Goal: Communication & Community: Answer question/provide support

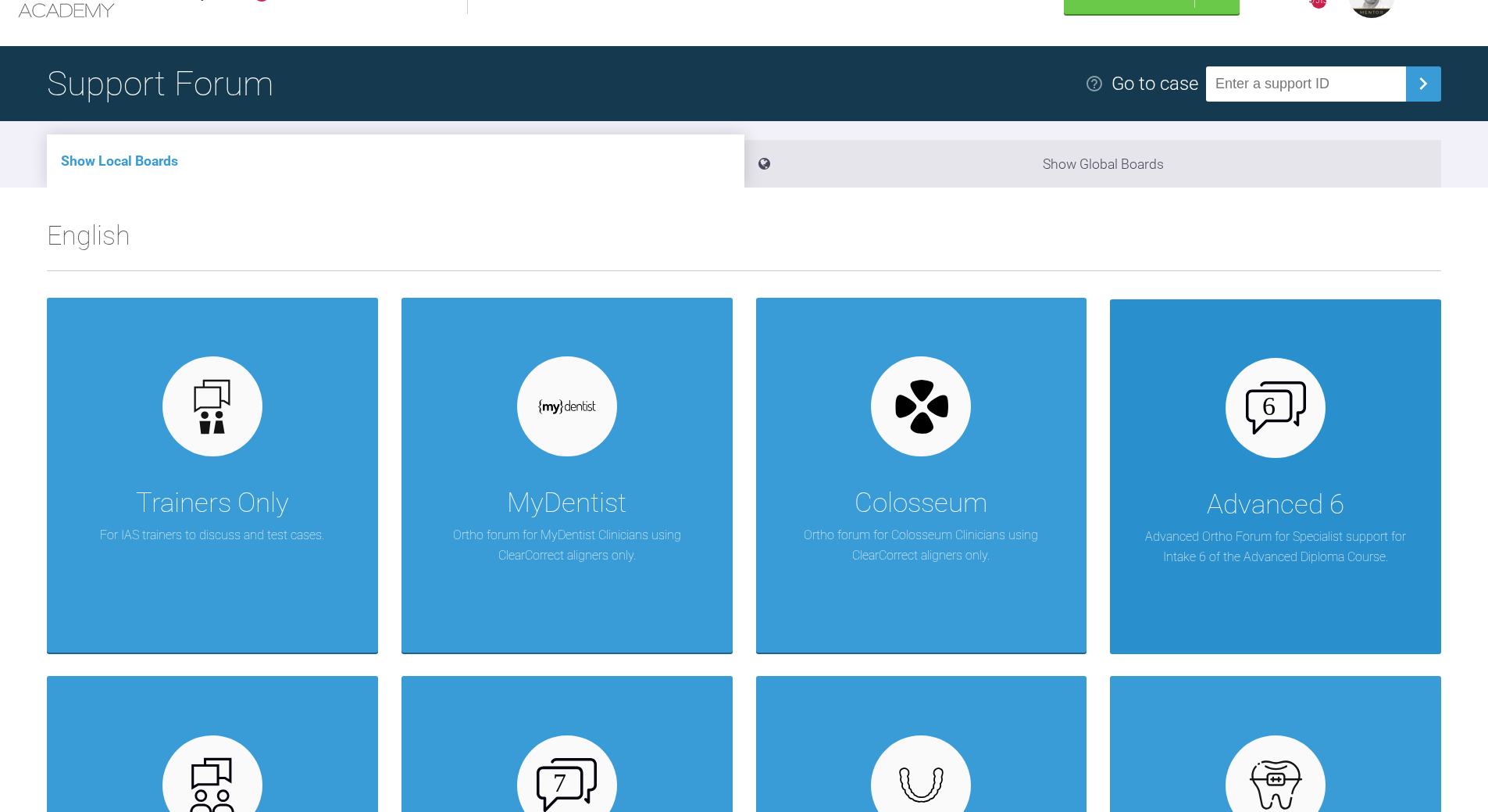
scroll to position [156, 0]
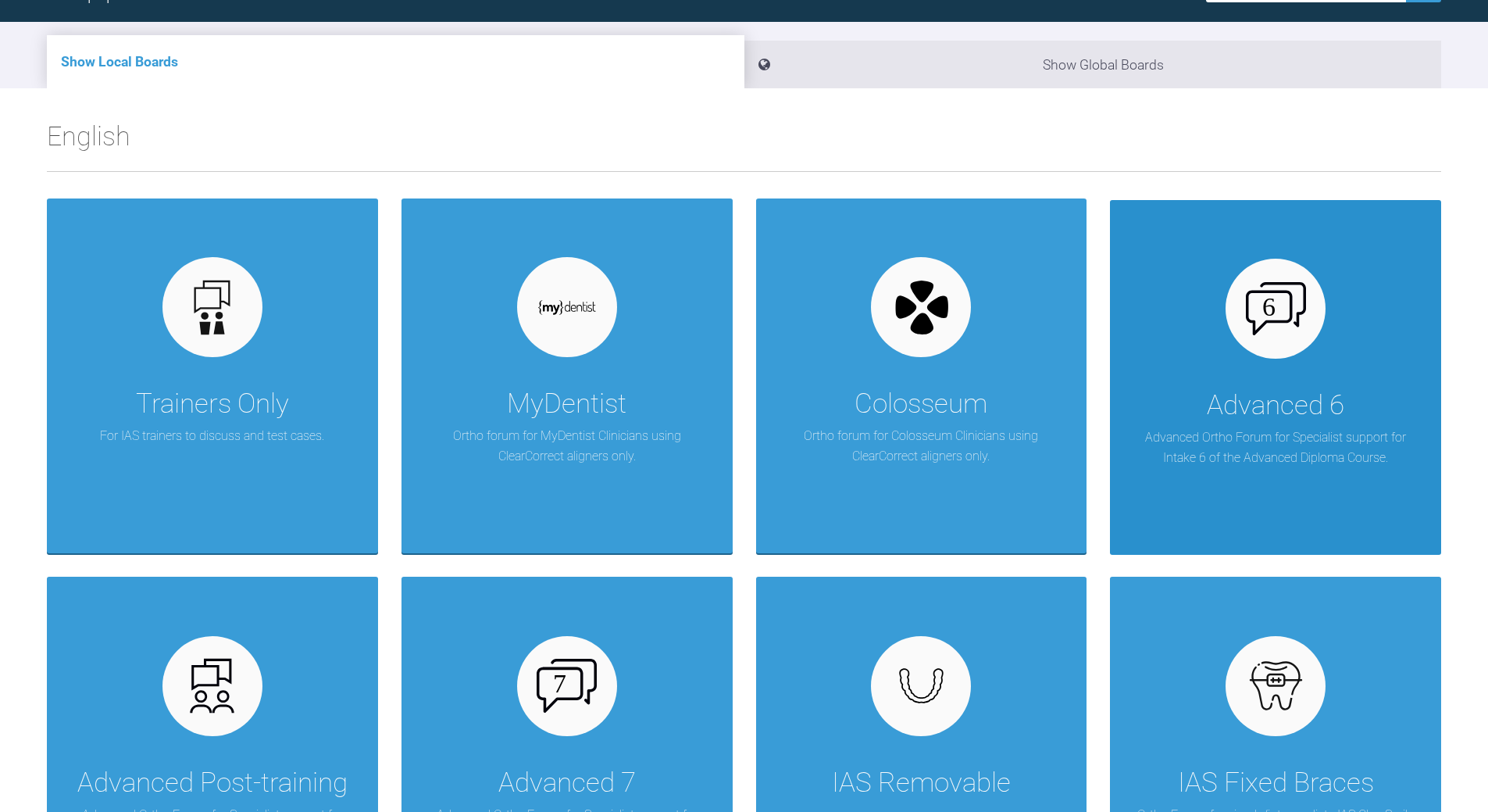
click at [1221, 428] on p "Advanced Ortho Forum for Specialist support for Intake 6 of the Advanced Diplom…" at bounding box center [1275, 447] width 284 height 40
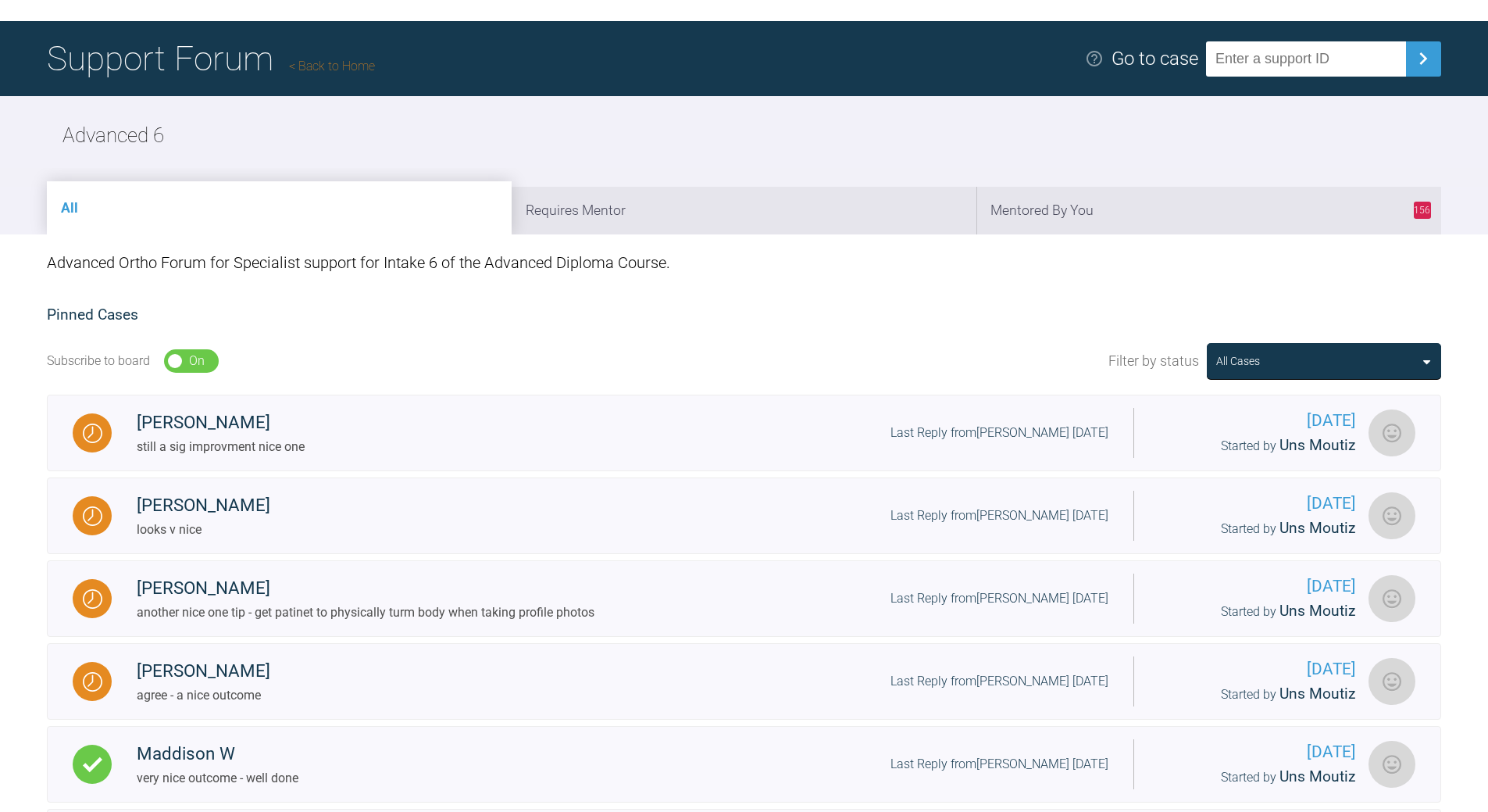
scroll to position [78, 0]
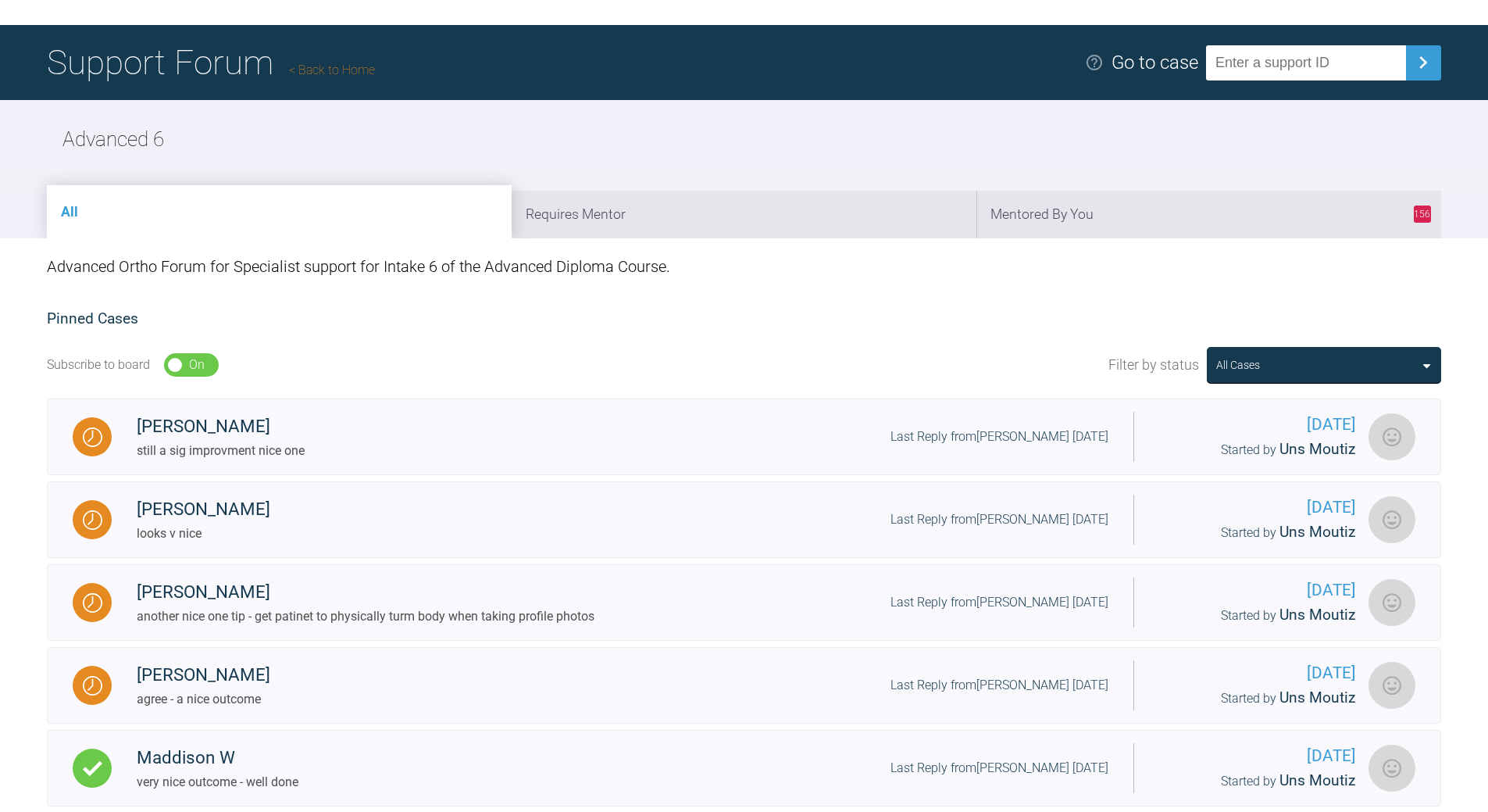
click at [332, 74] on link "Back to Home" at bounding box center [332, 69] width 86 height 14
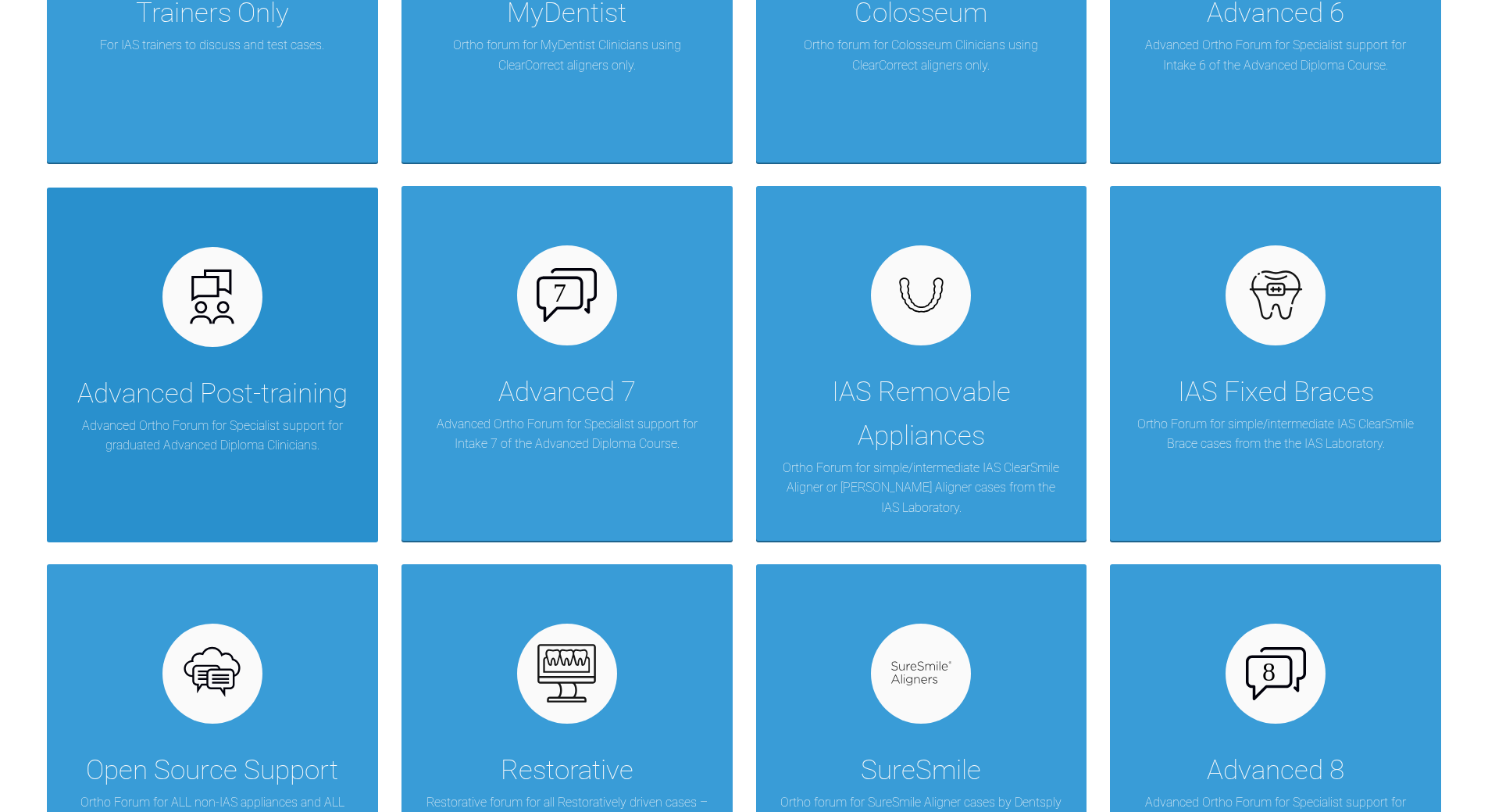
click at [245, 327] on div at bounding box center [213, 297] width 100 height 100
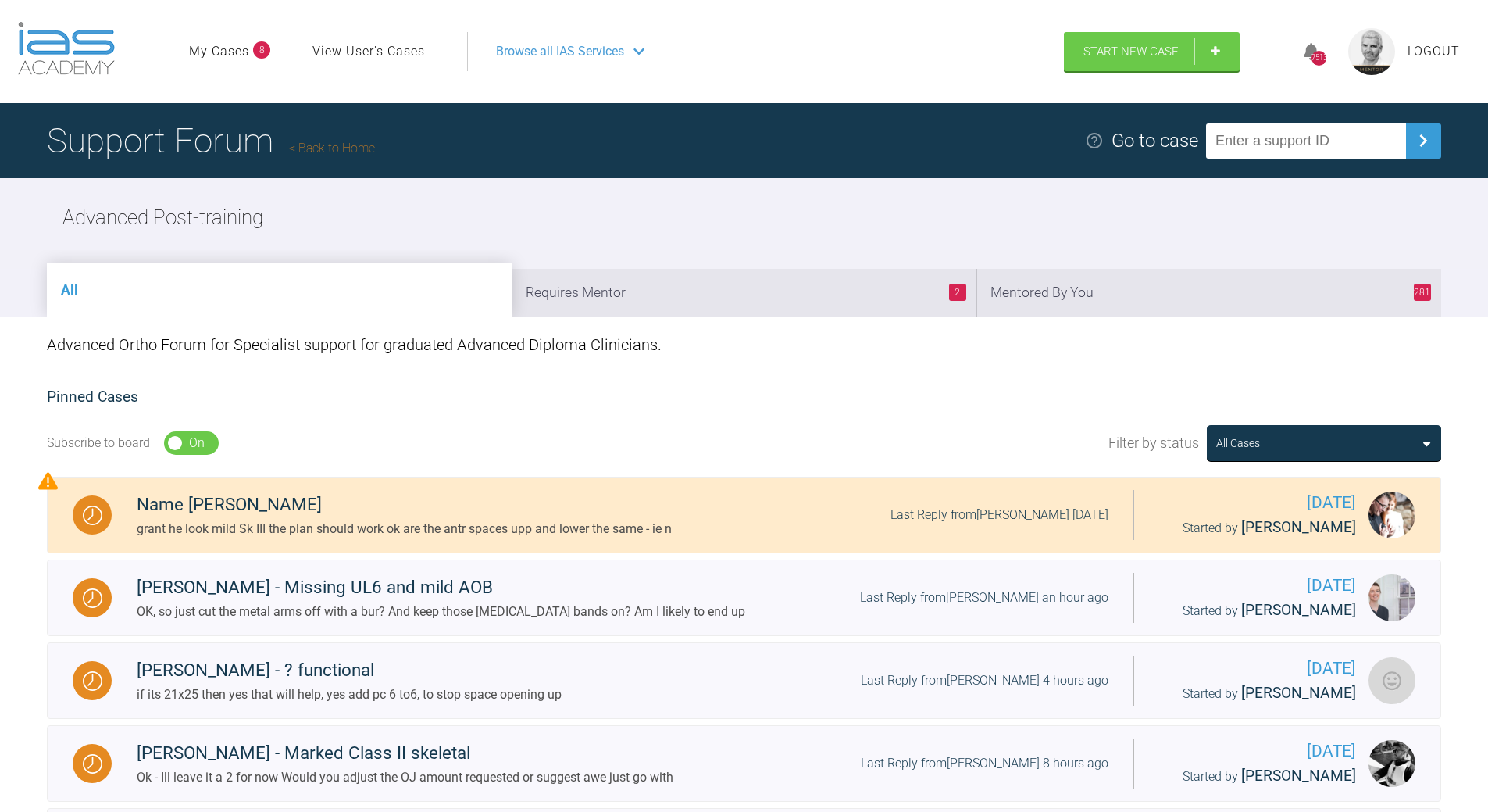
click at [1165, 293] on li "281 Mentored By You" at bounding box center [1208, 292] width 465 height 48
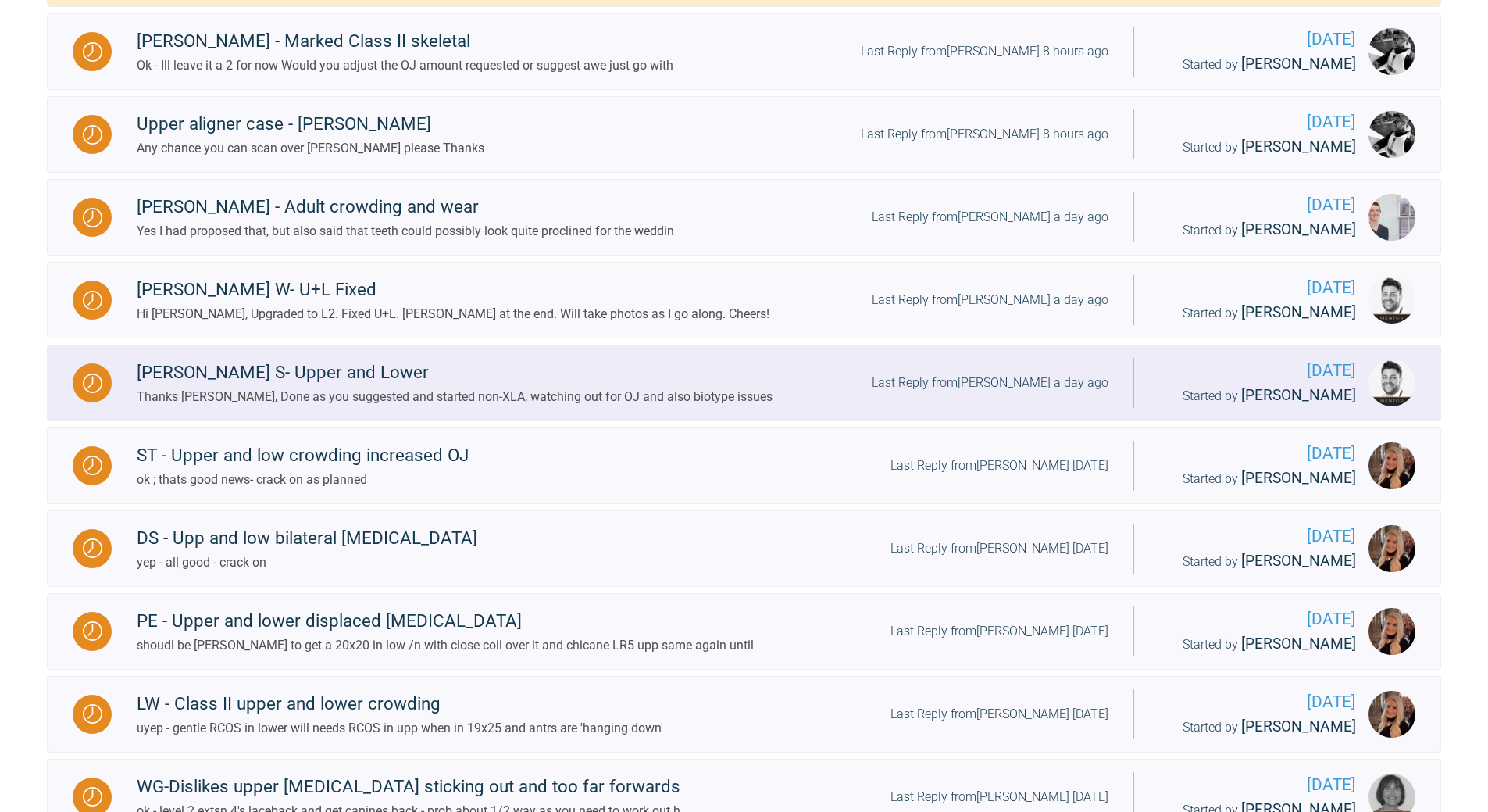
scroll to position [547, 0]
click at [1051, 374] on div "Last Reply from [PERSON_NAME] a day ago" at bounding box center [990, 382] width 236 height 20
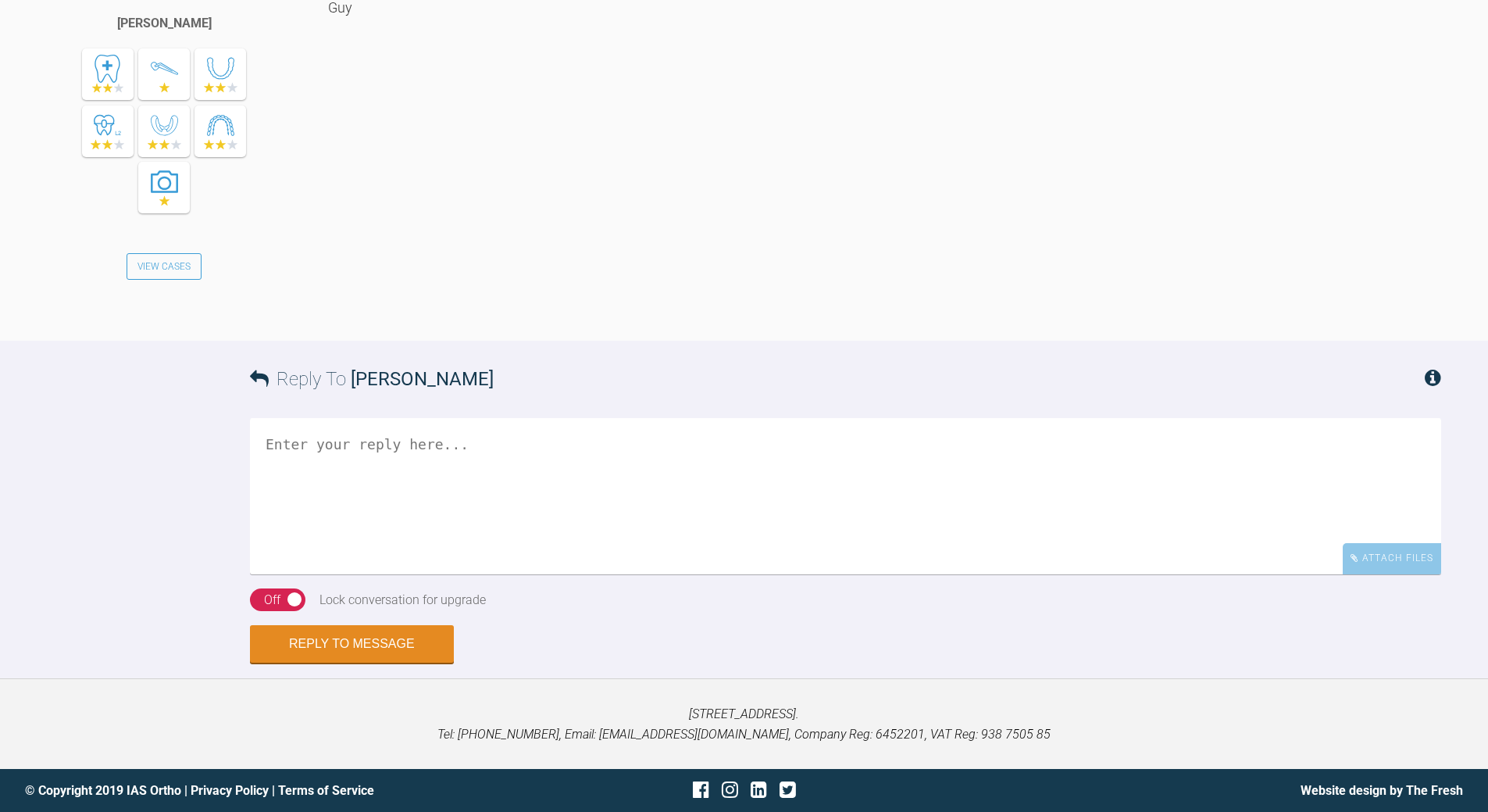
scroll to position [2329, 0]
click at [523, 427] on textarea at bounding box center [845, 497] width 1191 height 156
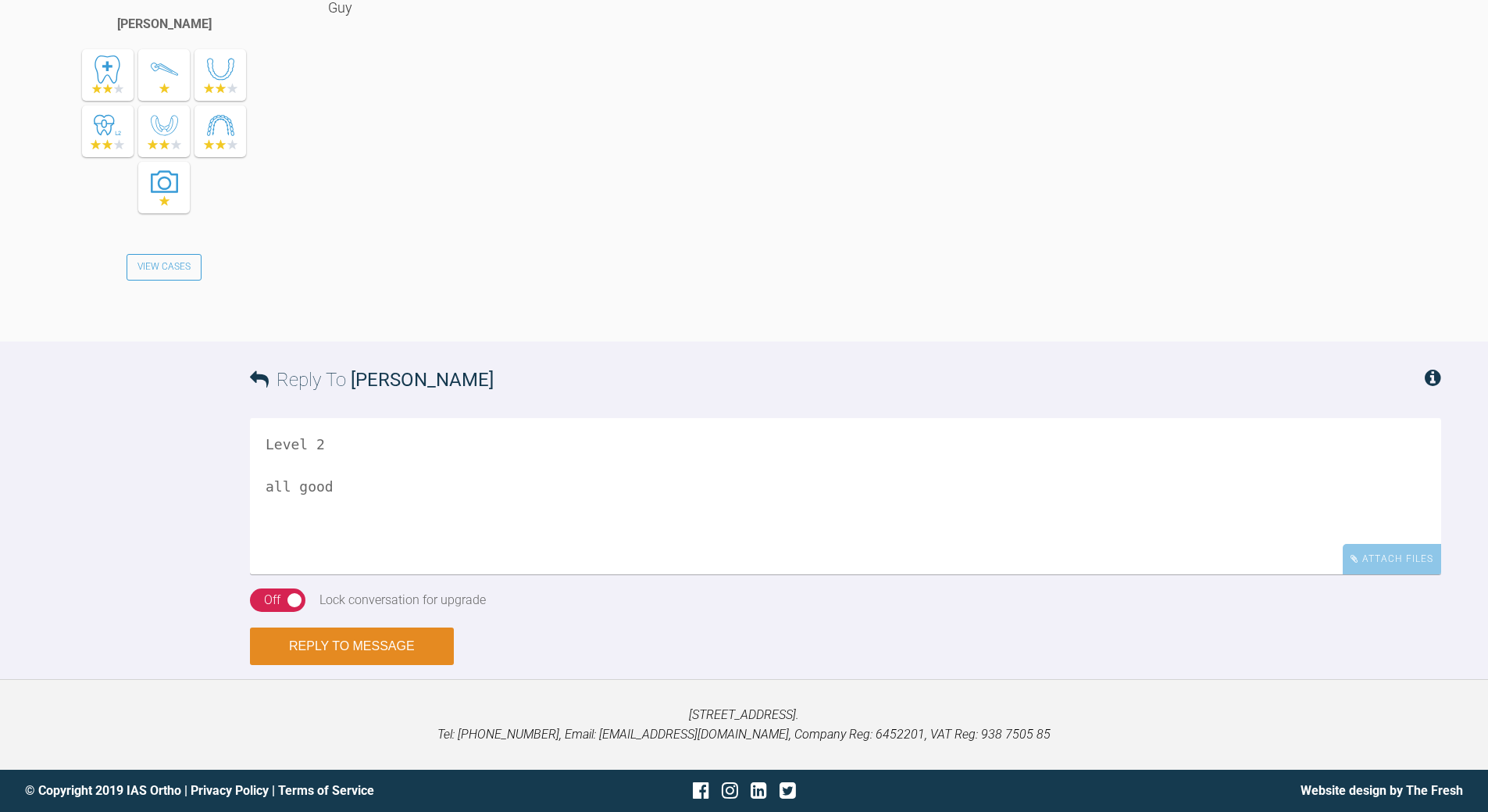
type textarea "Level 2 all good"
click at [394, 644] on button "Reply to Message" at bounding box center [352, 646] width 204 height 37
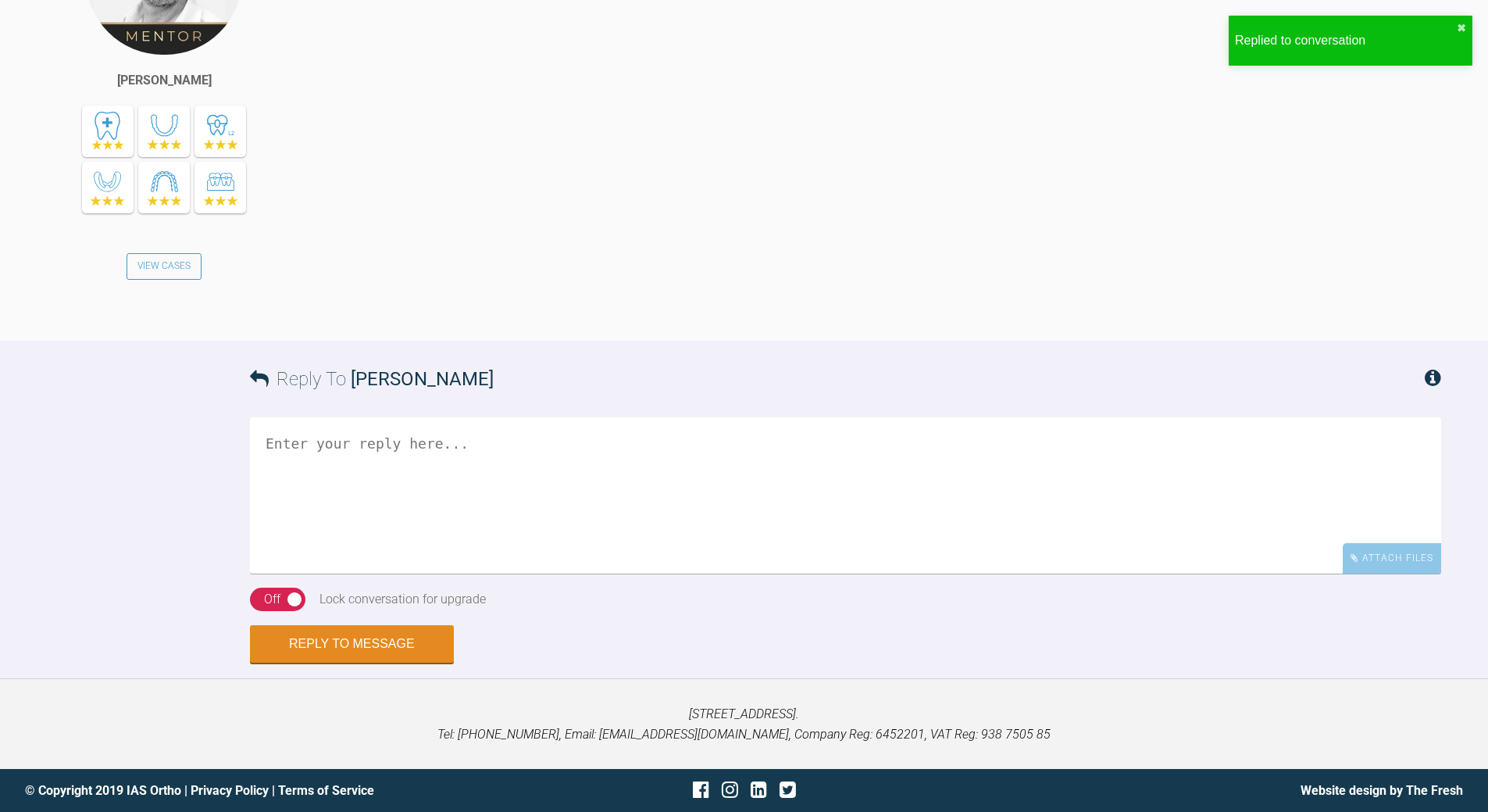
scroll to position [2920, 0]
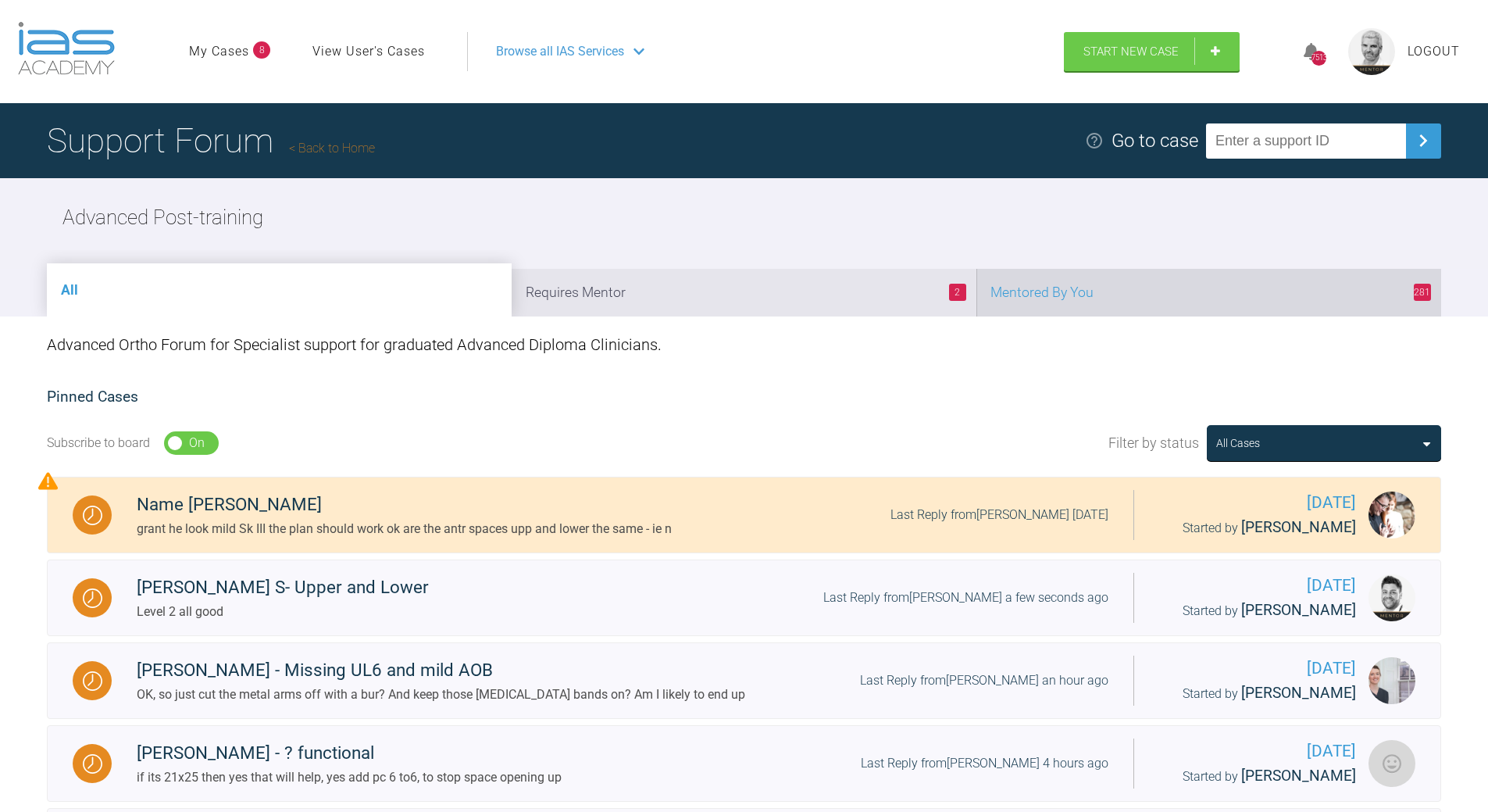
click at [1104, 296] on li "281 Mentored By You" at bounding box center [1208, 292] width 465 height 48
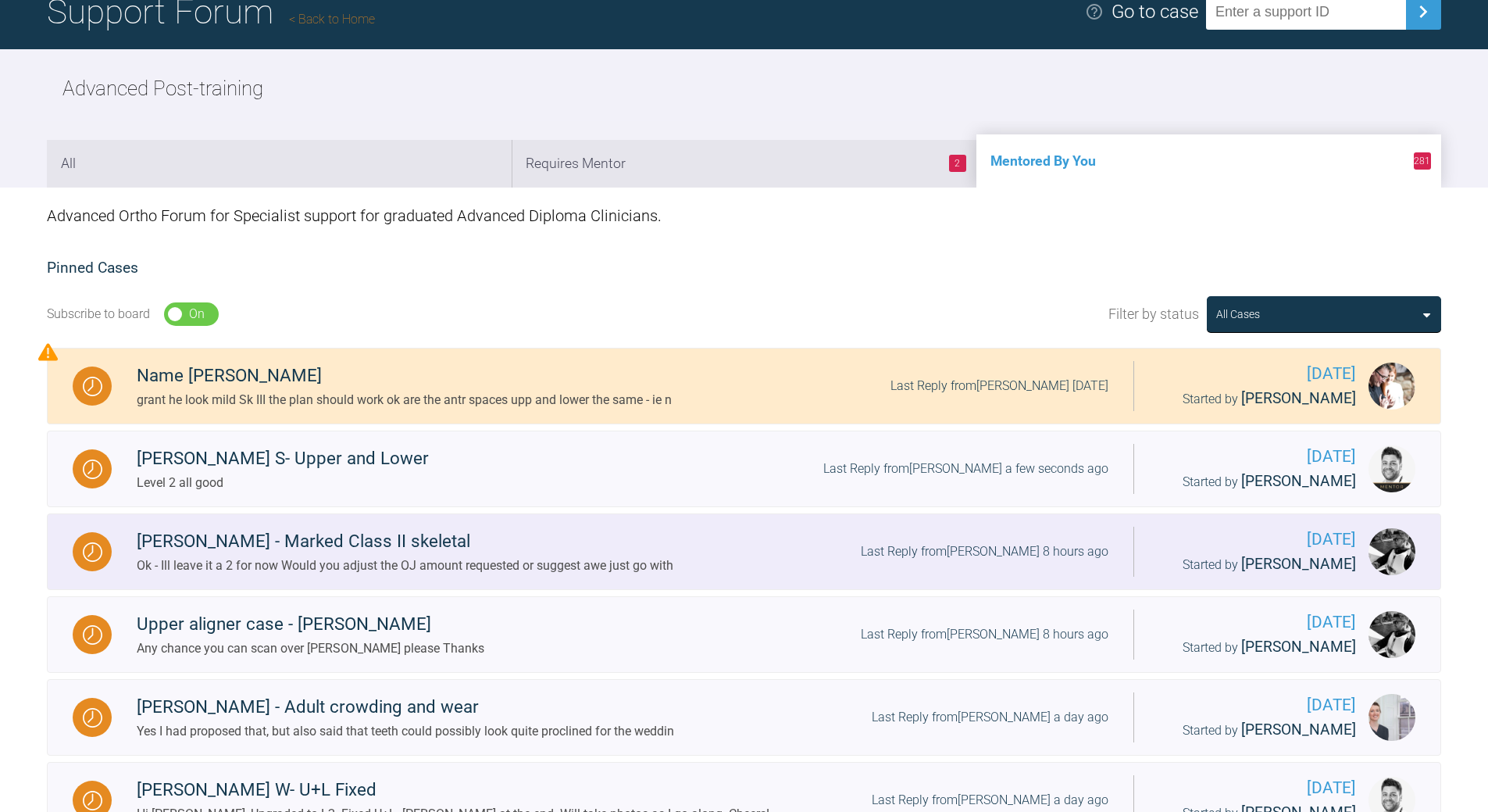
scroll to position [390, 0]
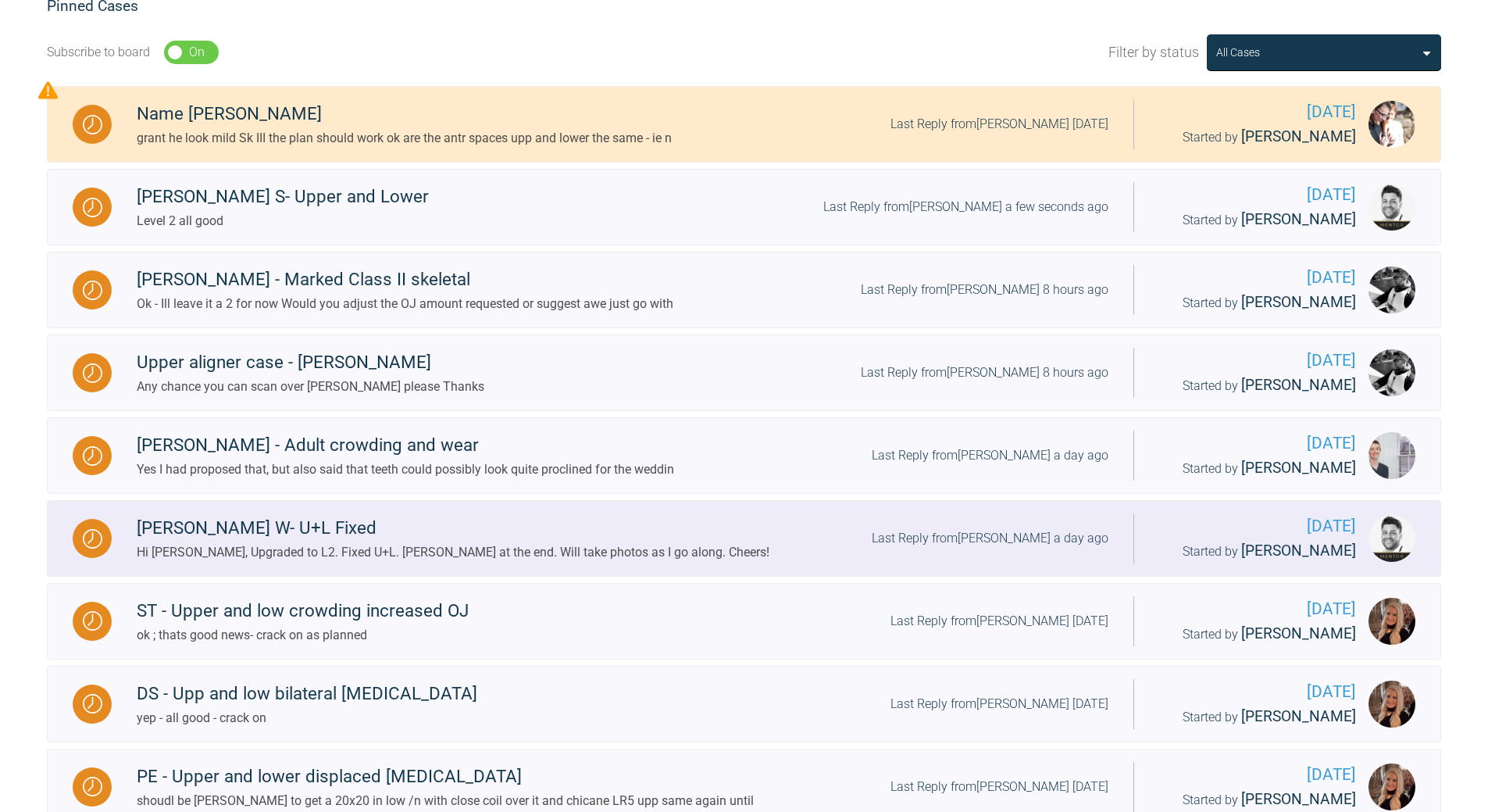
click at [1017, 529] on div "Last Reply from [PERSON_NAME] a day ago" at bounding box center [990, 538] width 236 height 20
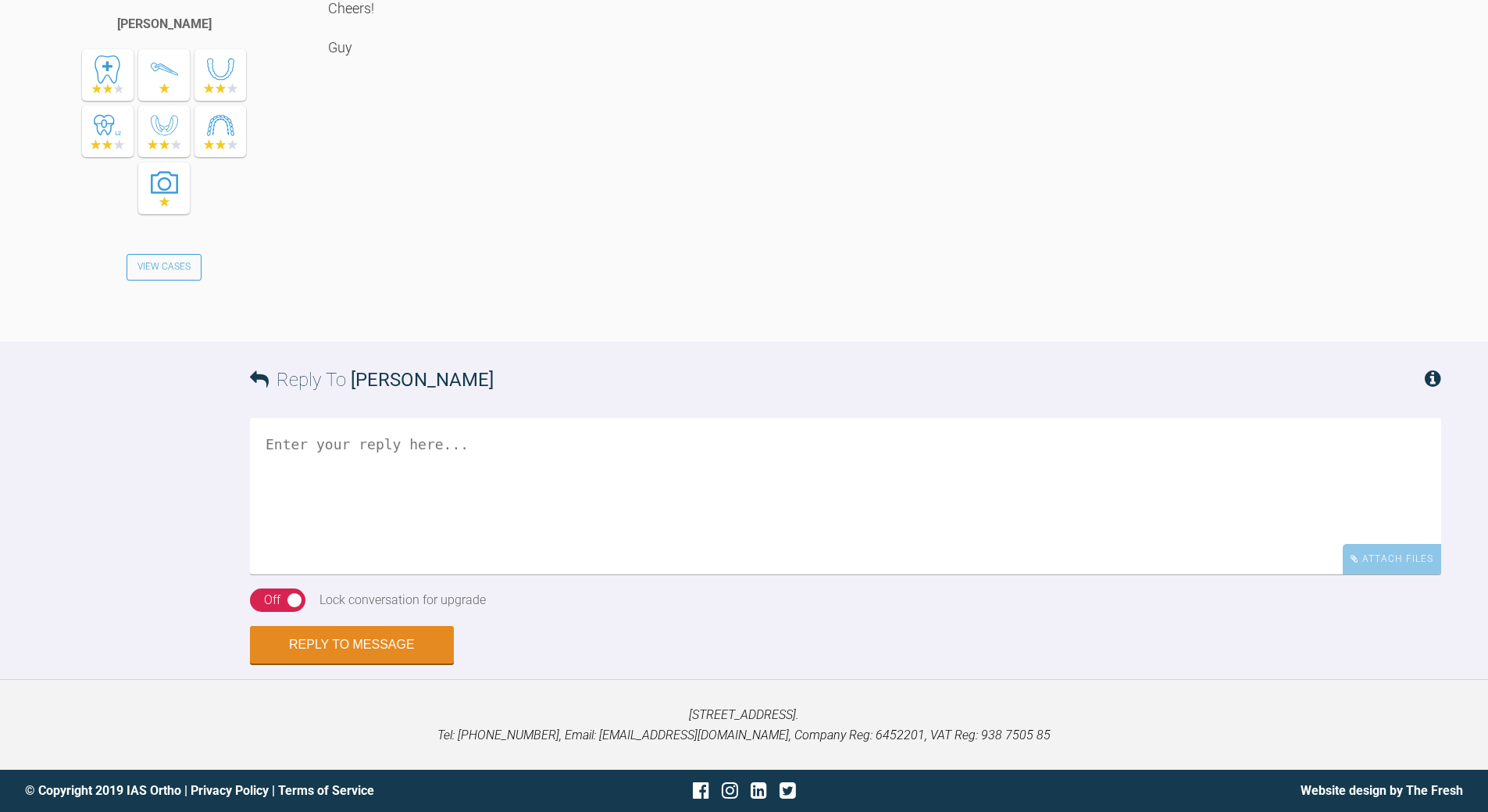
scroll to position [2210, 0]
click at [480, 429] on textarea at bounding box center [845, 497] width 1191 height 156
type textarea "Level 2 all good"
click at [389, 639] on button "Reply to Message" at bounding box center [352, 645] width 204 height 37
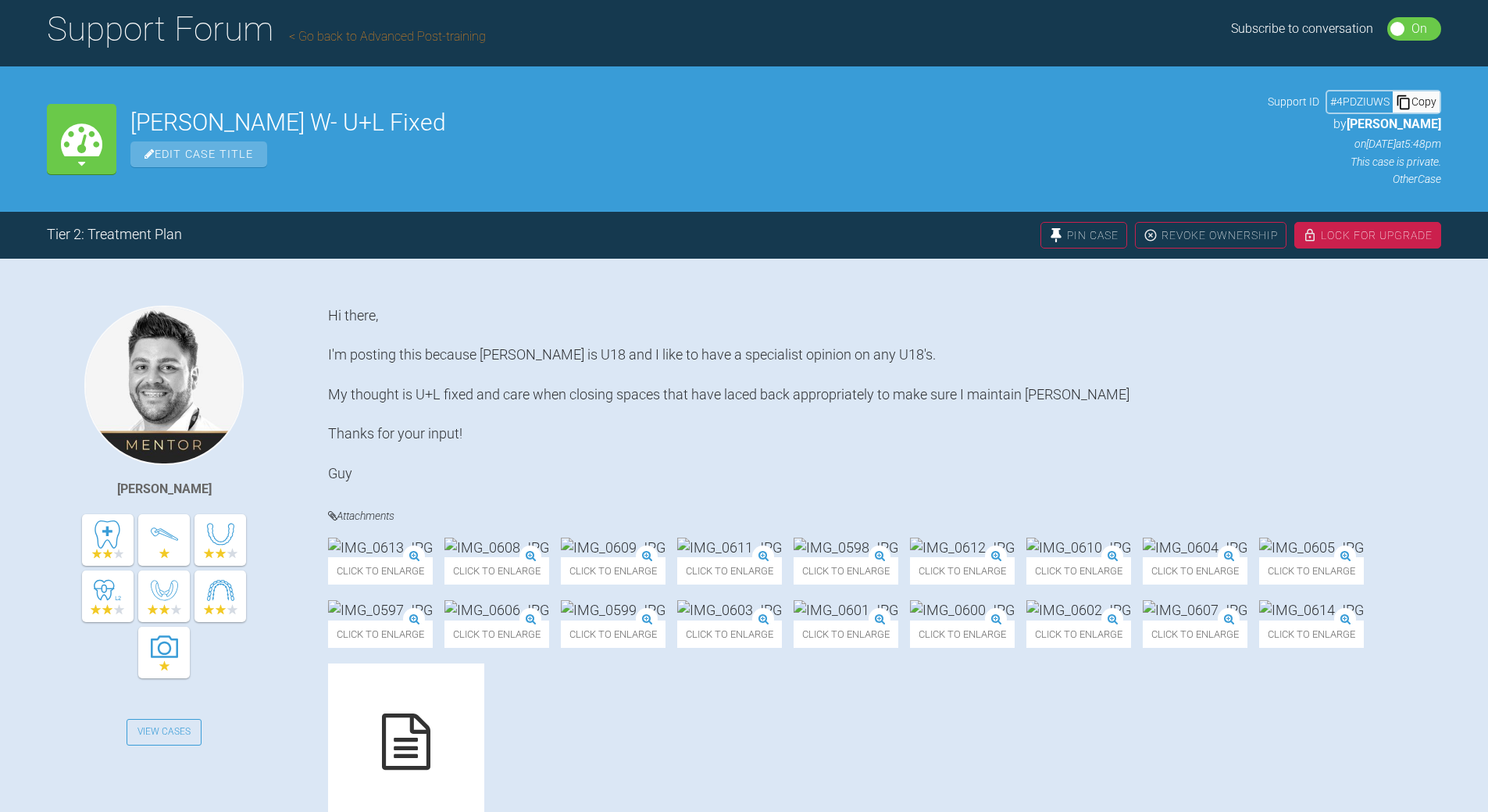
scroll to position [0, 0]
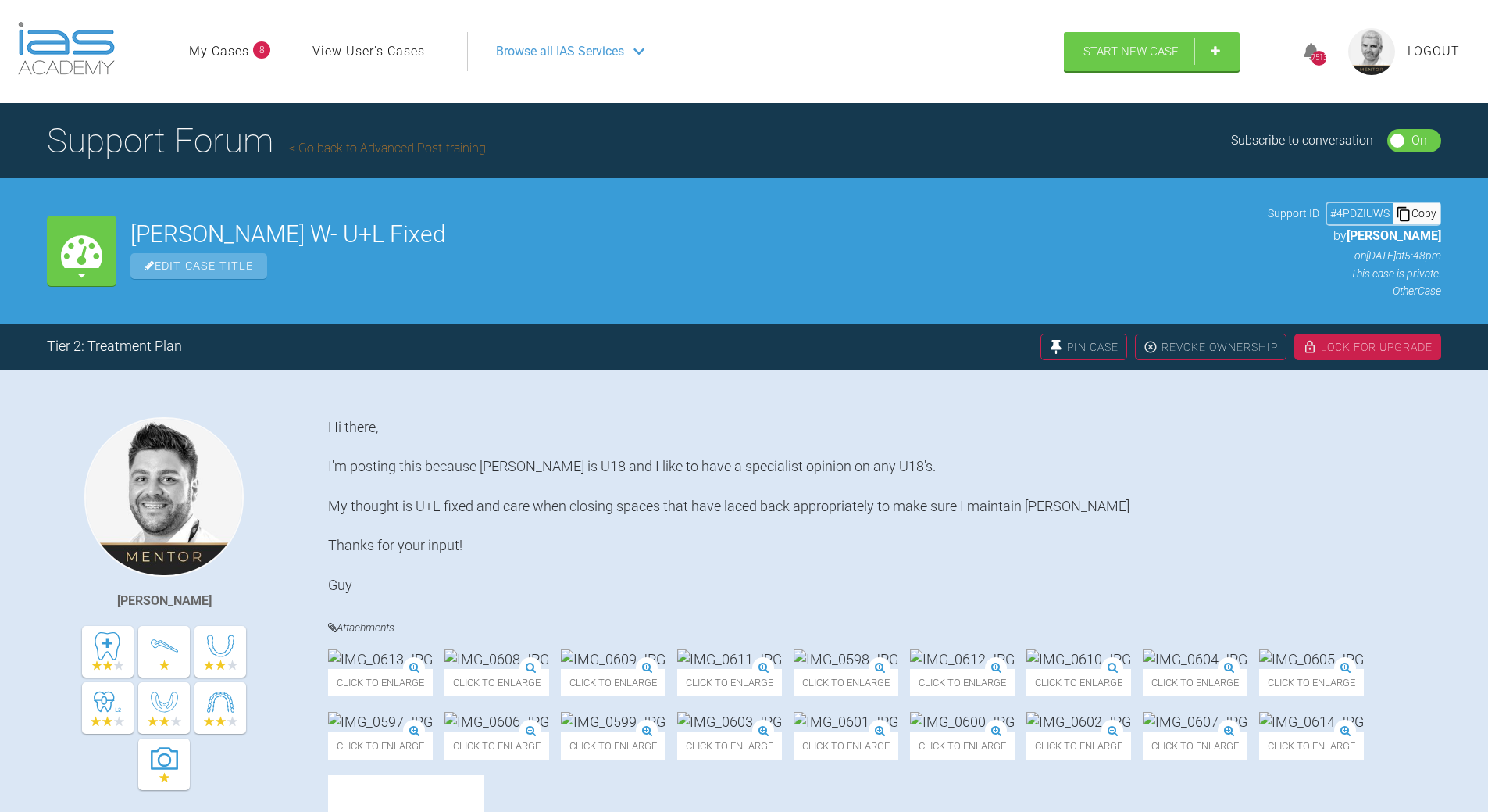
scroll to position [162, 0]
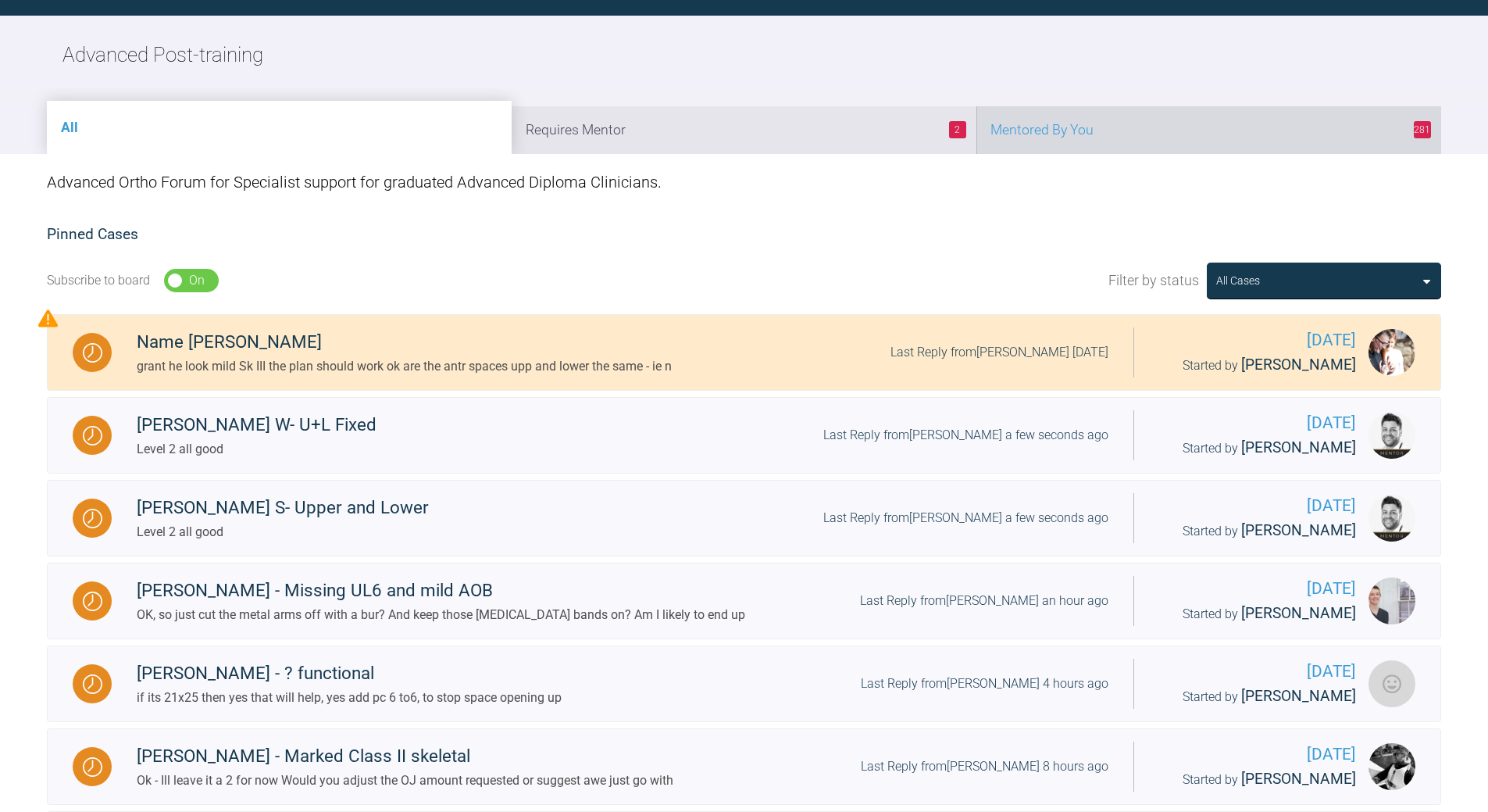
click at [1151, 139] on li "281 Mentored By You" at bounding box center [1208, 130] width 465 height 48
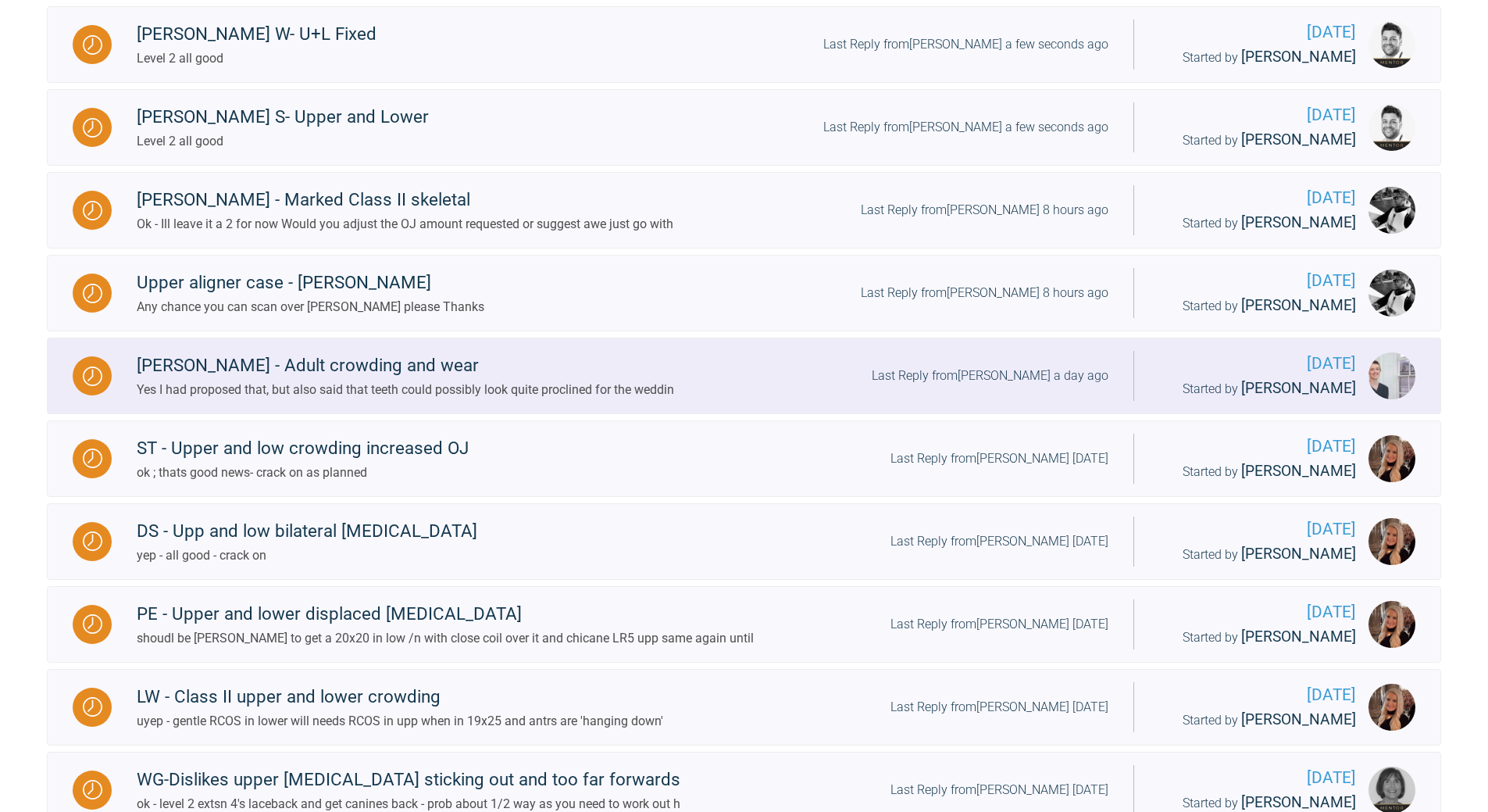
click at [950, 376] on div "Last Reply from [PERSON_NAME] a day ago" at bounding box center [990, 376] width 236 height 20
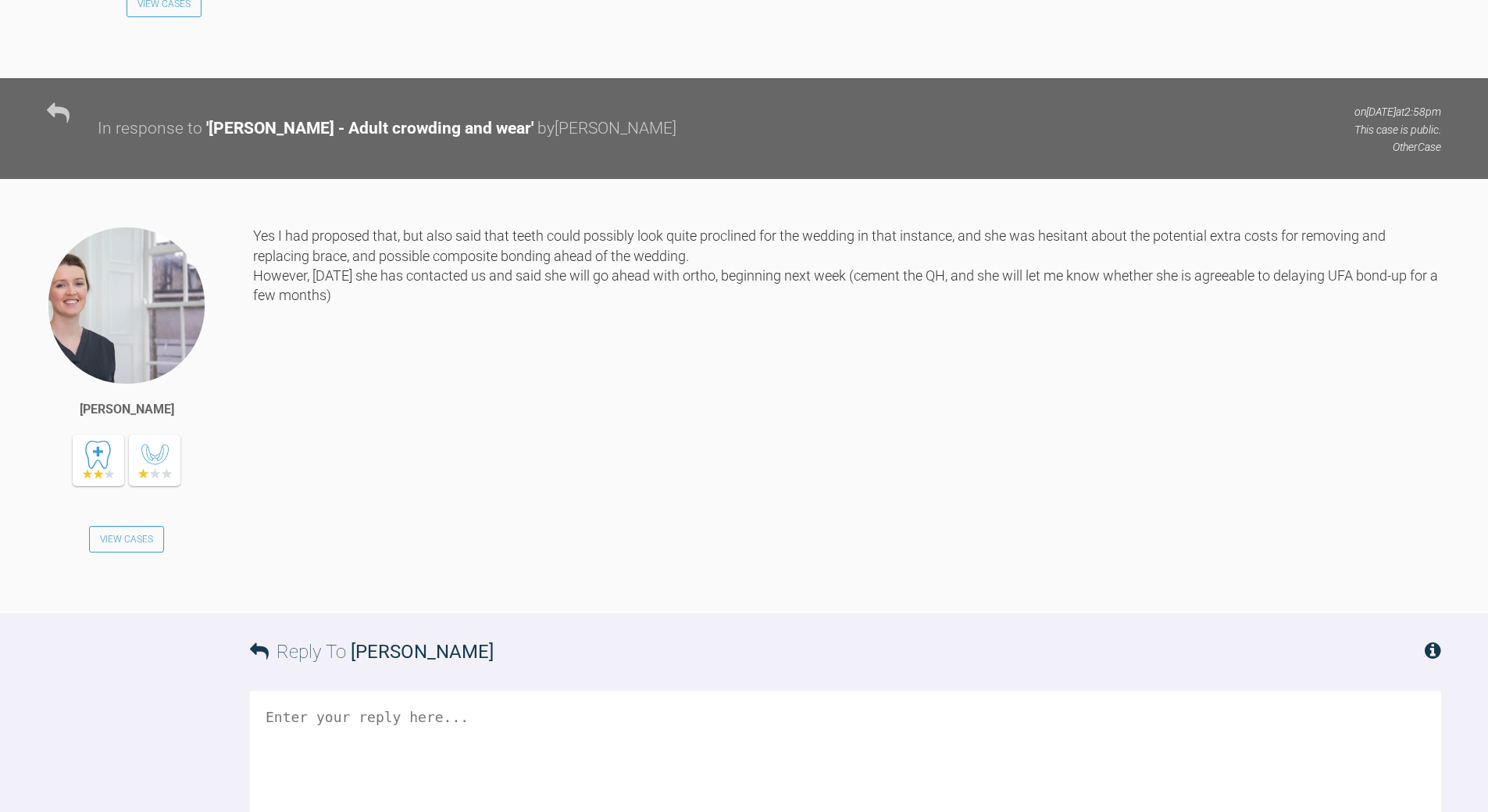
scroll to position [6860, 0]
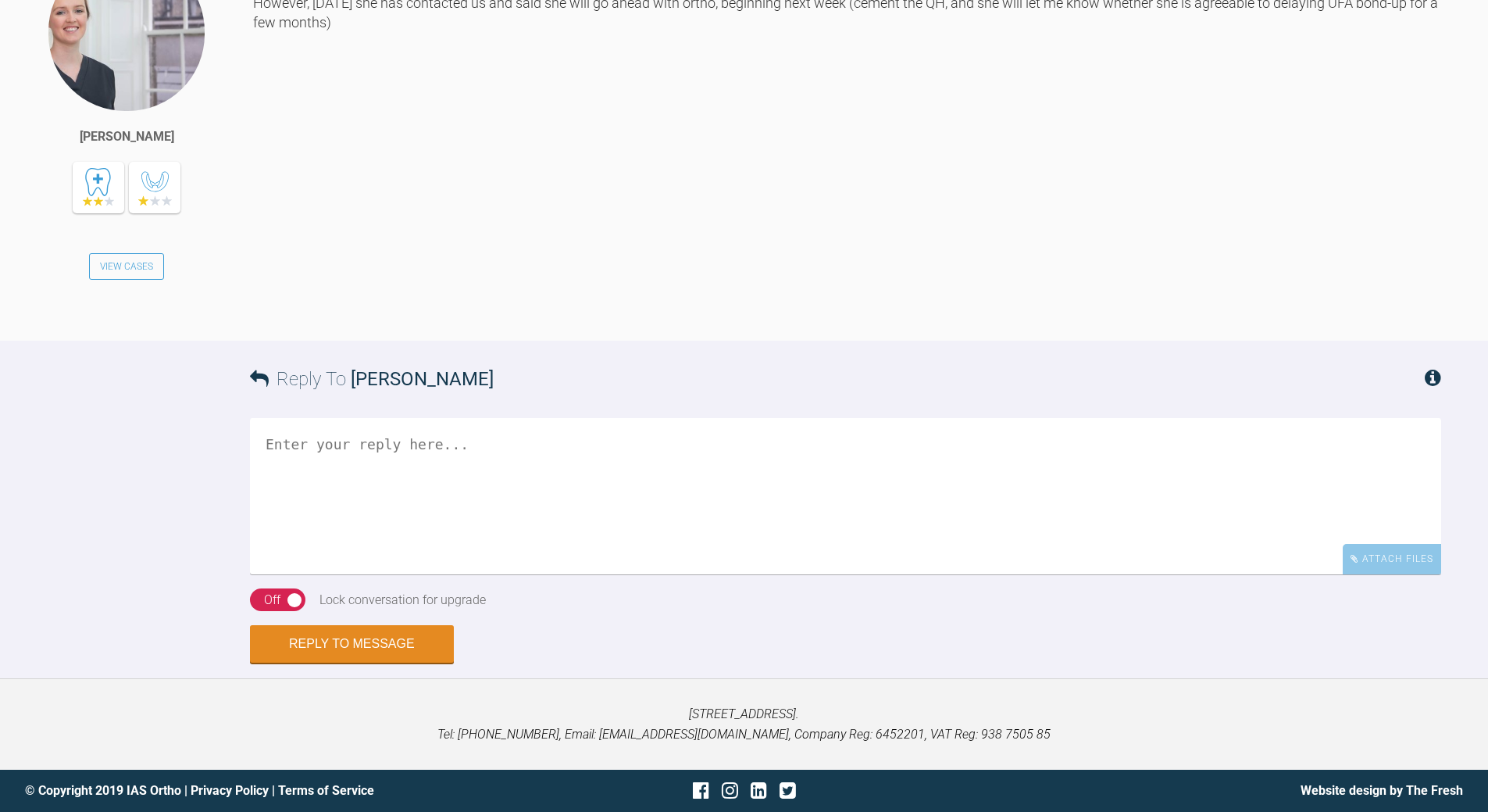
click at [541, 574] on textarea at bounding box center [845, 497] width 1191 height 156
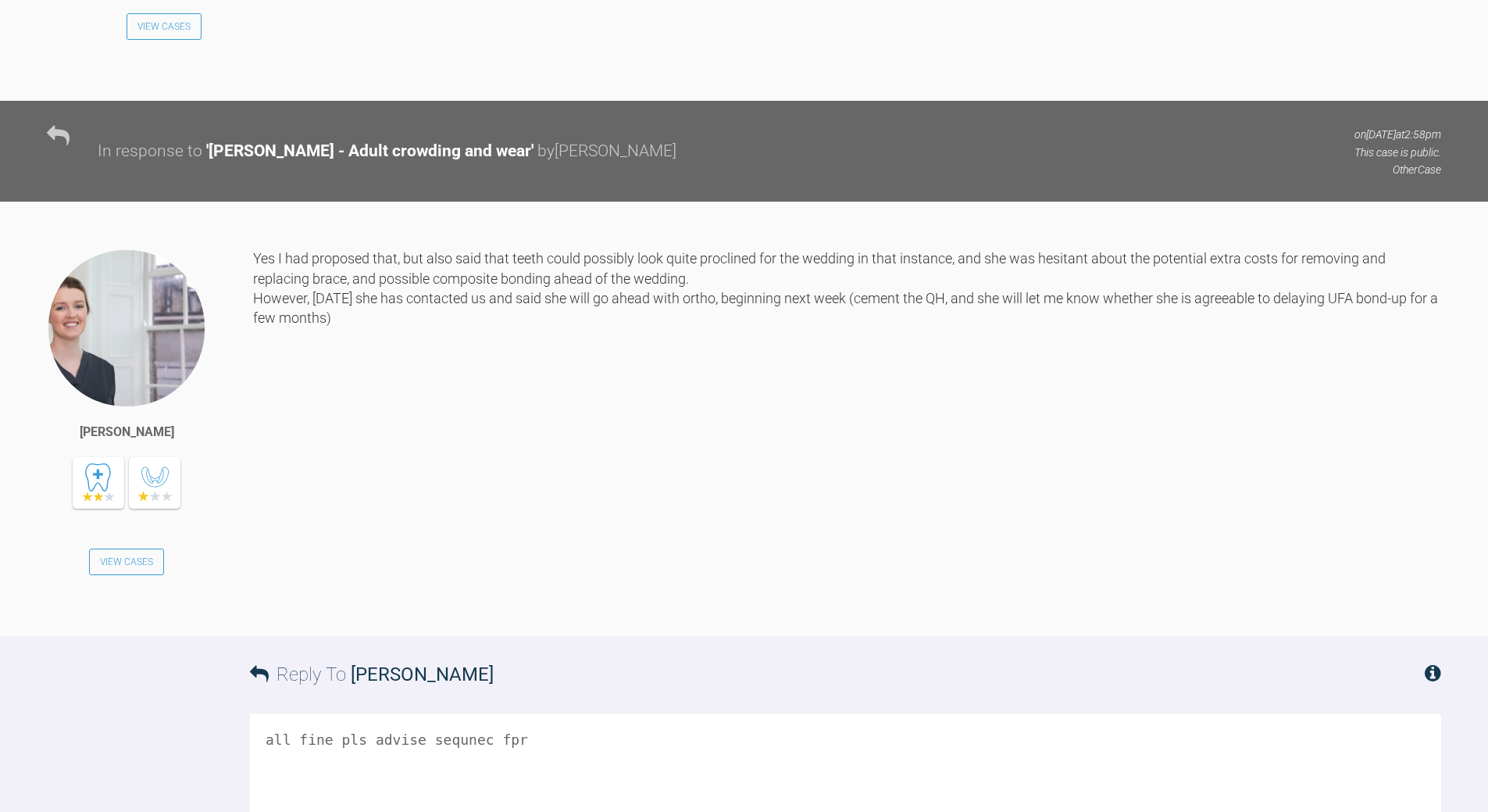
scroll to position [7101, 0]
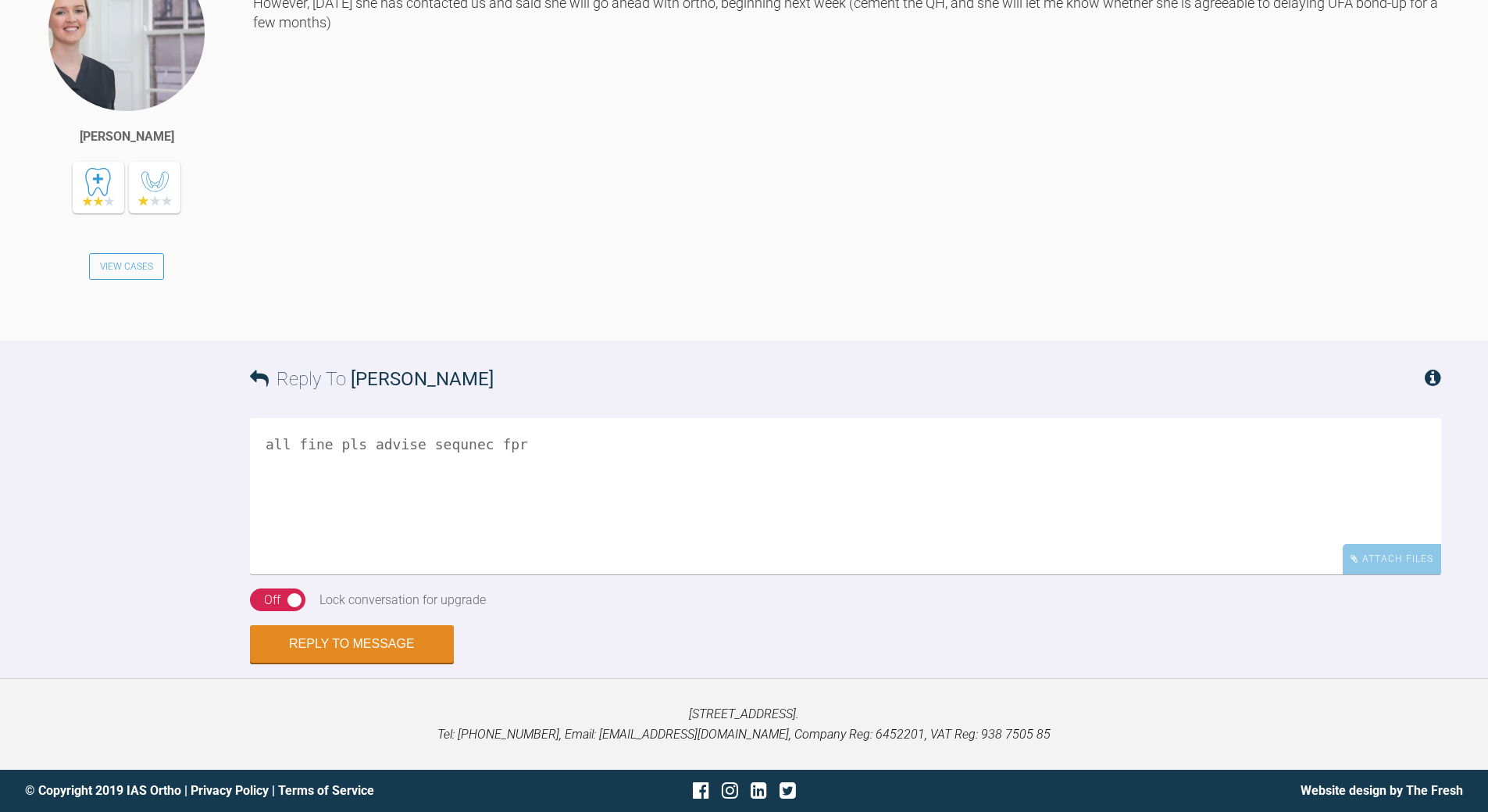
click at [270, 443] on textarea "all fine pls advise sequnec fpr" at bounding box center [845, 497] width 1191 height 156
click at [339, 446] on textarea "all fine pls advise sequnec fpr" at bounding box center [845, 497] width 1191 height 156
drag, startPoint x: 444, startPoint y: 481, endPoint x: 258, endPoint y: 479, distance: 186.0
click at [258, 479] on textarea "all fine - what level of support pls advise sequnec fpr" at bounding box center [845, 497] width 1191 height 156
type textarea "all fine - what level of support"
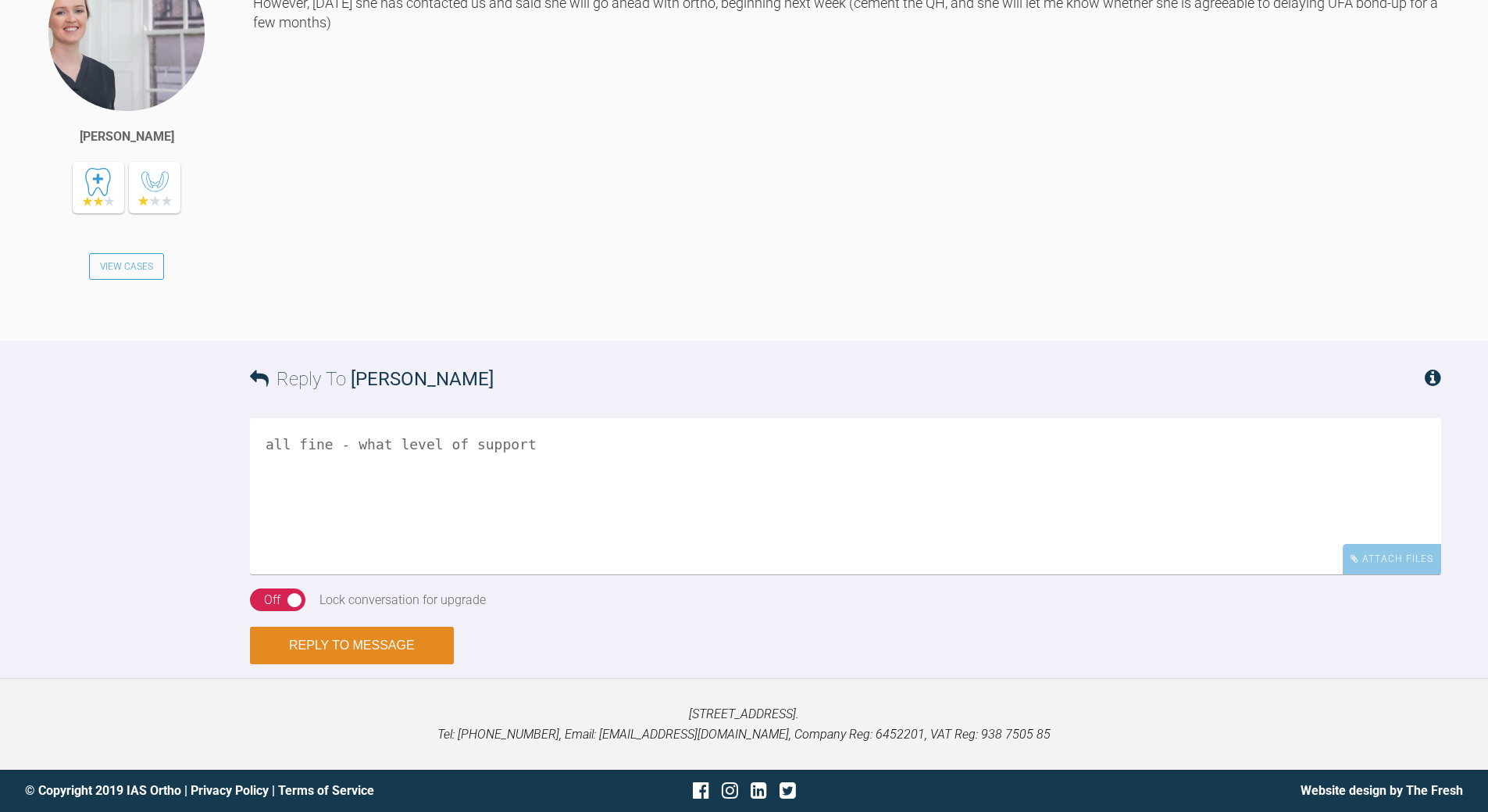
drag, startPoint x: 381, startPoint y: 643, endPoint x: 559, endPoint y: 543, distance: 204.2
click at [383, 641] on button "Reply to Message" at bounding box center [352, 645] width 204 height 37
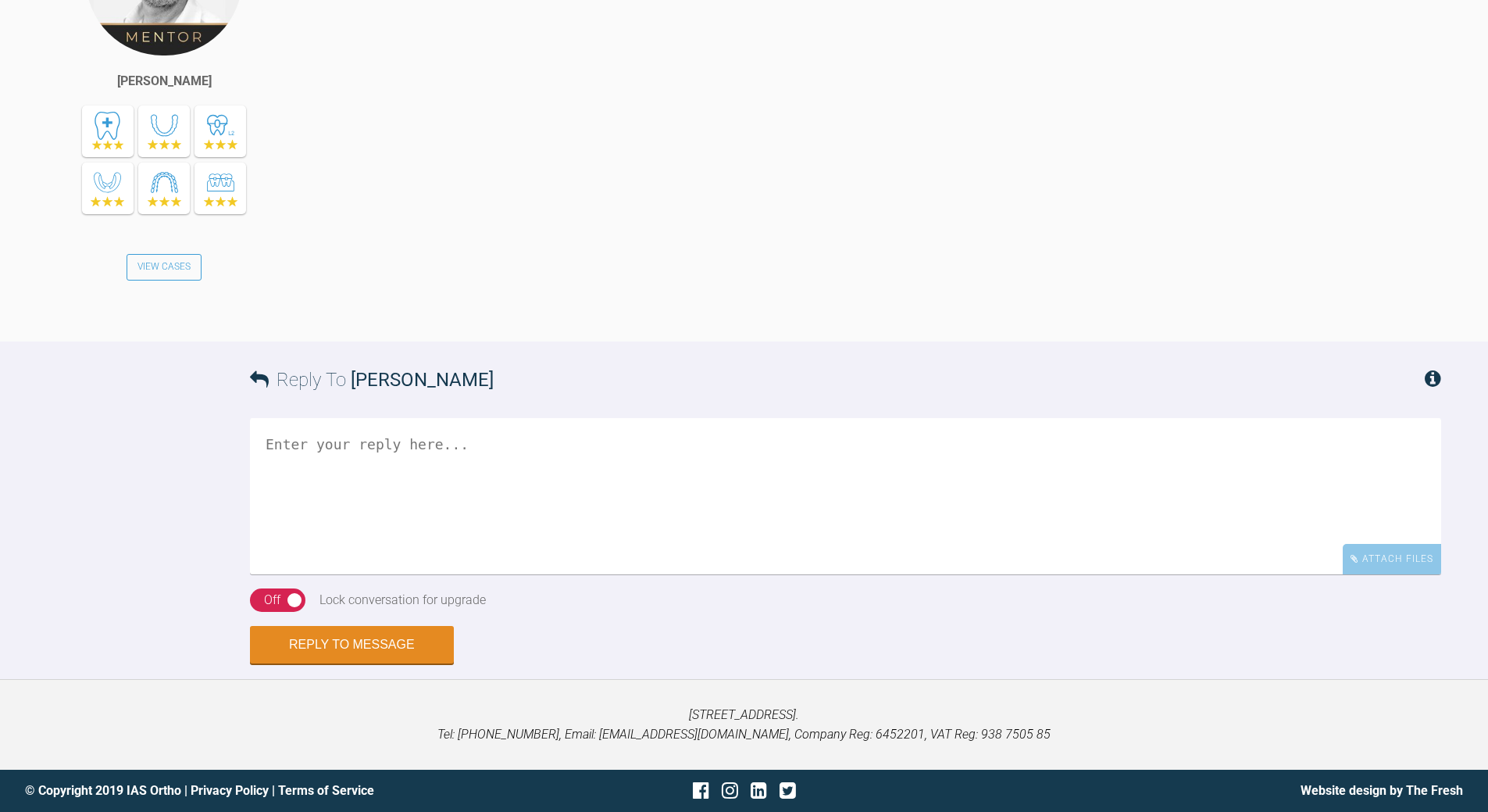
scroll to position [7692, 0]
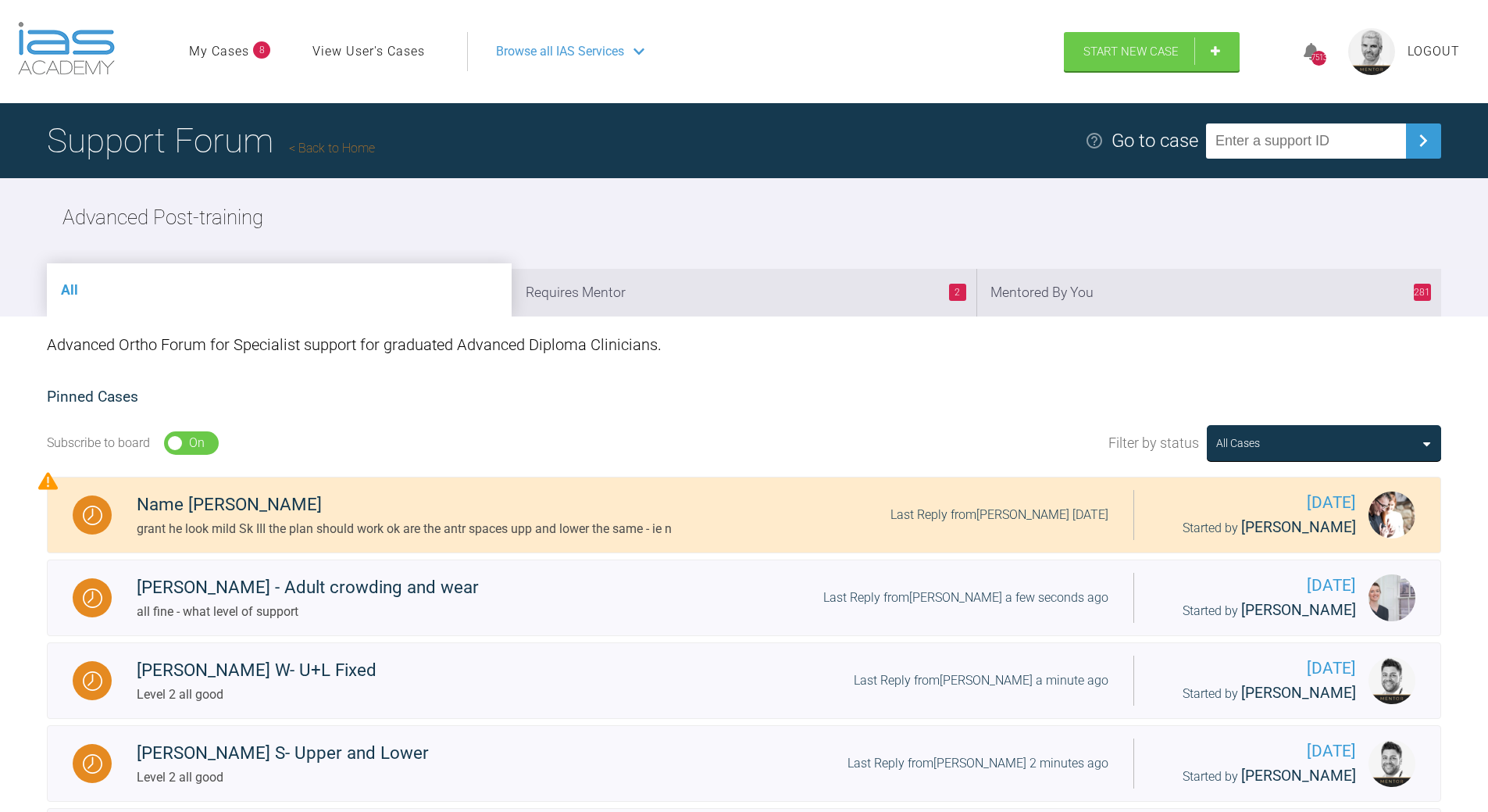
click at [1188, 293] on li "281 Mentored By You" at bounding box center [1208, 292] width 465 height 48
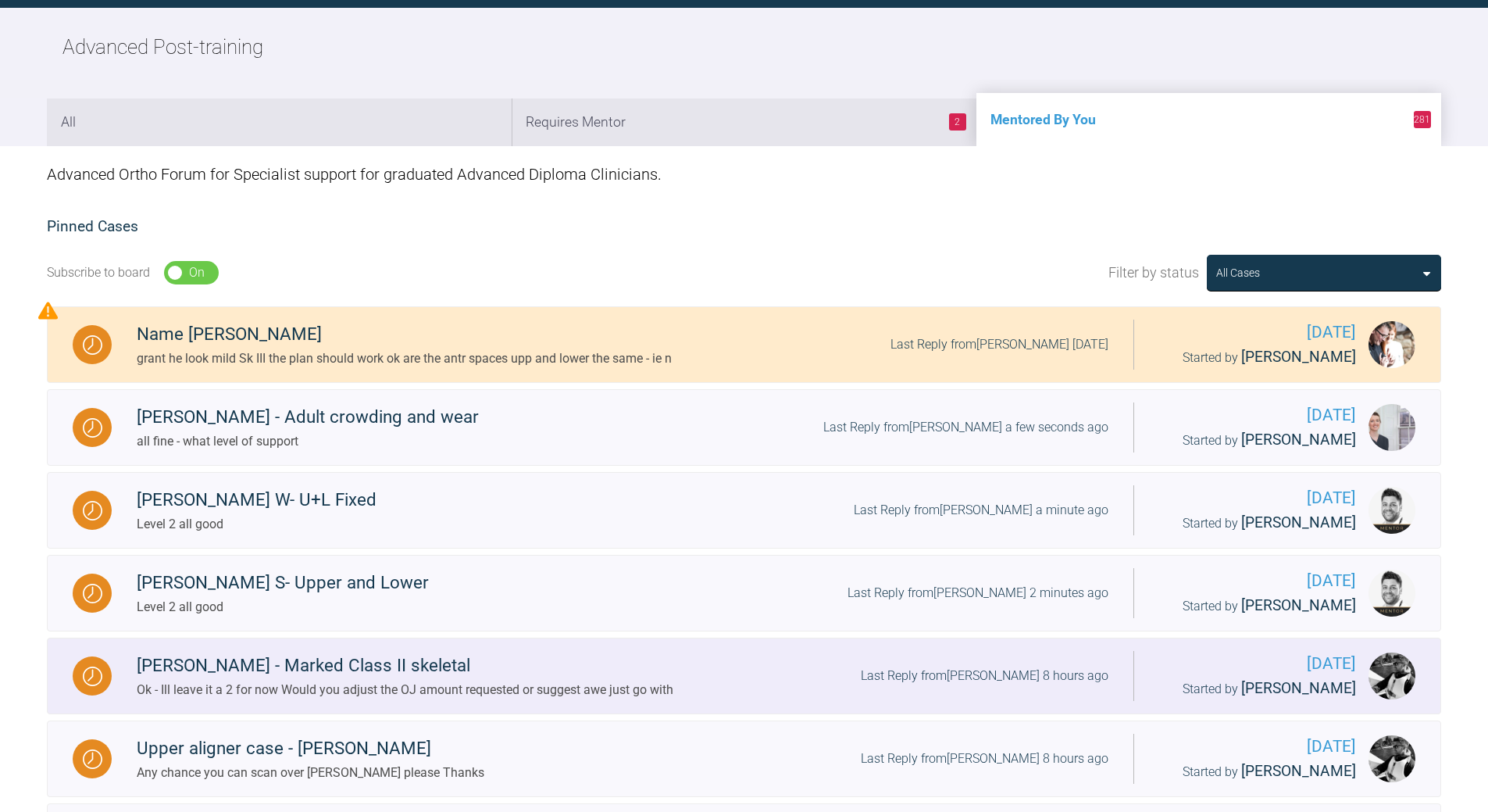
scroll to position [468, 0]
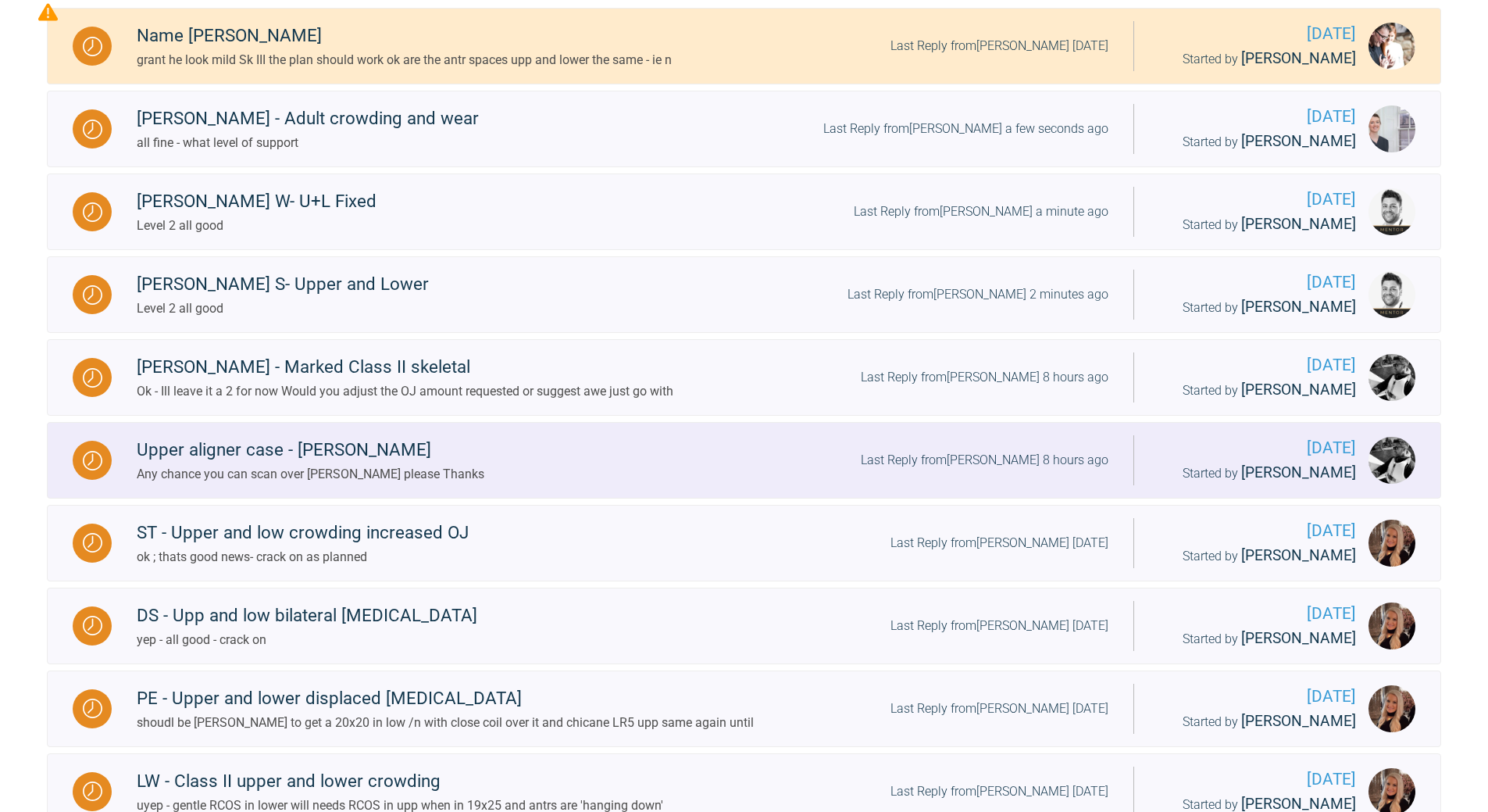
click at [1018, 457] on div "Last Reply from [PERSON_NAME] 8 hours ago" at bounding box center [984, 460] width 247 height 20
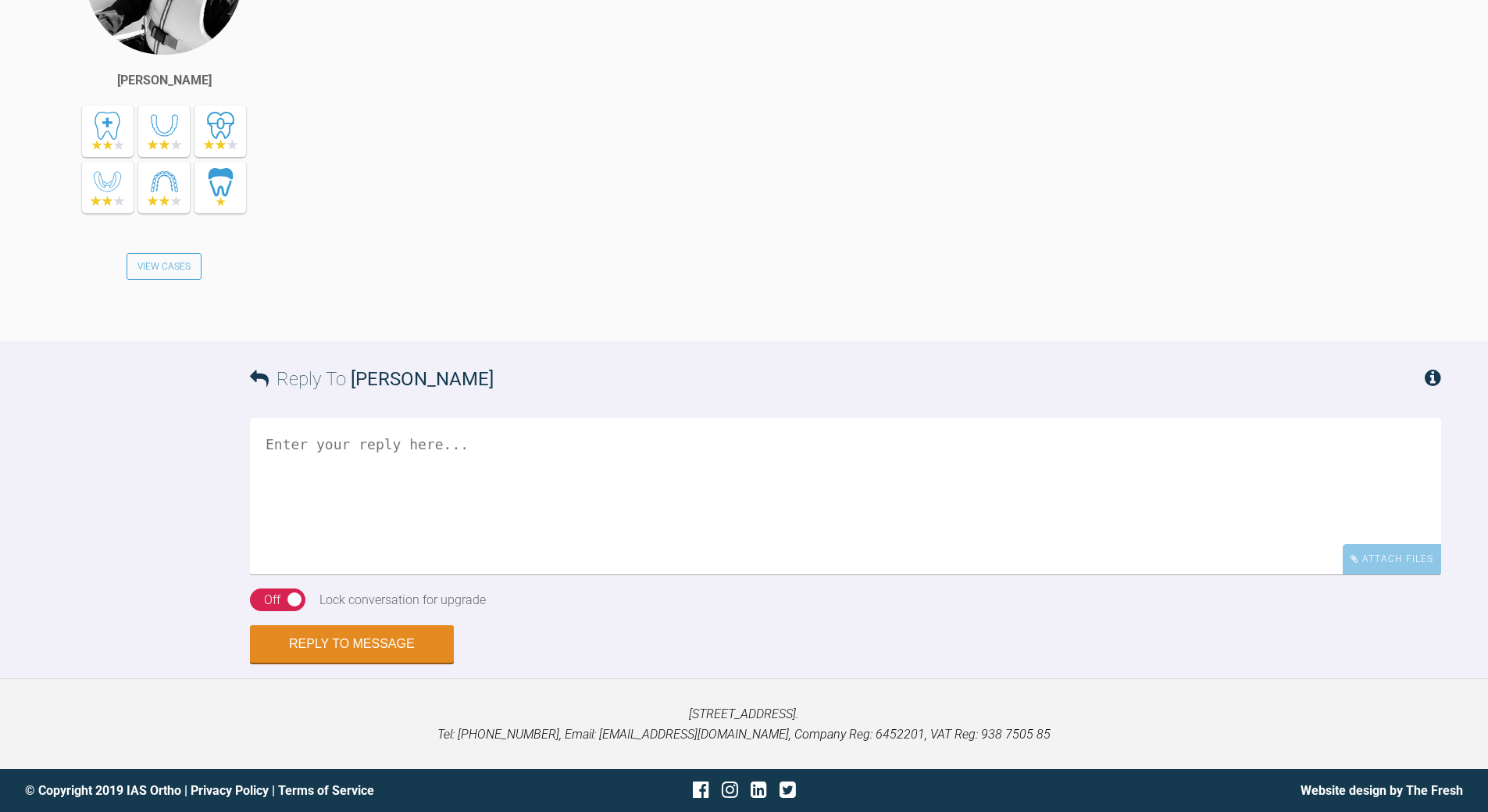
scroll to position [11493, 0]
drag, startPoint x: 461, startPoint y: 468, endPoint x: 455, endPoint y: 457, distance: 12.5
click at [457, 461] on textarea at bounding box center [845, 497] width 1191 height 156
click at [381, 458] on textarea "opps forgot can u reminbed em of teh login details pls" at bounding box center [845, 497] width 1191 height 156
click at [381, 464] on textarea "opps forgot can u reminbed em of teh login details pls" at bounding box center [845, 497] width 1191 height 156
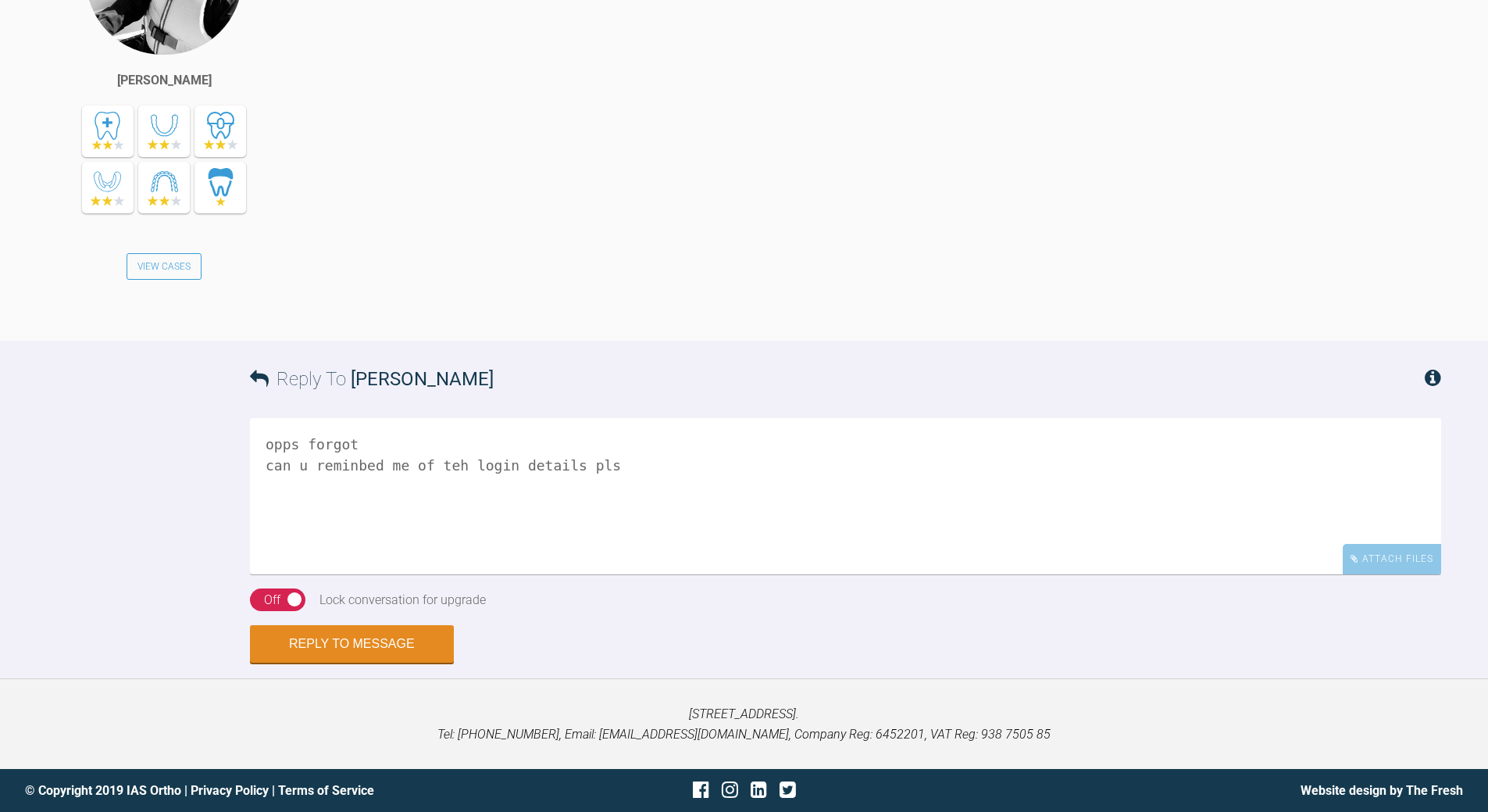
click at [412, 466] on textarea "opps forgot can u reminbed me of teh login details pls" at bounding box center [845, 497] width 1191 height 156
click at [440, 465] on textarea "opps forgot can u reminbed me of teh login details pls" at bounding box center [845, 497] width 1191 height 156
drag, startPoint x: 350, startPoint y: 461, endPoint x: 321, endPoint y: 447, distance: 32.2
click at [348, 457] on textarea "opps forgot can u reminbed me of login details pls" at bounding box center [845, 497] width 1191 height 156
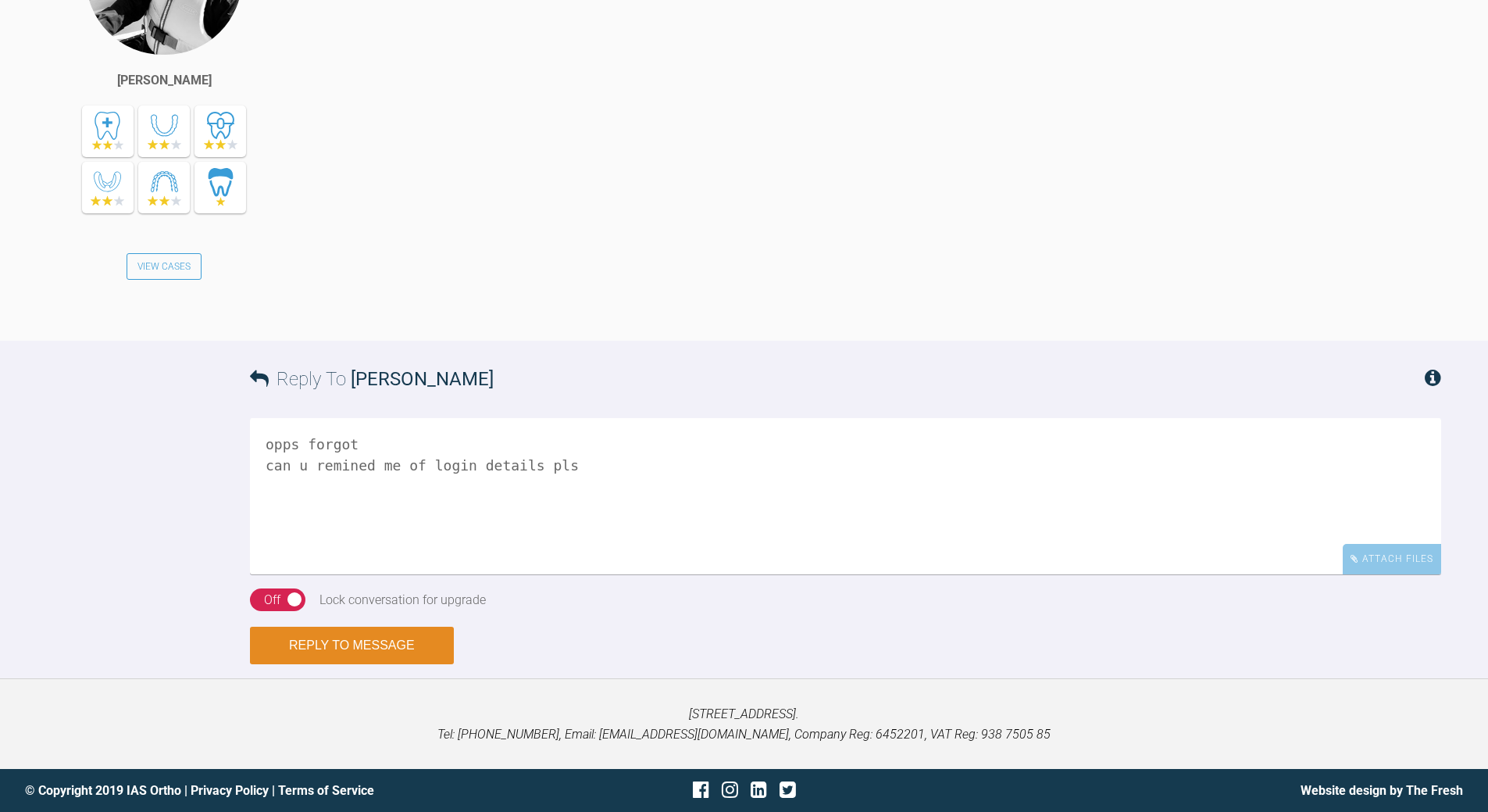
type textarea "opps forgot can u remined me of login details pls"
click at [367, 644] on button "Reply to Message" at bounding box center [352, 645] width 204 height 37
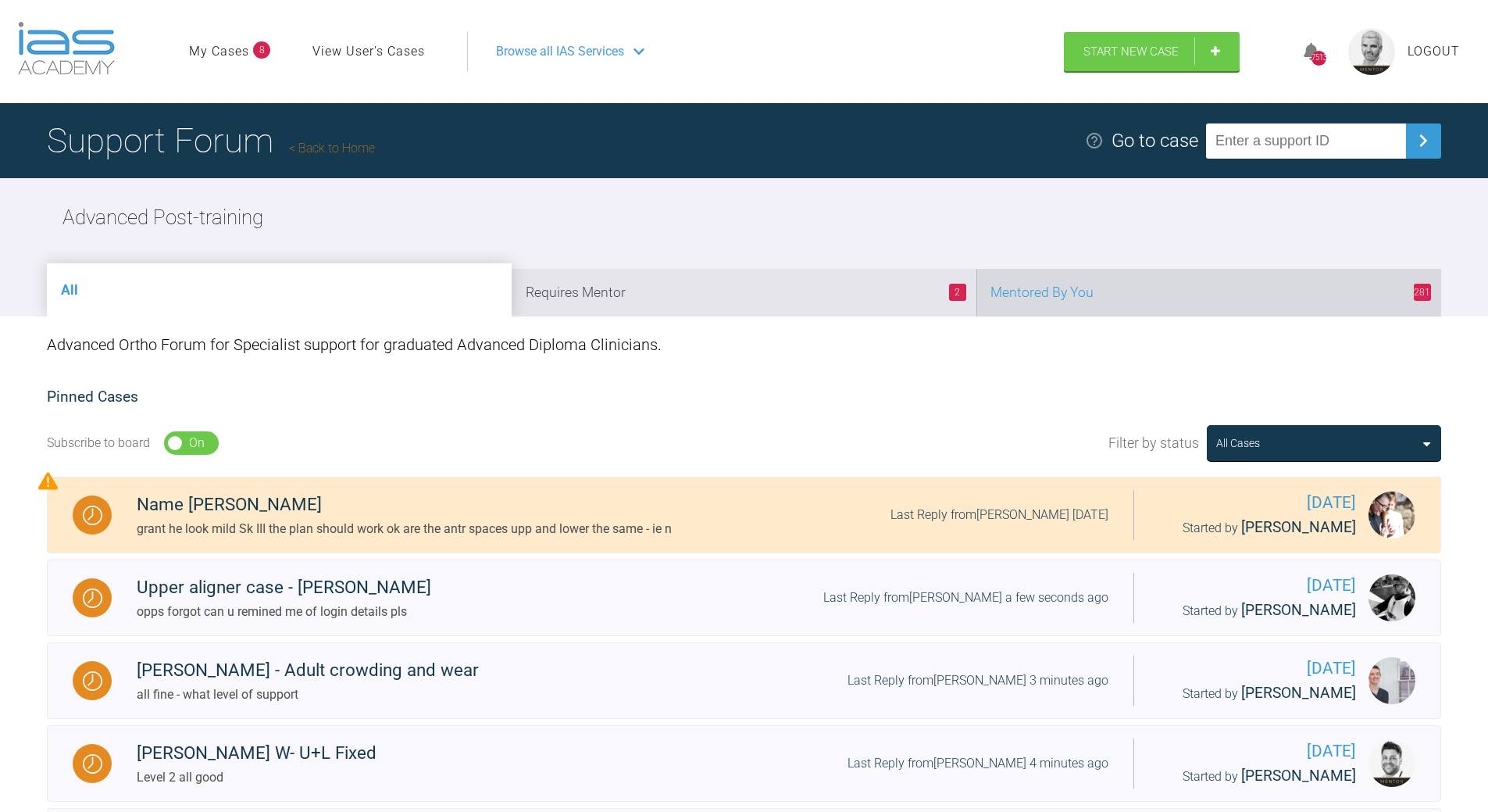
click at [1105, 292] on li "281 Mentored By You" at bounding box center [1208, 292] width 465 height 48
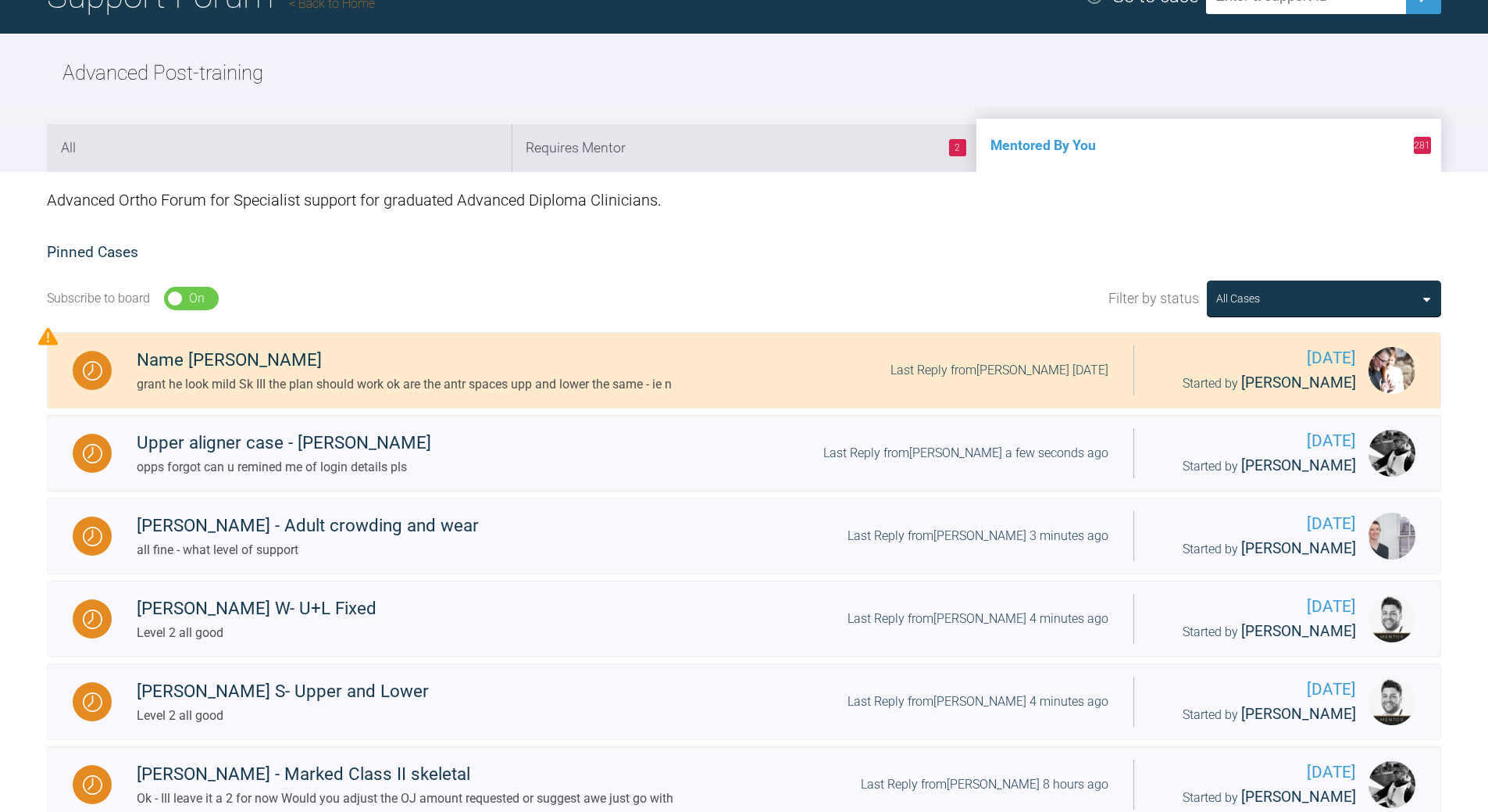
scroll to position [390, 0]
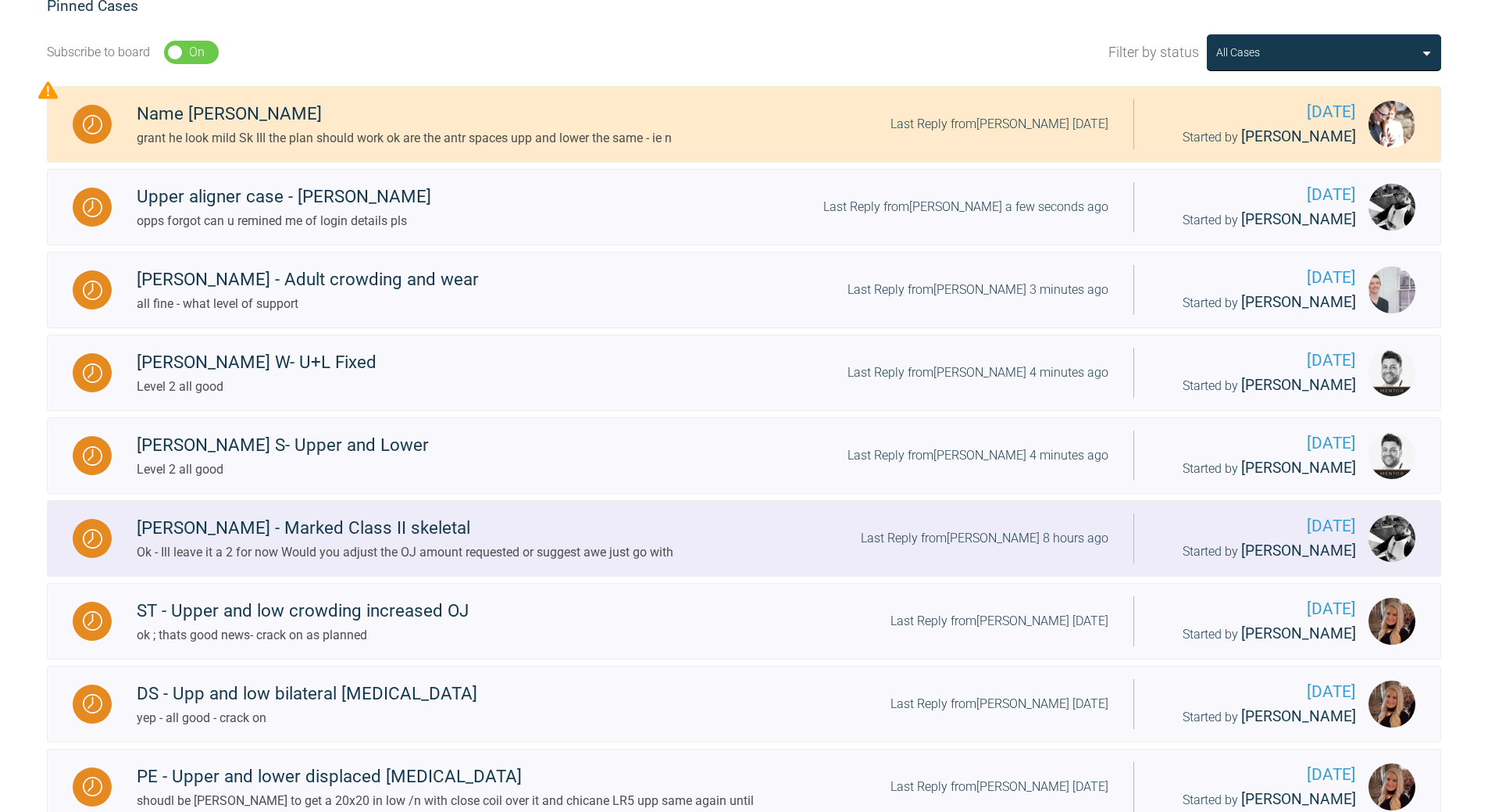
click at [975, 536] on div "Last Reply from [PERSON_NAME] 8 hours ago" at bounding box center [984, 538] width 247 height 20
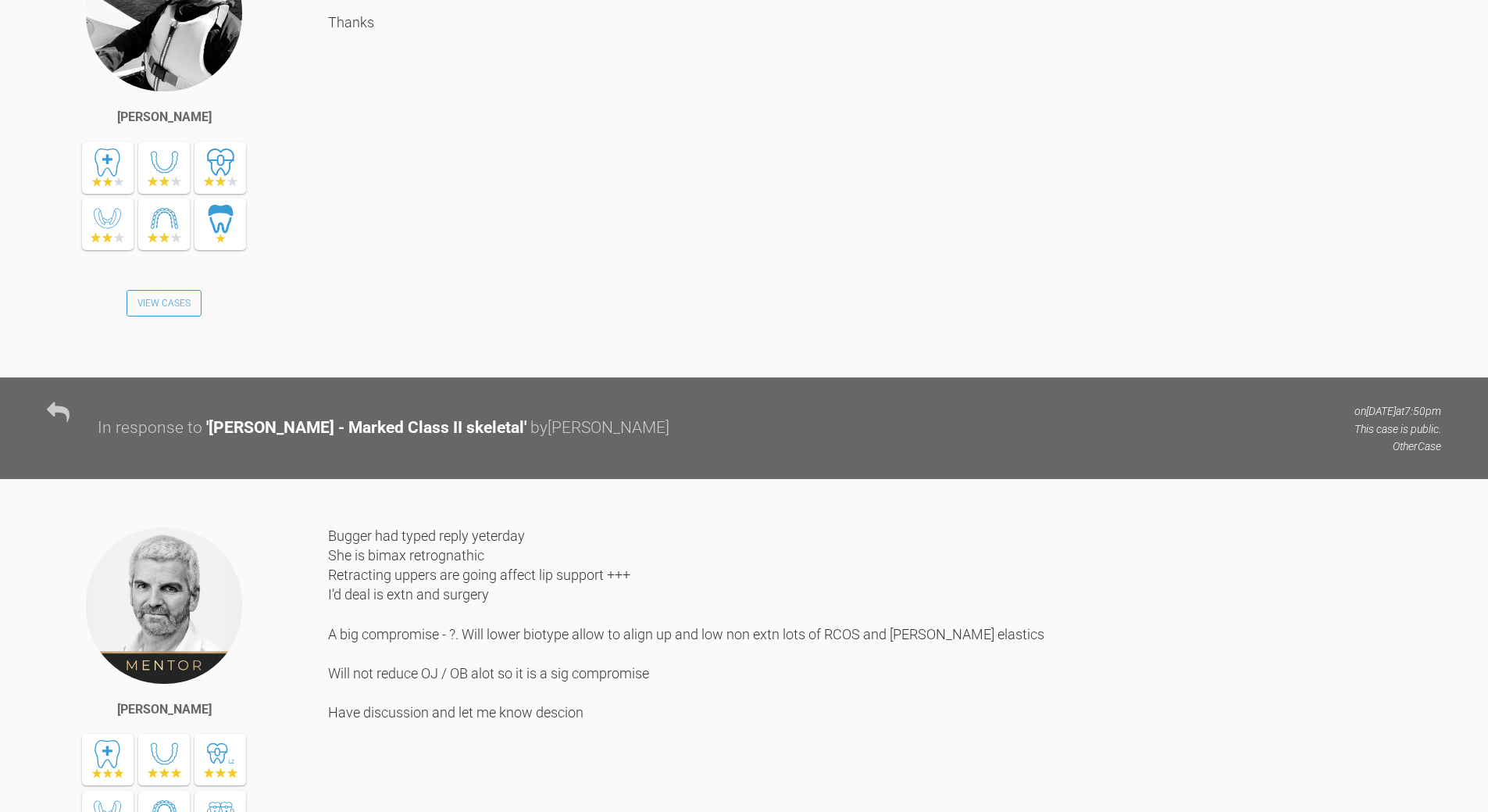
scroll to position [2578, 0]
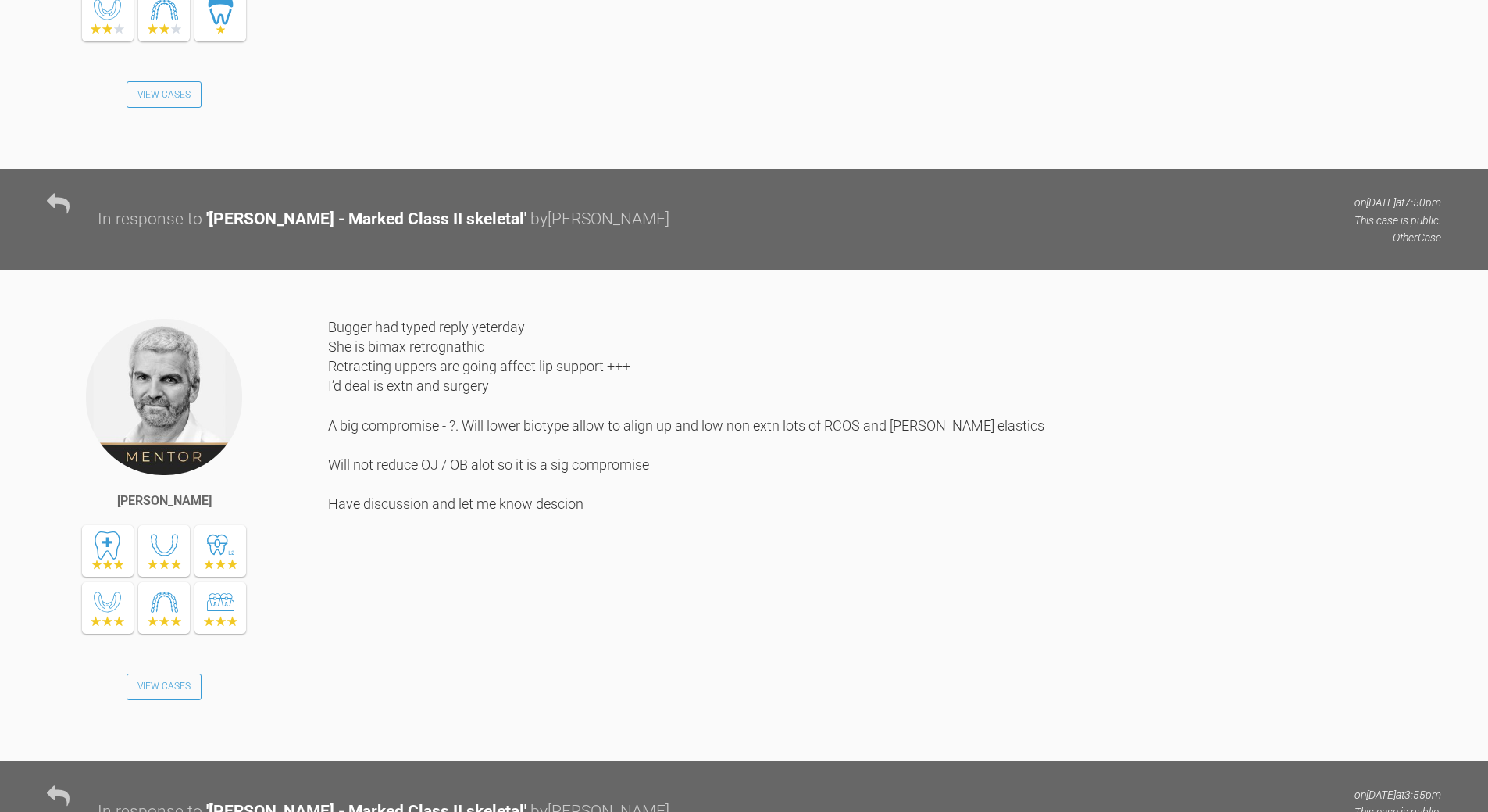
drag, startPoint x: 1487, startPoint y: 283, endPoint x: 1523, endPoint y: 395, distance: 117.6
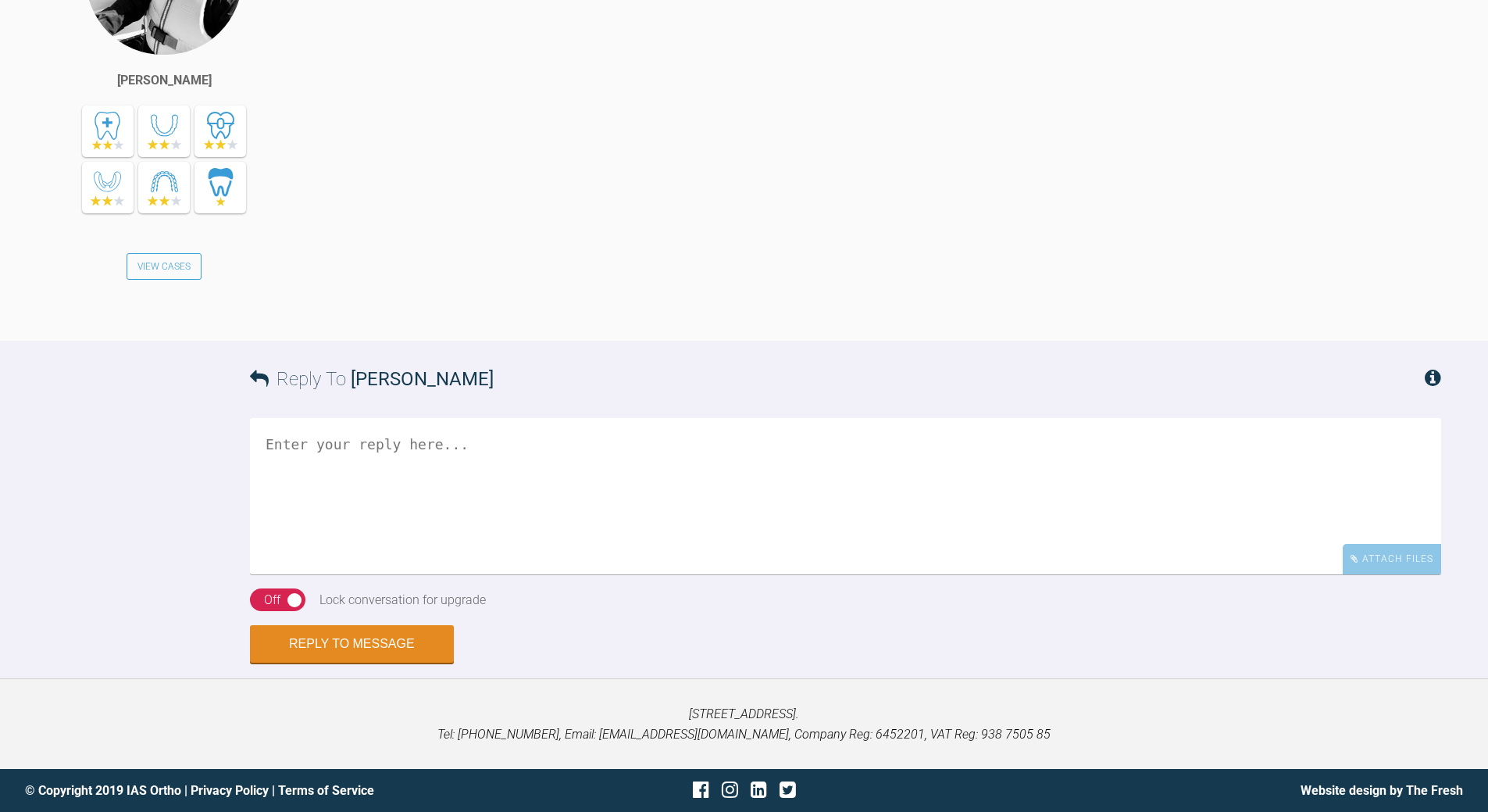
scroll to position [7188, 0]
click at [483, 574] on textarea at bounding box center [845, 497] width 1191 height 156
click at [288, 574] on textarea "Level 2 woudl go as it is - can review/replan if required" at bounding box center [845, 497] width 1191 height 156
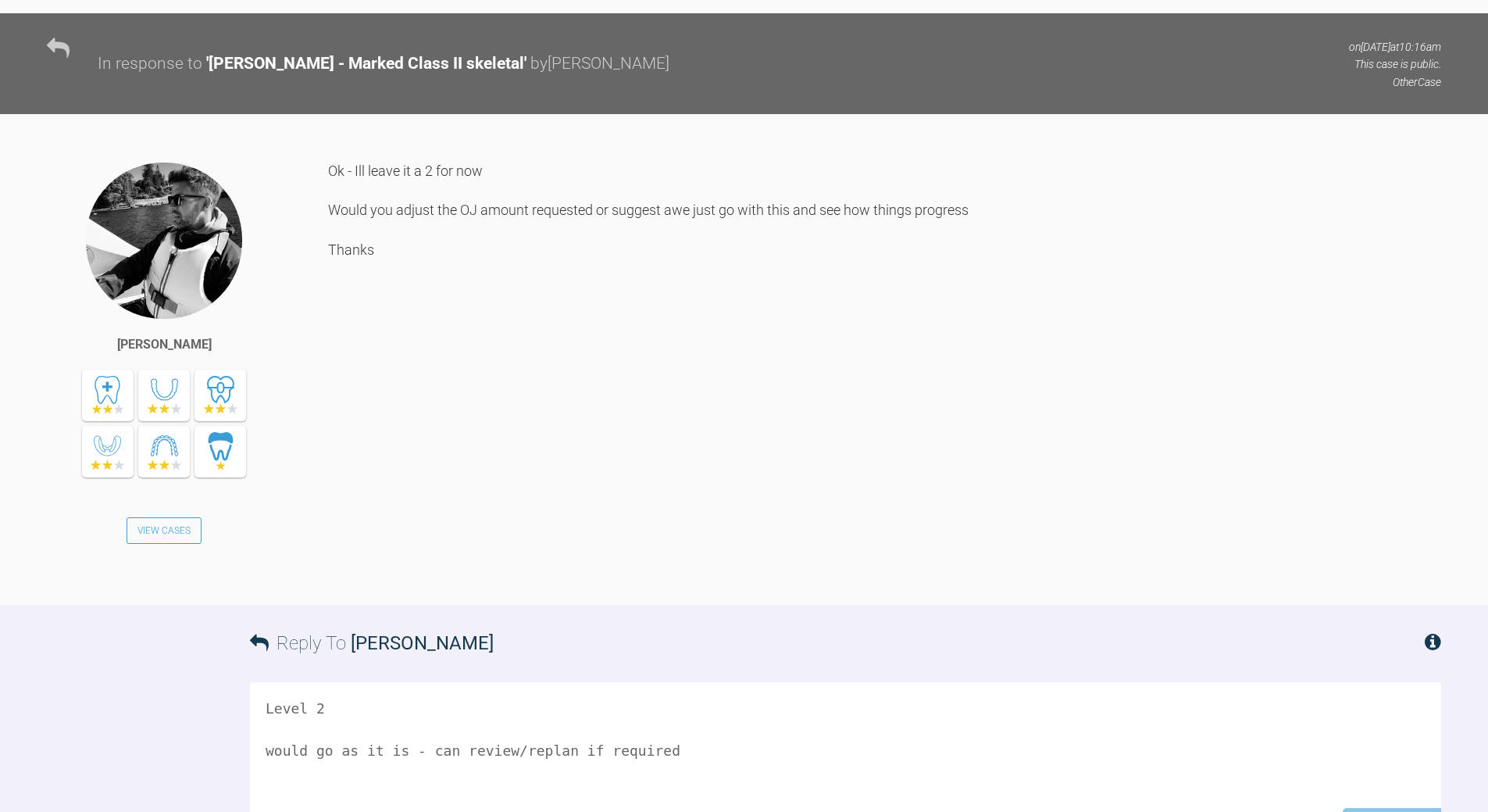
scroll to position [7423, 0]
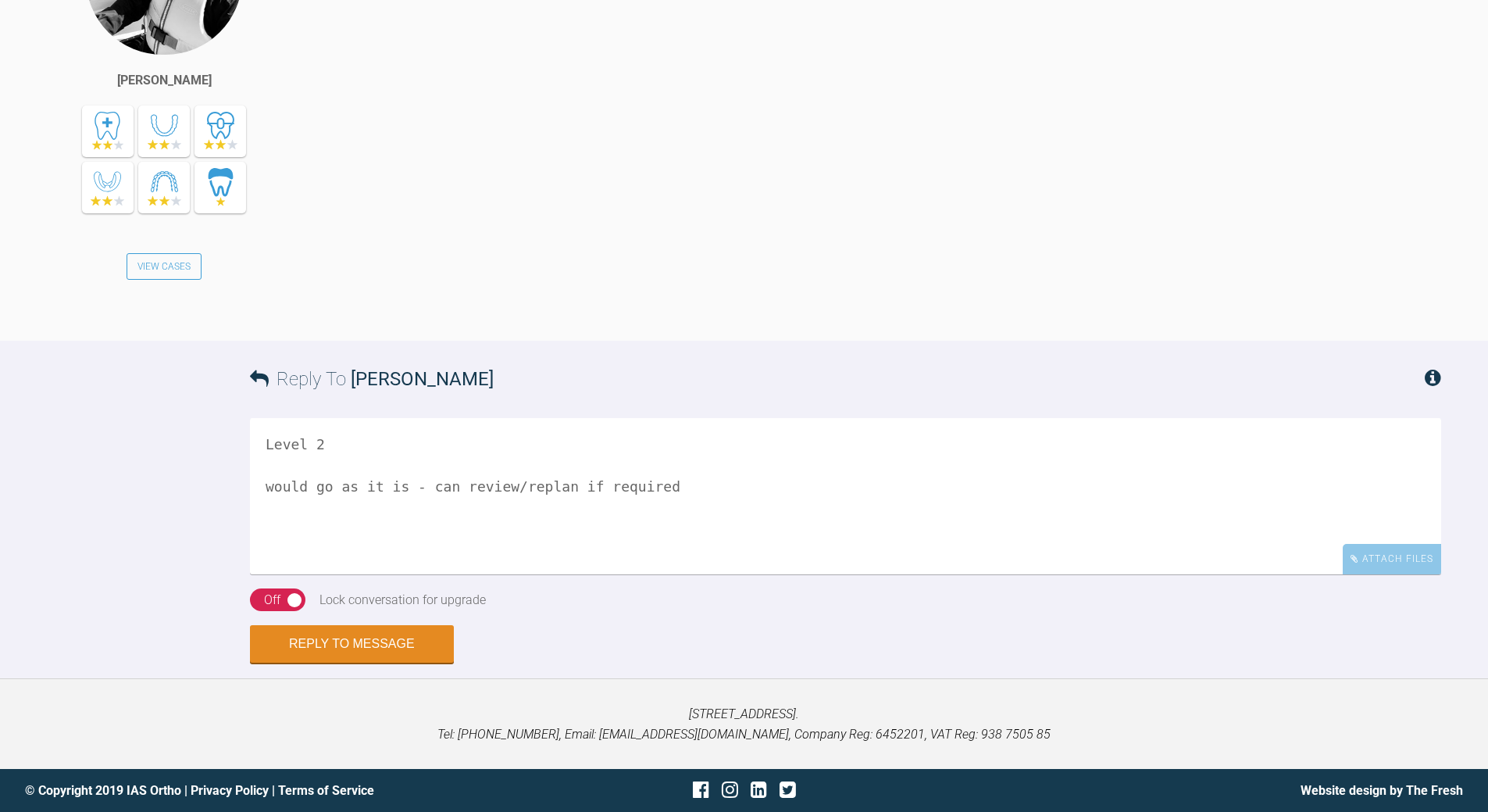
drag, startPoint x: 265, startPoint y: 442, endPoint x: 278, endPoint y: 428, distance: 19.1
click at [265, 440] on textarea "Level 2 would go as it is - can review/replan if required" at bounding box center [845, 497] width 1191 height 156
type textarea "Level 2 would go as it is - can review/replan if required"
click at [385, 630] on button "Reply to Message" at bounding box center [352, 645] width 204 height 37
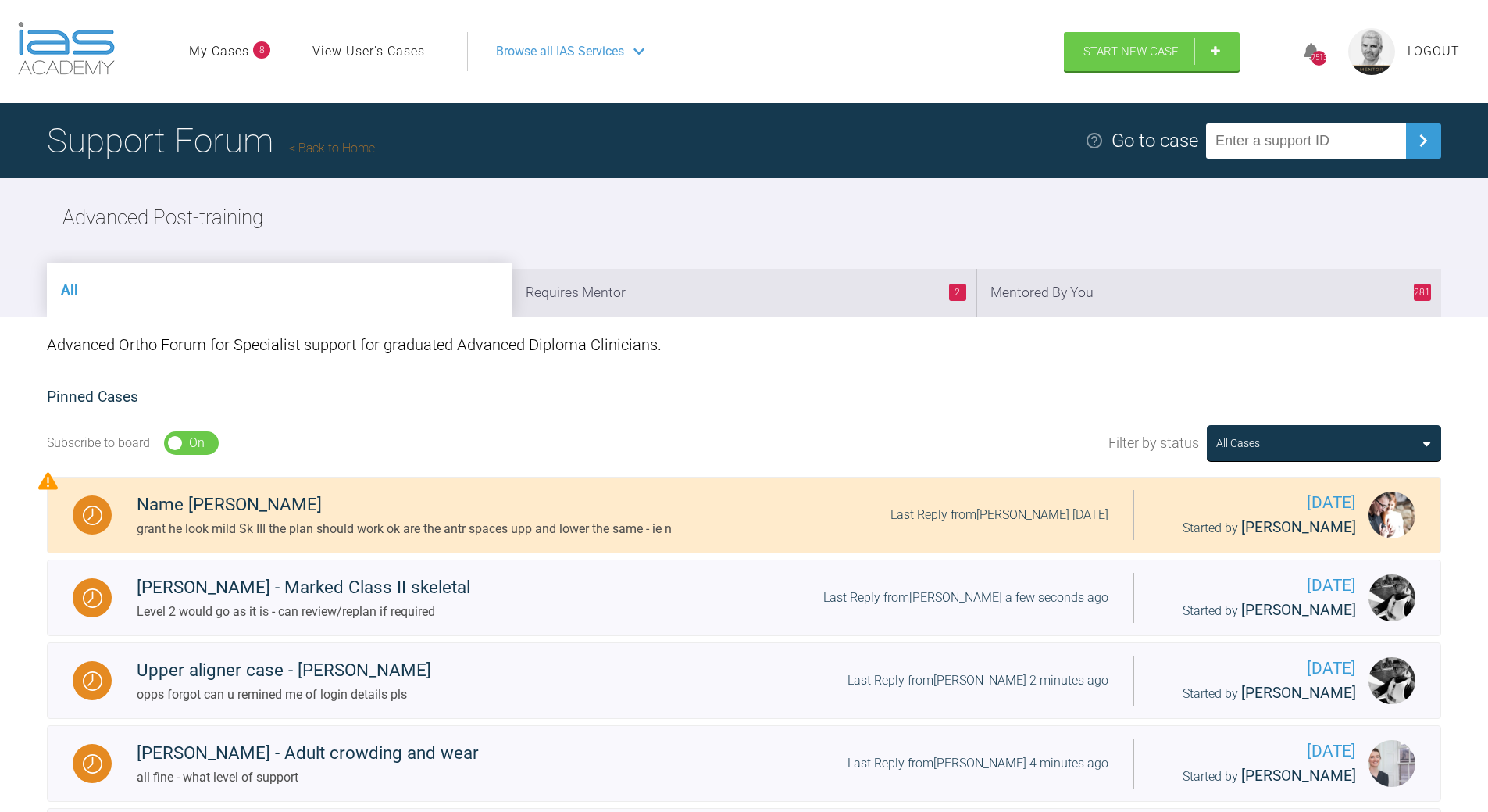
click at [847, 286] on li "2 Requires Mentor" at bounding box center [744, 292] width 465 height 48
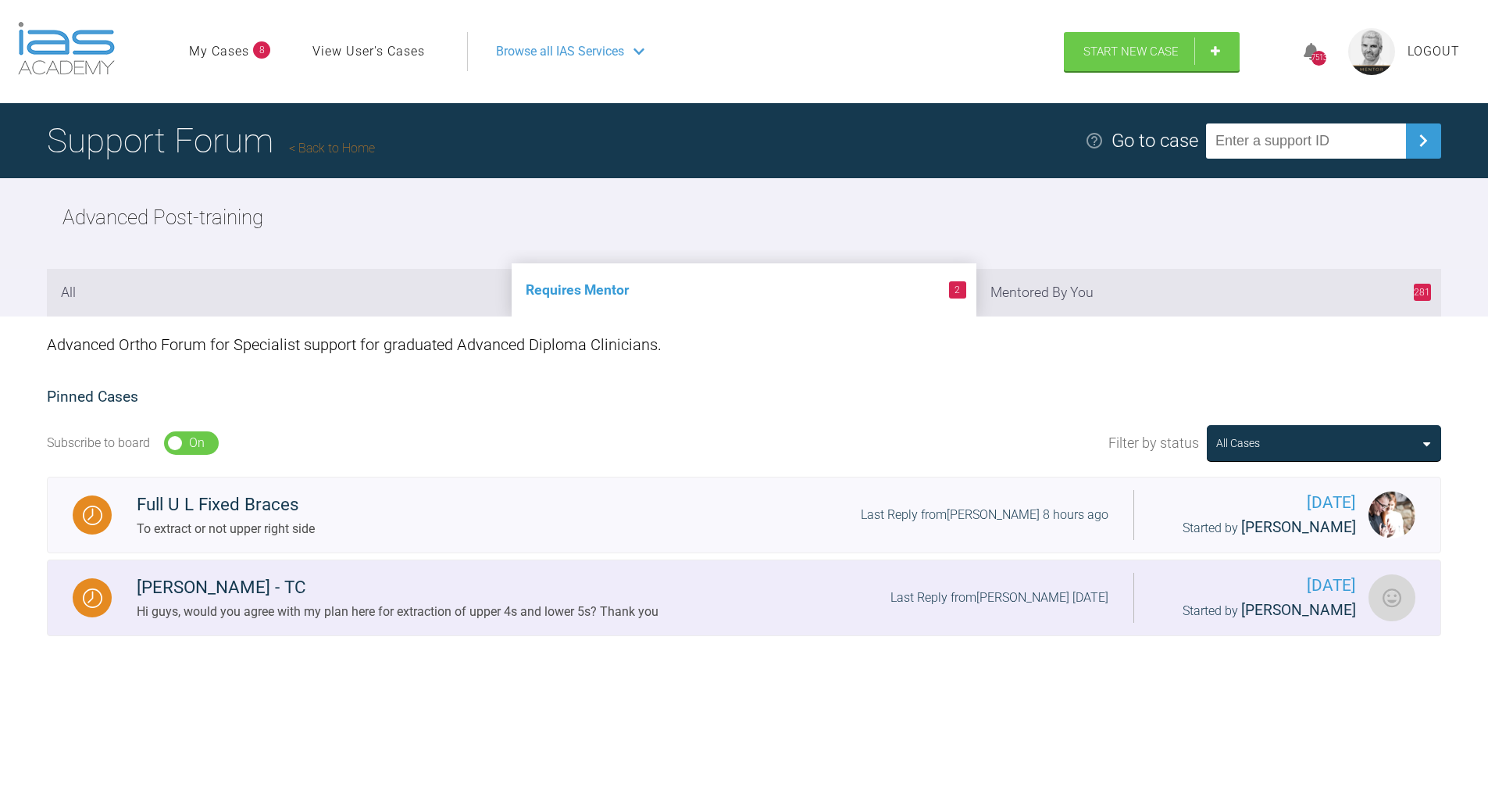
click at [816, 581] on div "[PERSON_NAME] - TC Hi guys, would you agree with my plan here for extraction of…" at bounding box center [622, 597] width 1022 height 48
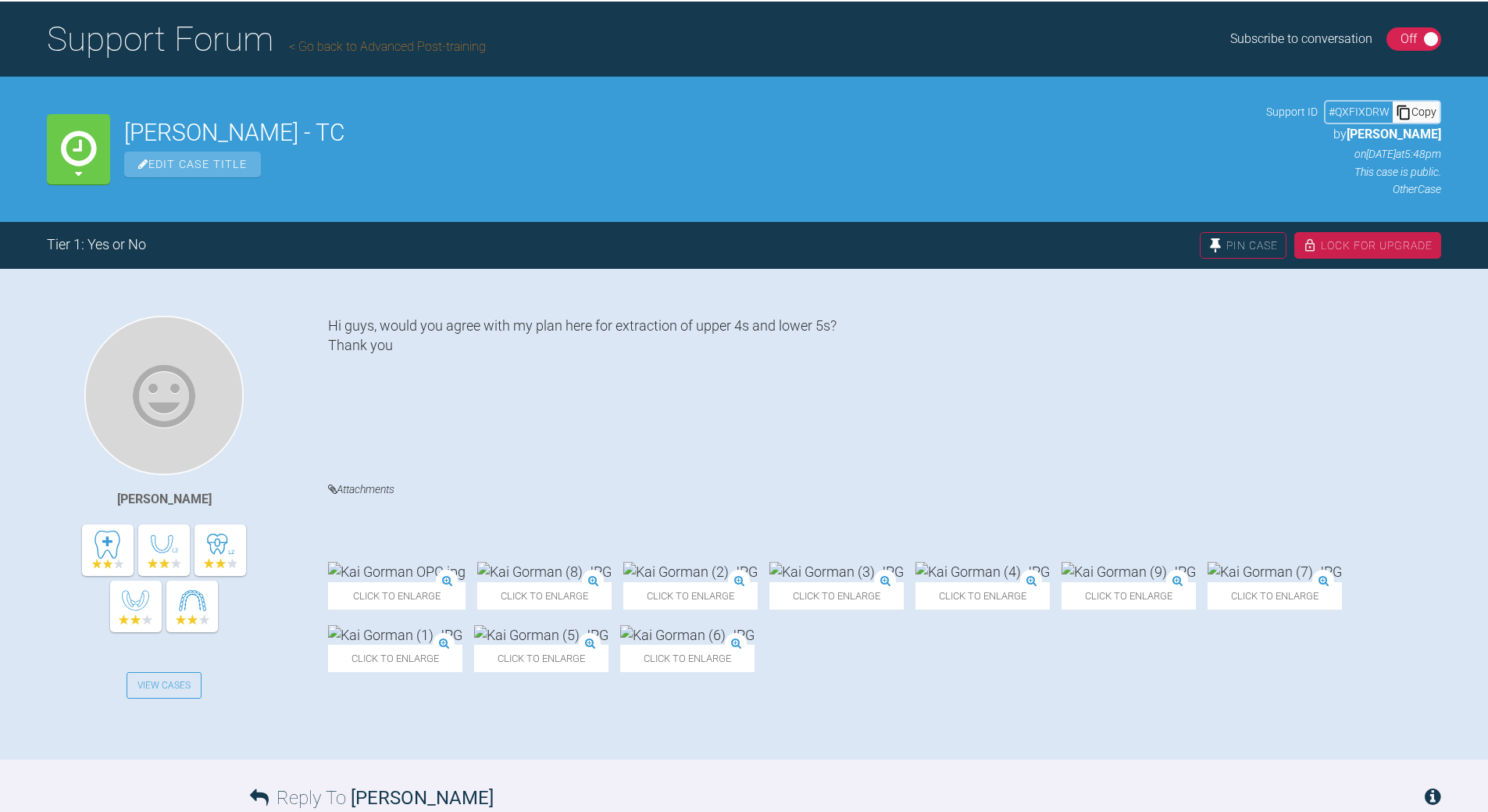
scroll to position [312, 0]
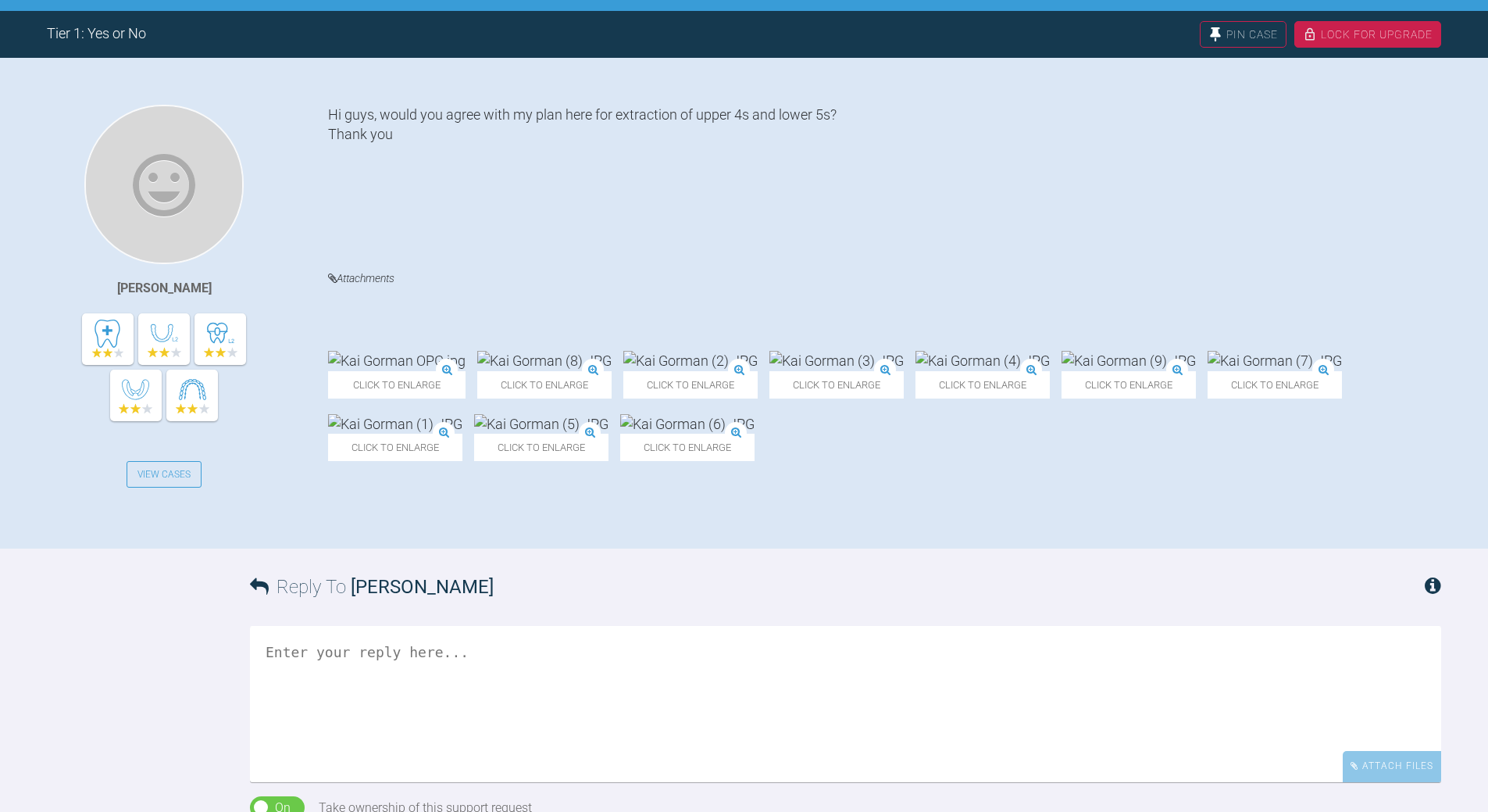
click at [524, 671] on textarea at bounding box center [845, 704] width 1191 height 156
type textarea "ADP?"
click at [581, 351] on img at bounding box center [544, 361] width 134 height 20
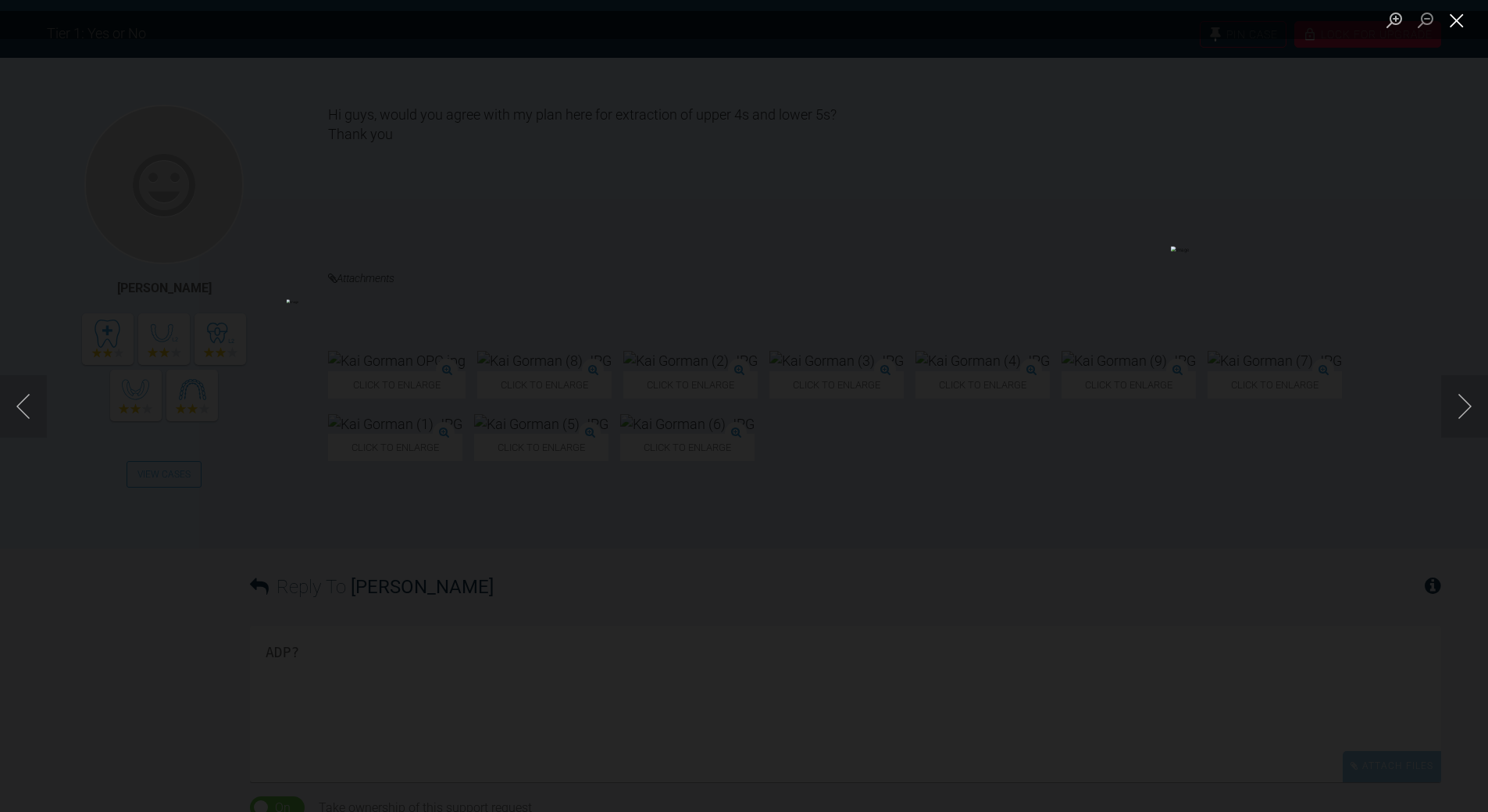
click at [1453, 24] on button "Close lightbox" at bounding box center [1457, 20] width 31 height 27
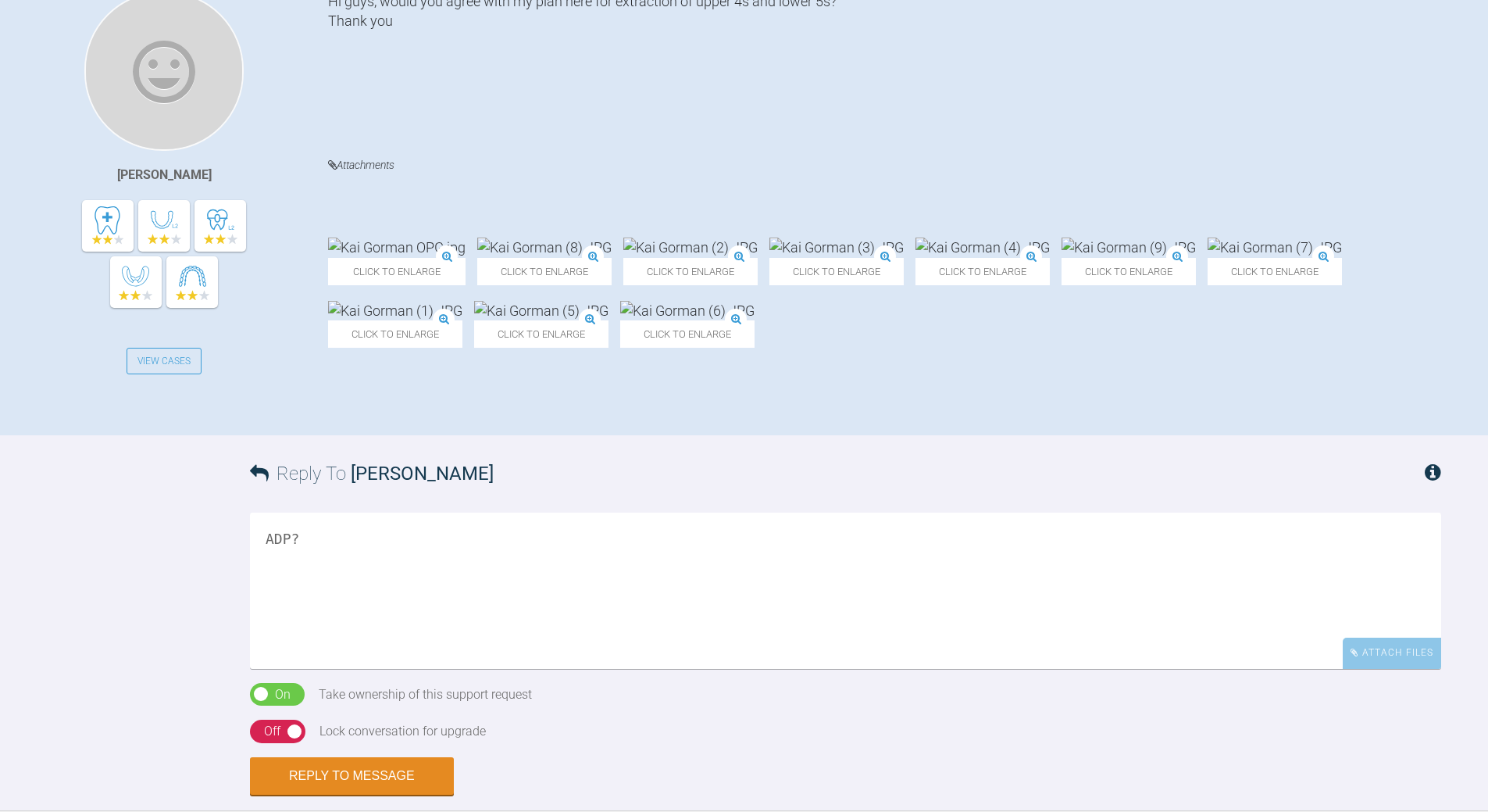
scroll to position [547, 0]
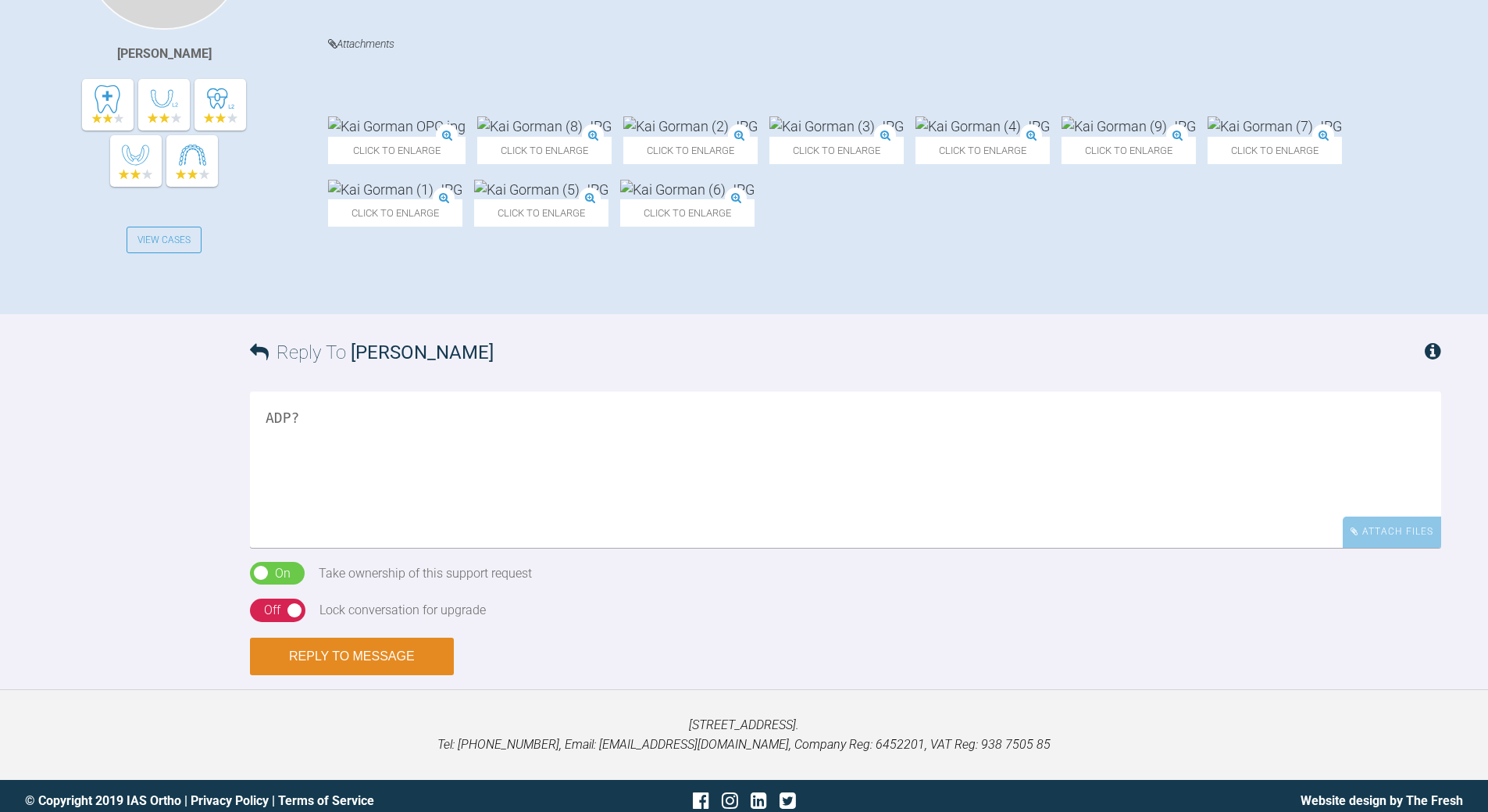
click at [332, 647] on button "Reply to Message" at bounding box center [352, 656] width 204 height 37
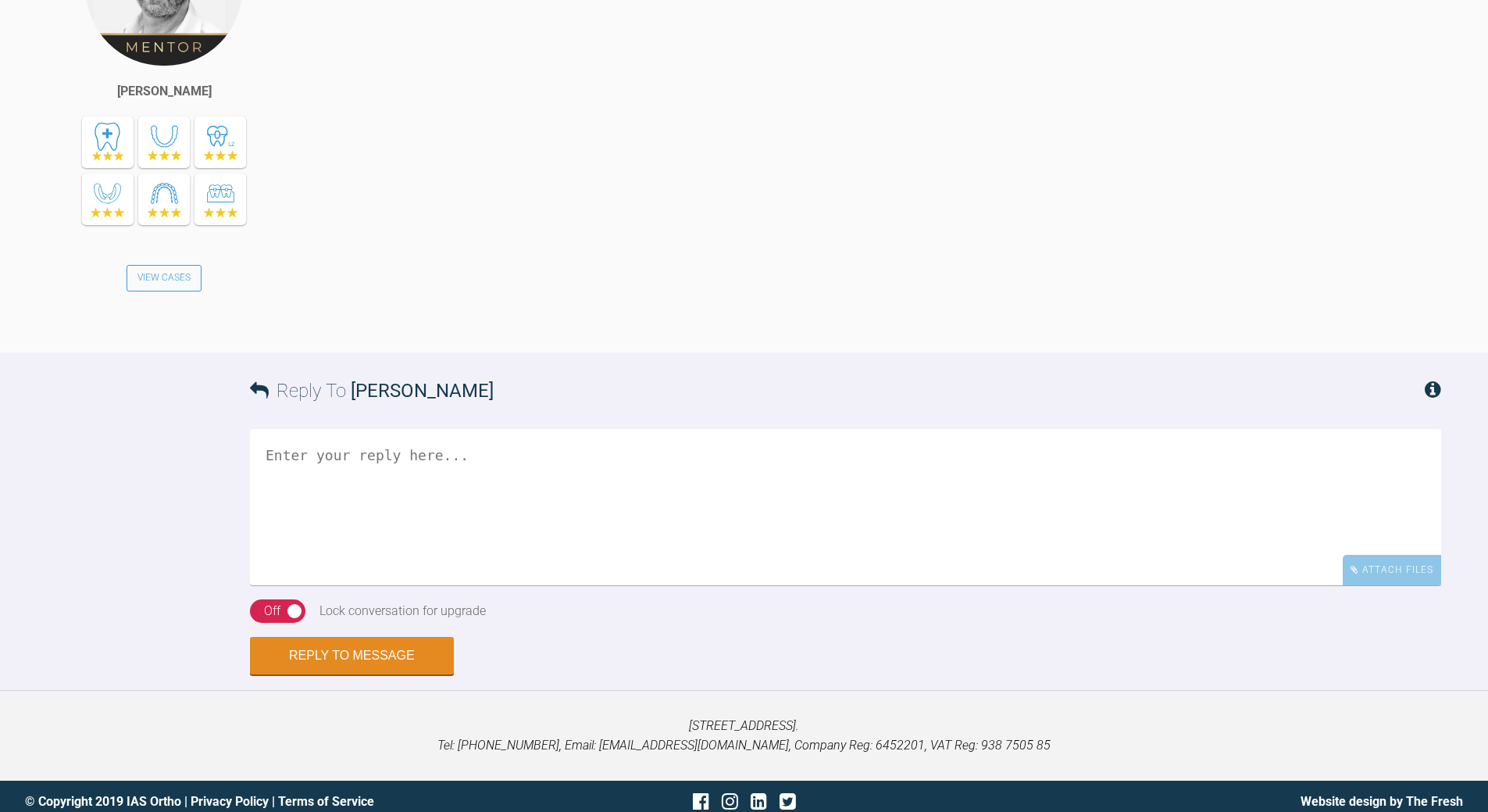
scroll to position [1111, 0]
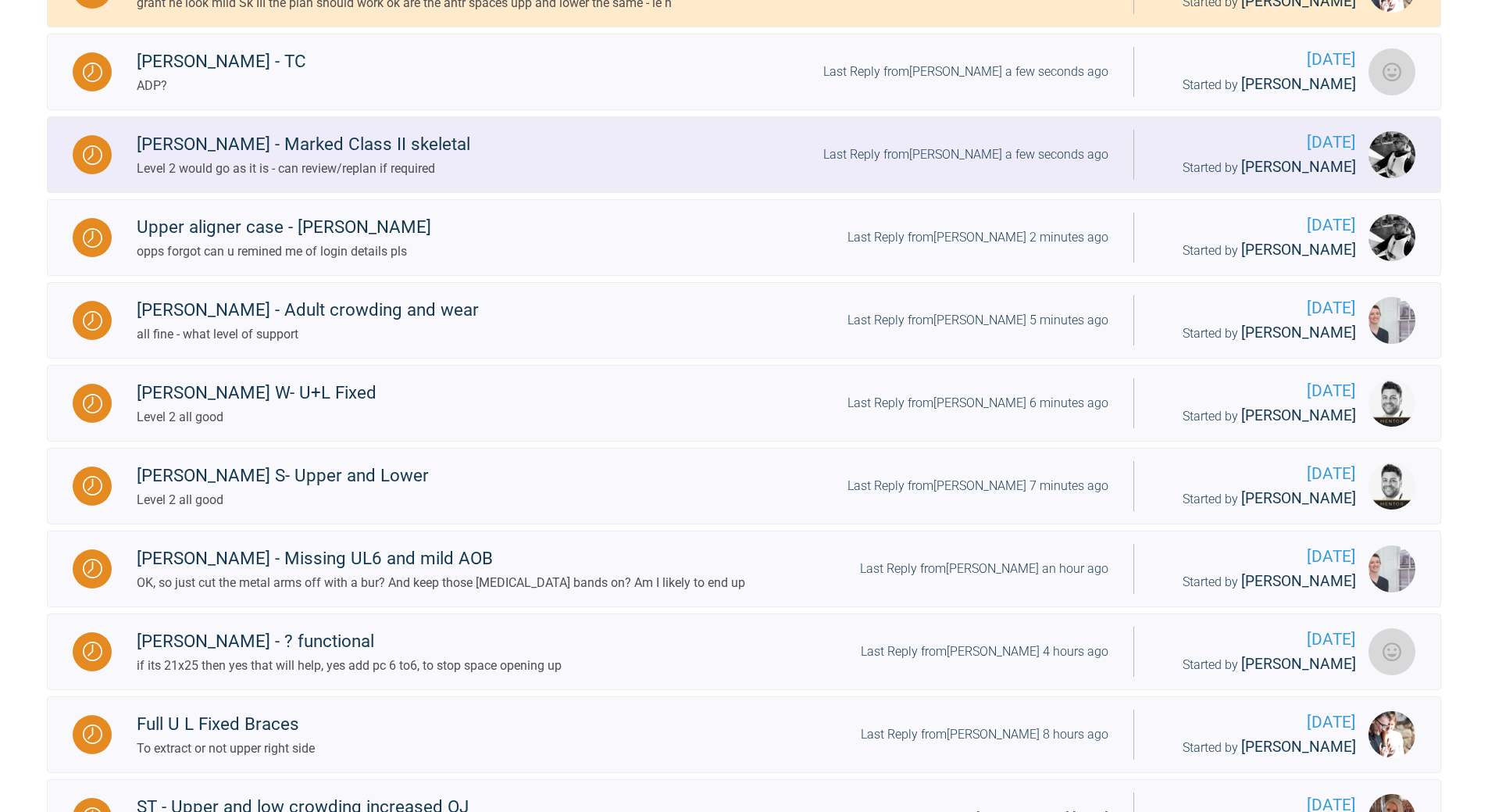
scroll to position [625, 0]
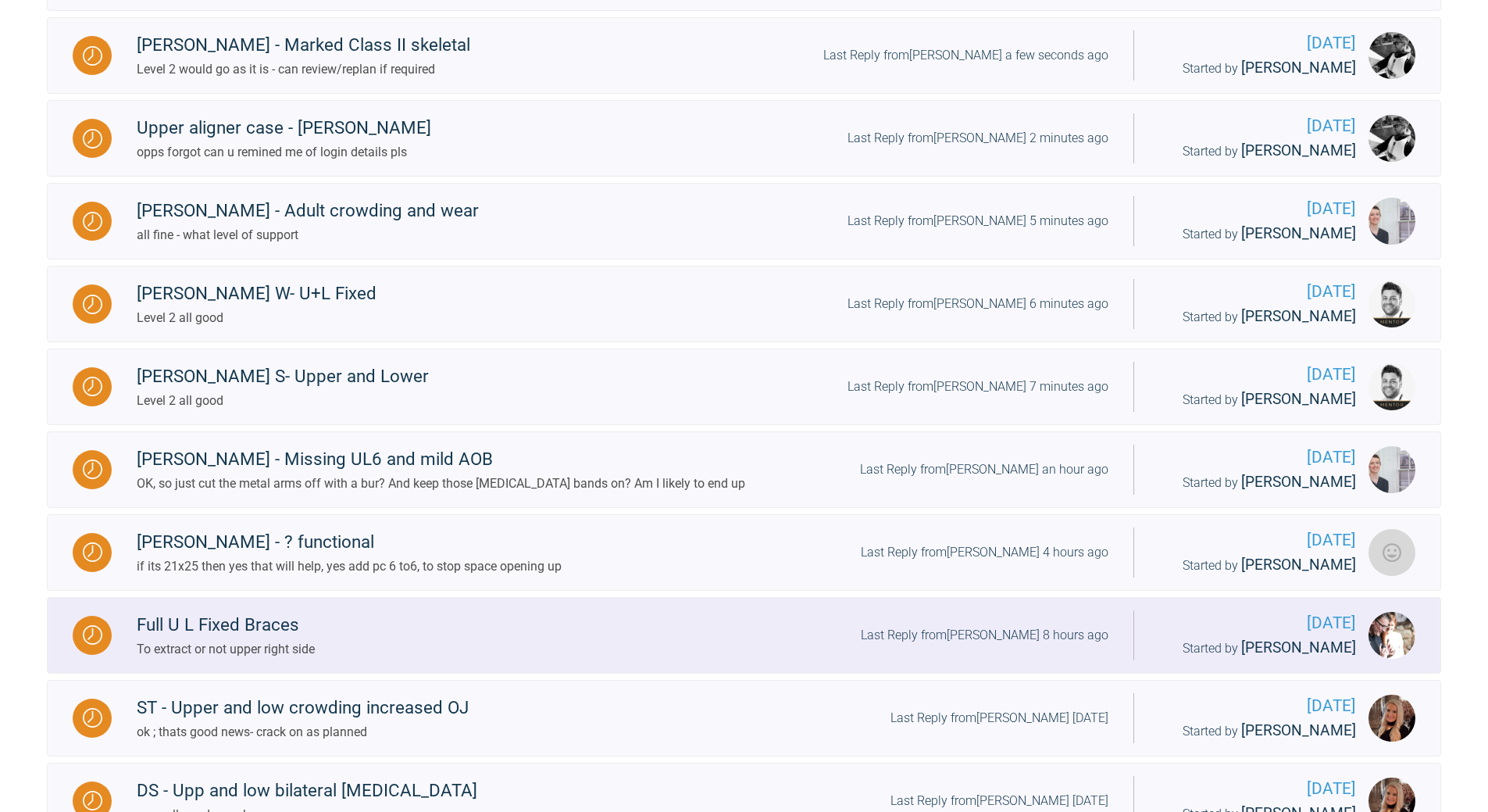
click at [1040, 626] on div "Last Reply from [PERSON_NAME] 8 hours ago" at bounding box center [984, 635] width 247 height 20
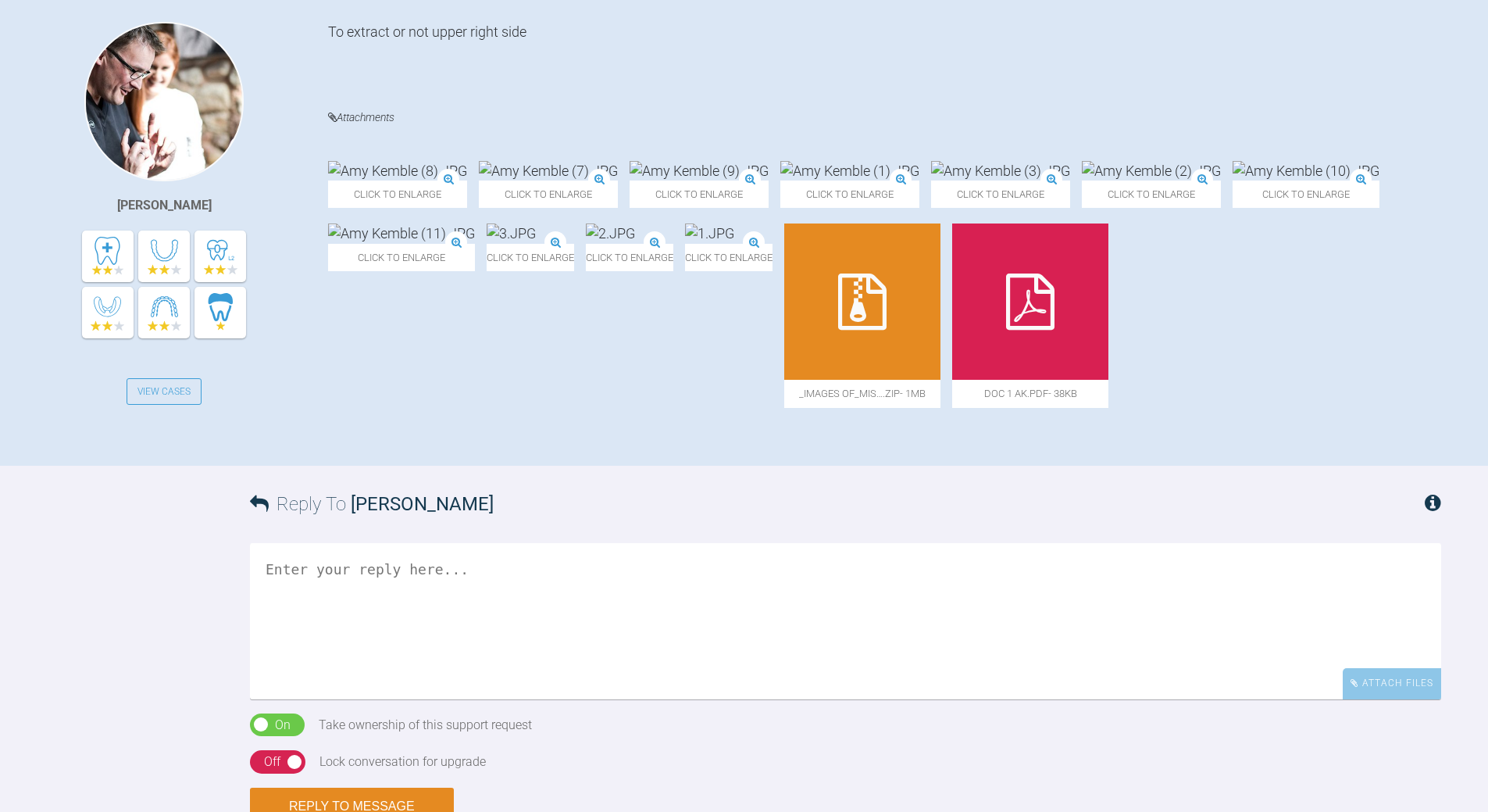
scroll to position [390, 0]
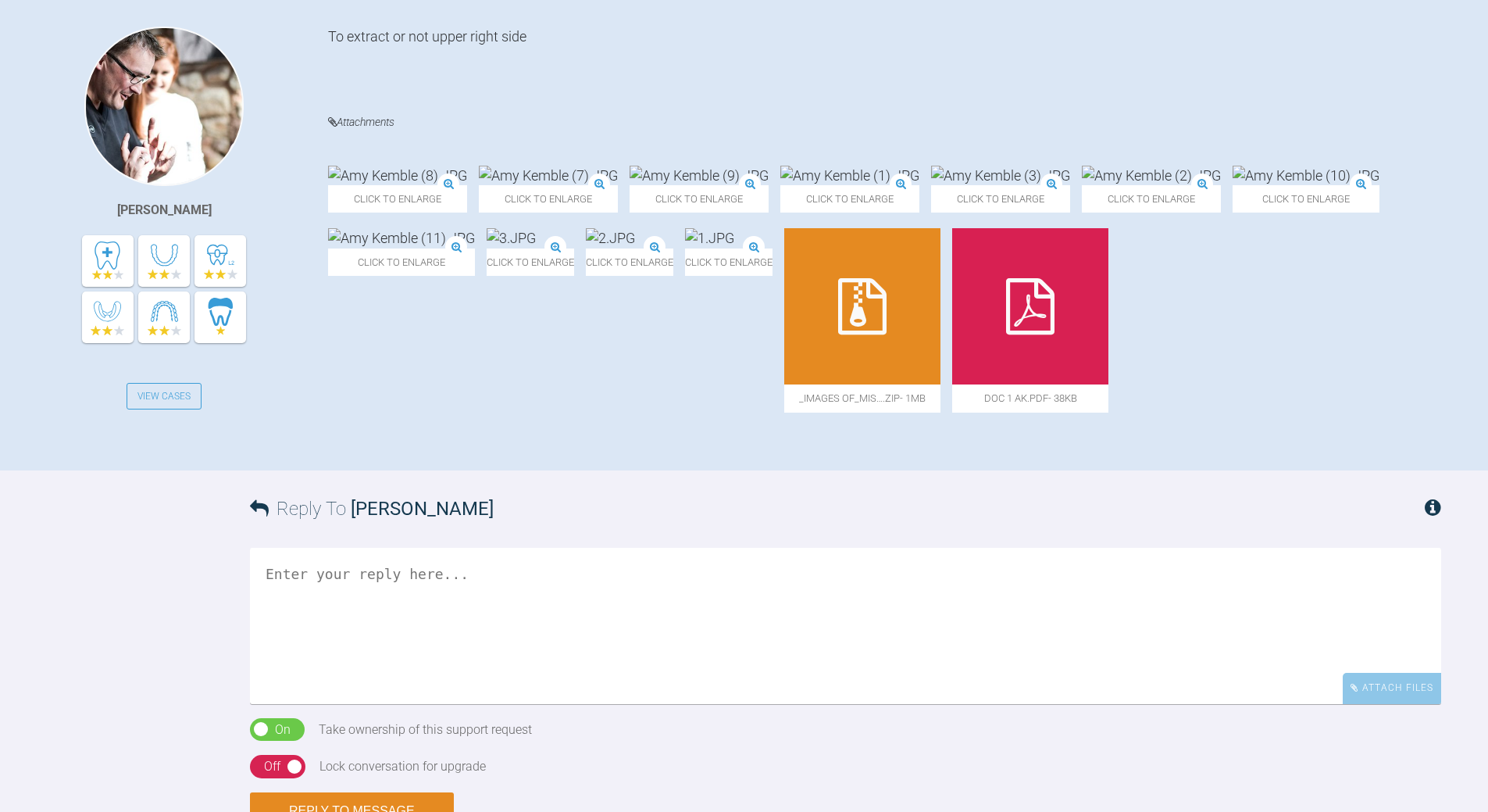
click at [887, 334] on icon at bounding box center [862, 306] width 48 height 56
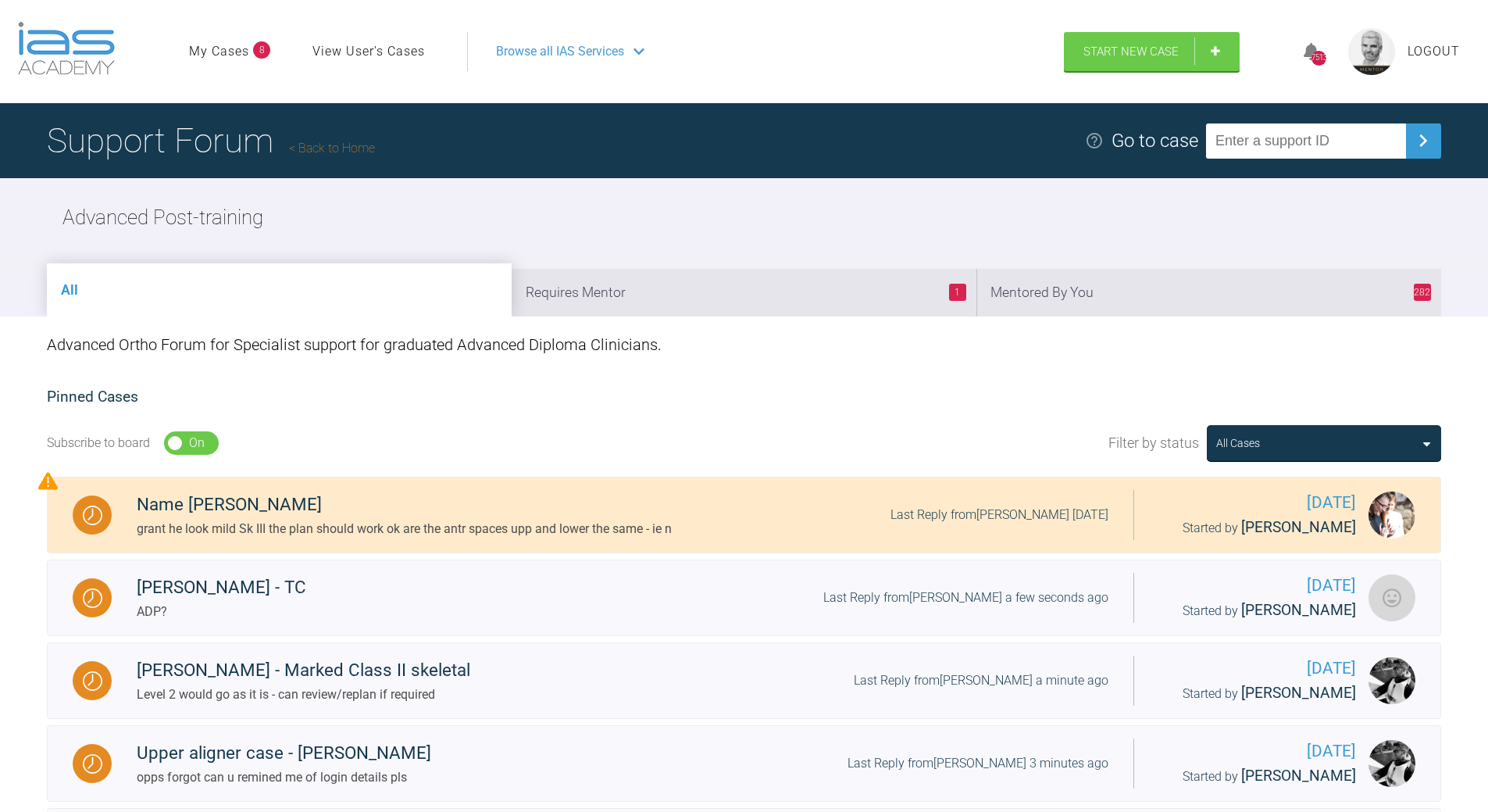
click at [344, 150] on link "Back to Home" at bounding box center [332, 147] width 86 height 14
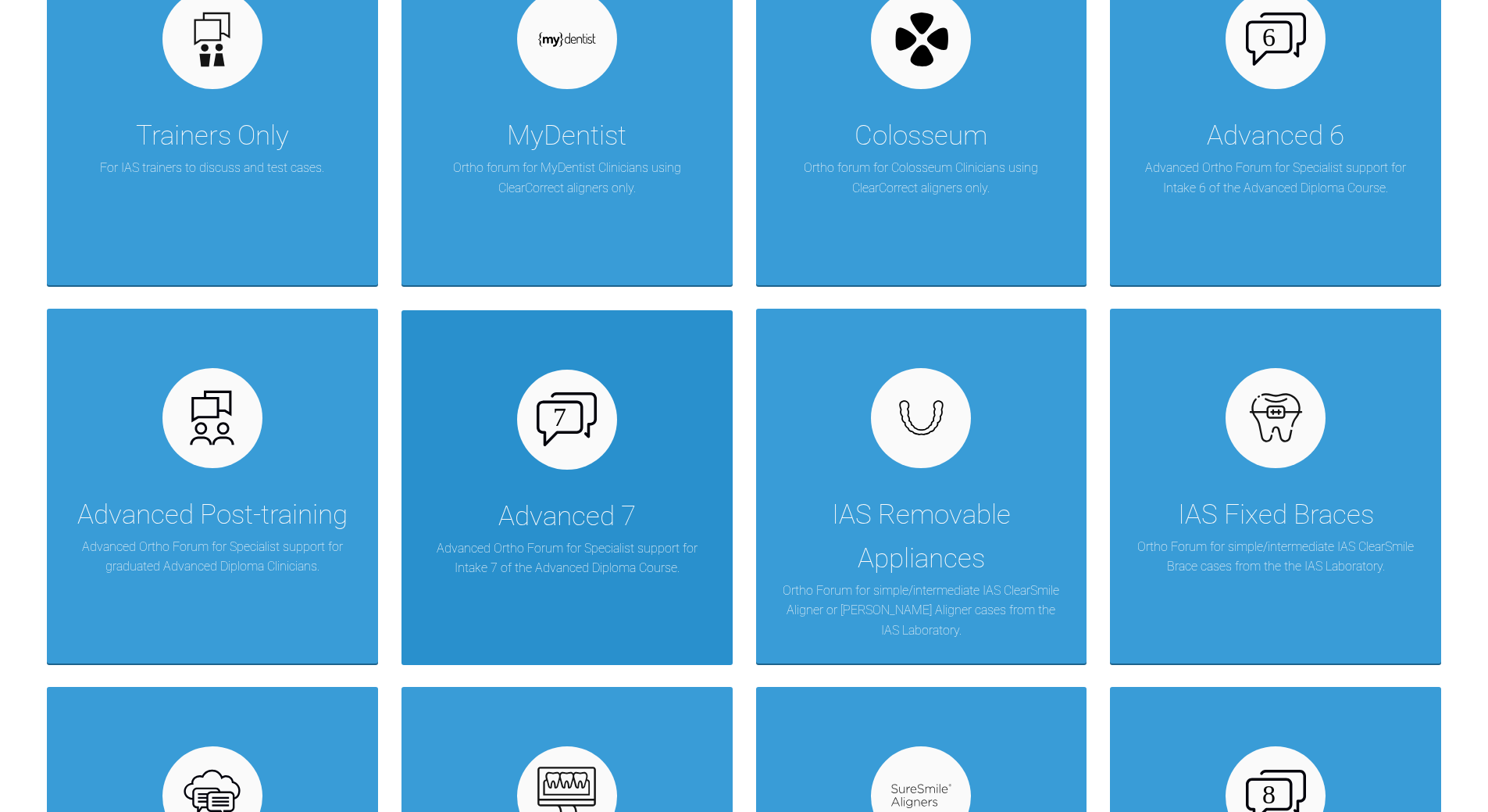
scroll to position [625, 0]
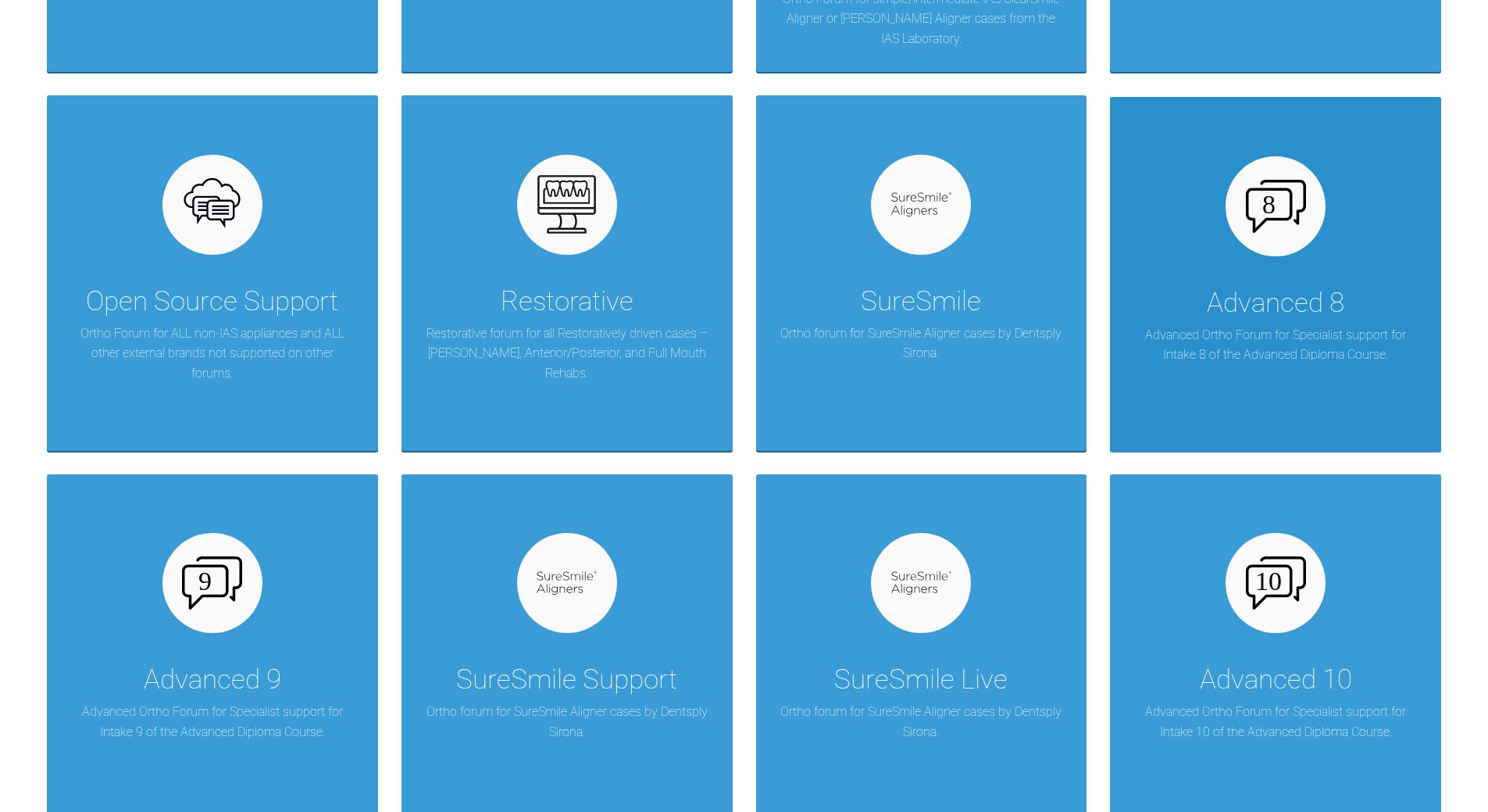
click at [1267, 275] on div "Advanced 8 Advanced Ortho Forum for Specialist support for Intake 8 of the Adva…" at bounding box center [1275, 274] width 332 height 355
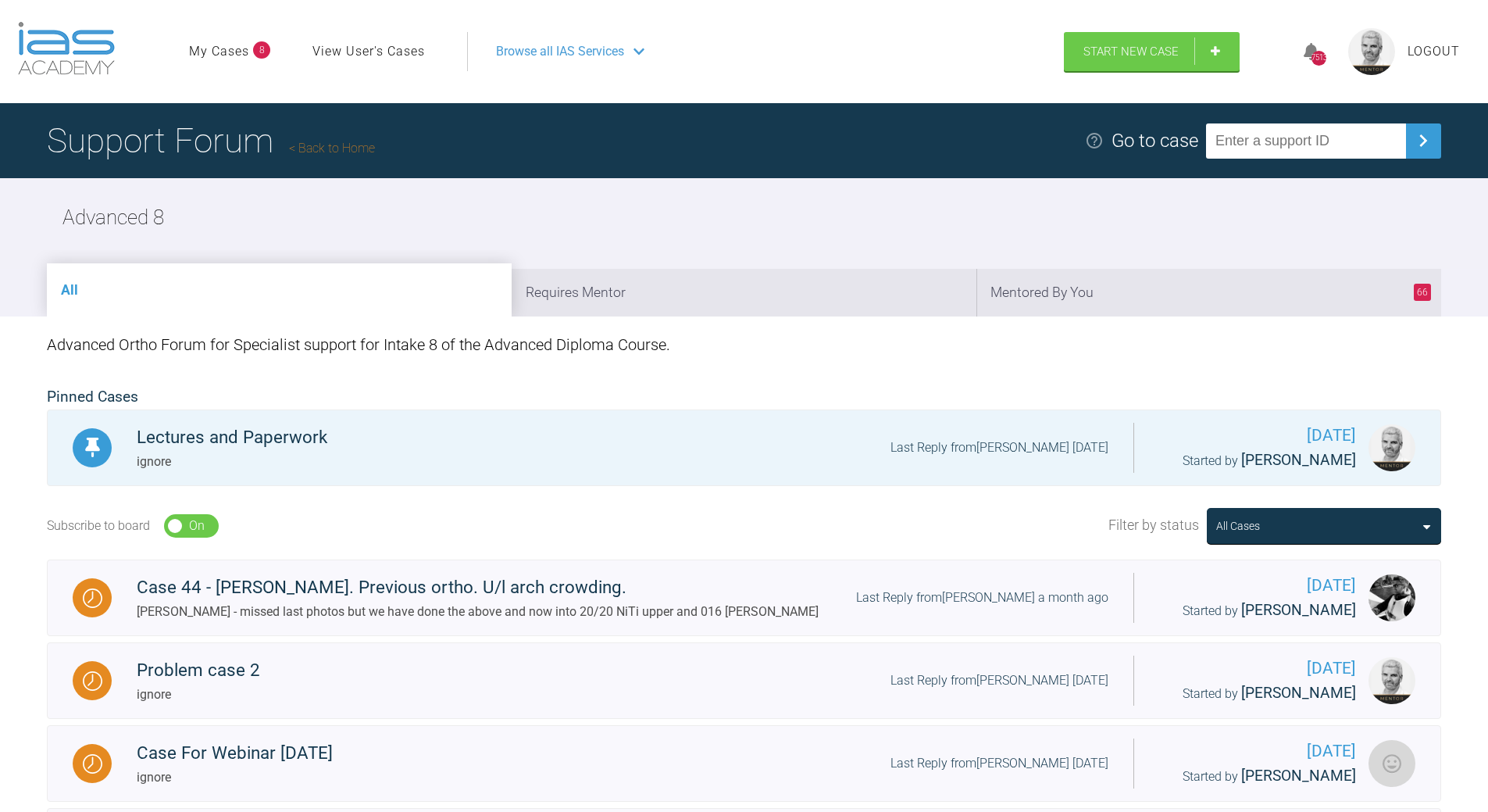
click at [348, 150] on link "Back to Home" at bounding box center [332, 147] width 86 height 14
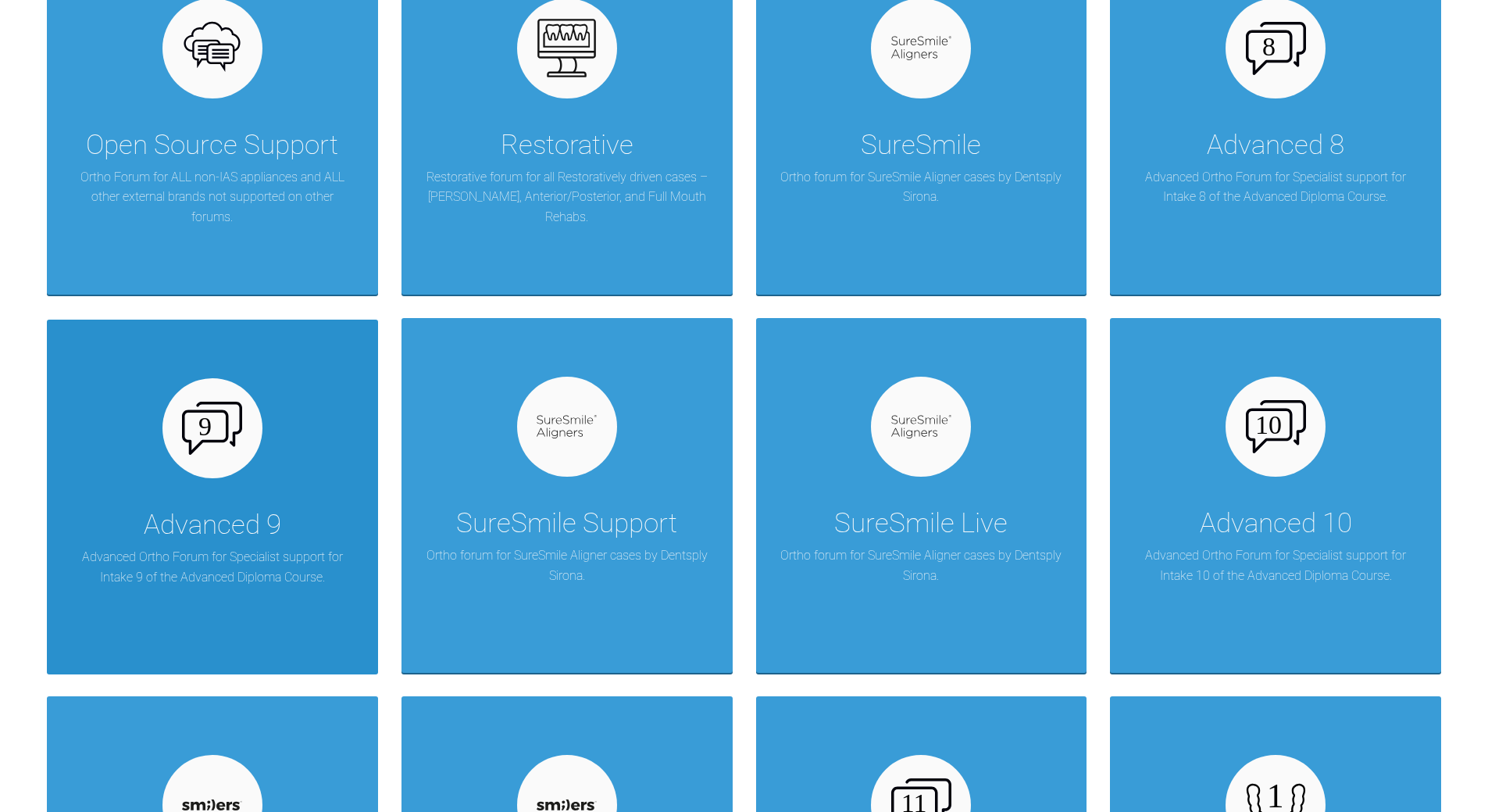
click at [257, 485] on div "Advanced 9 Advanced Ortho Forum for Specialist support for Intake 9 of the Adva…" at bounding box center [213, 497] width 332 height 355
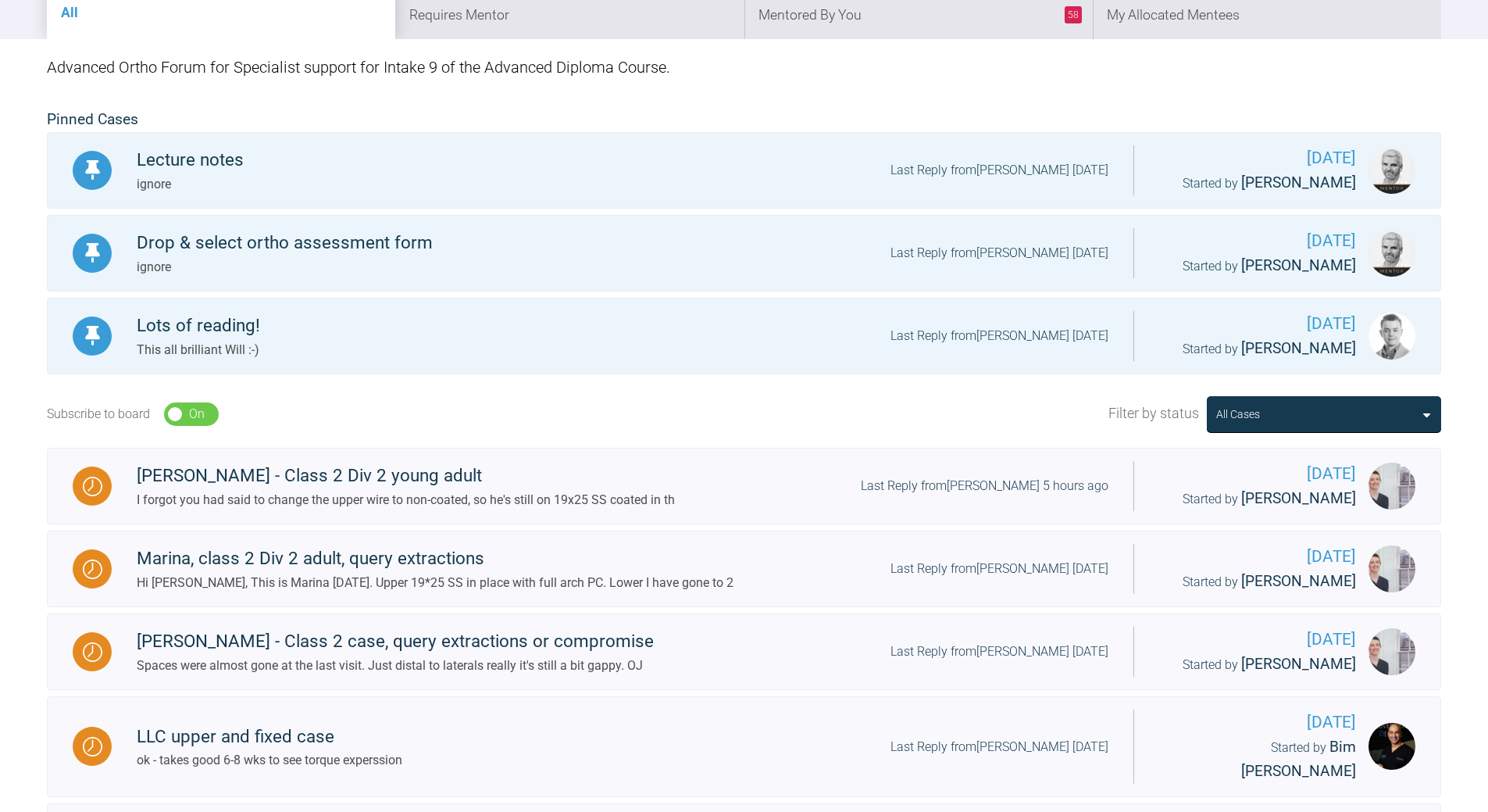
scroll to position [78, 0]
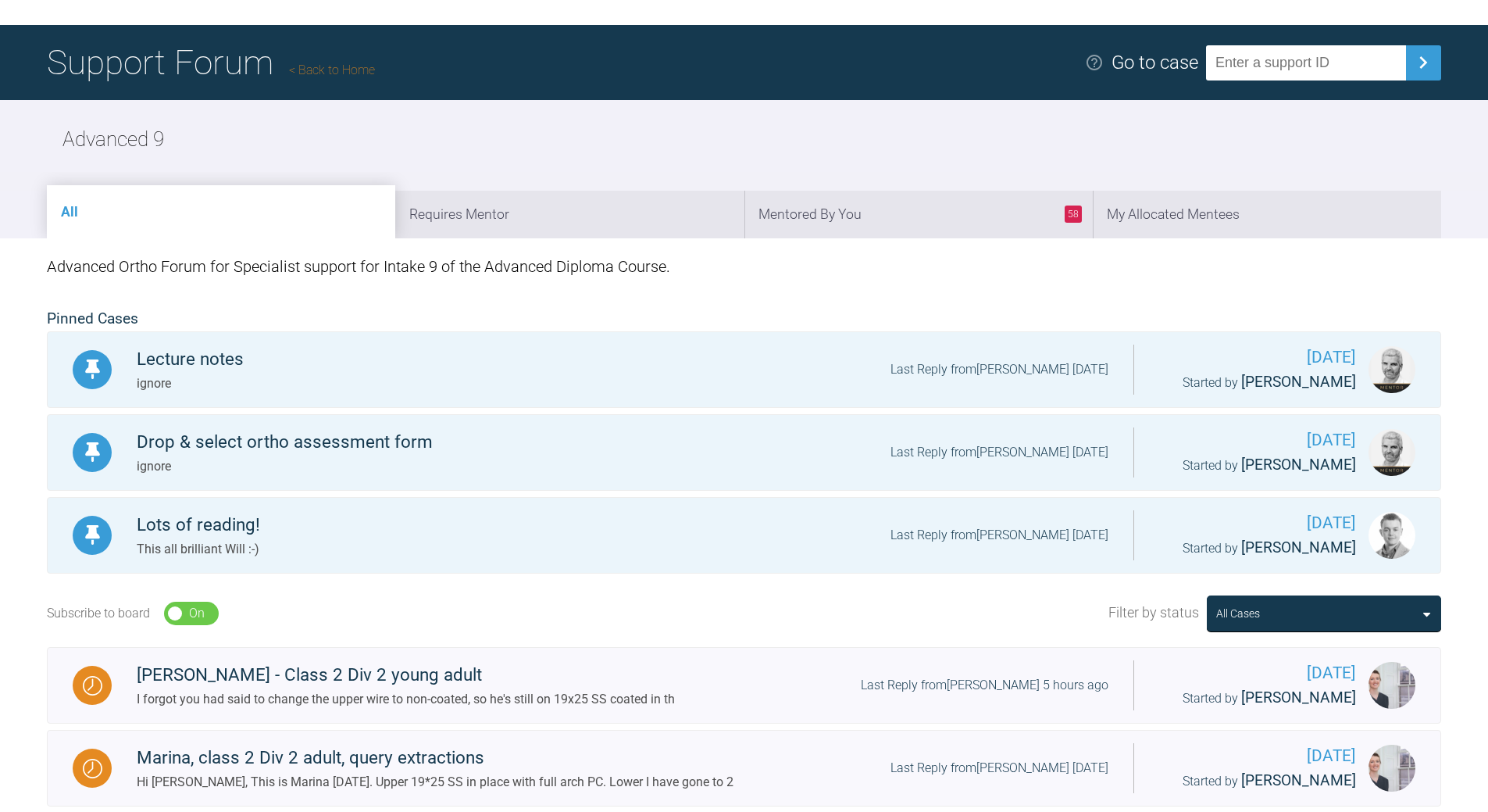
click at [316, 62] on link "Back to Home" at bounding box center [332, 69] width 86 height 14
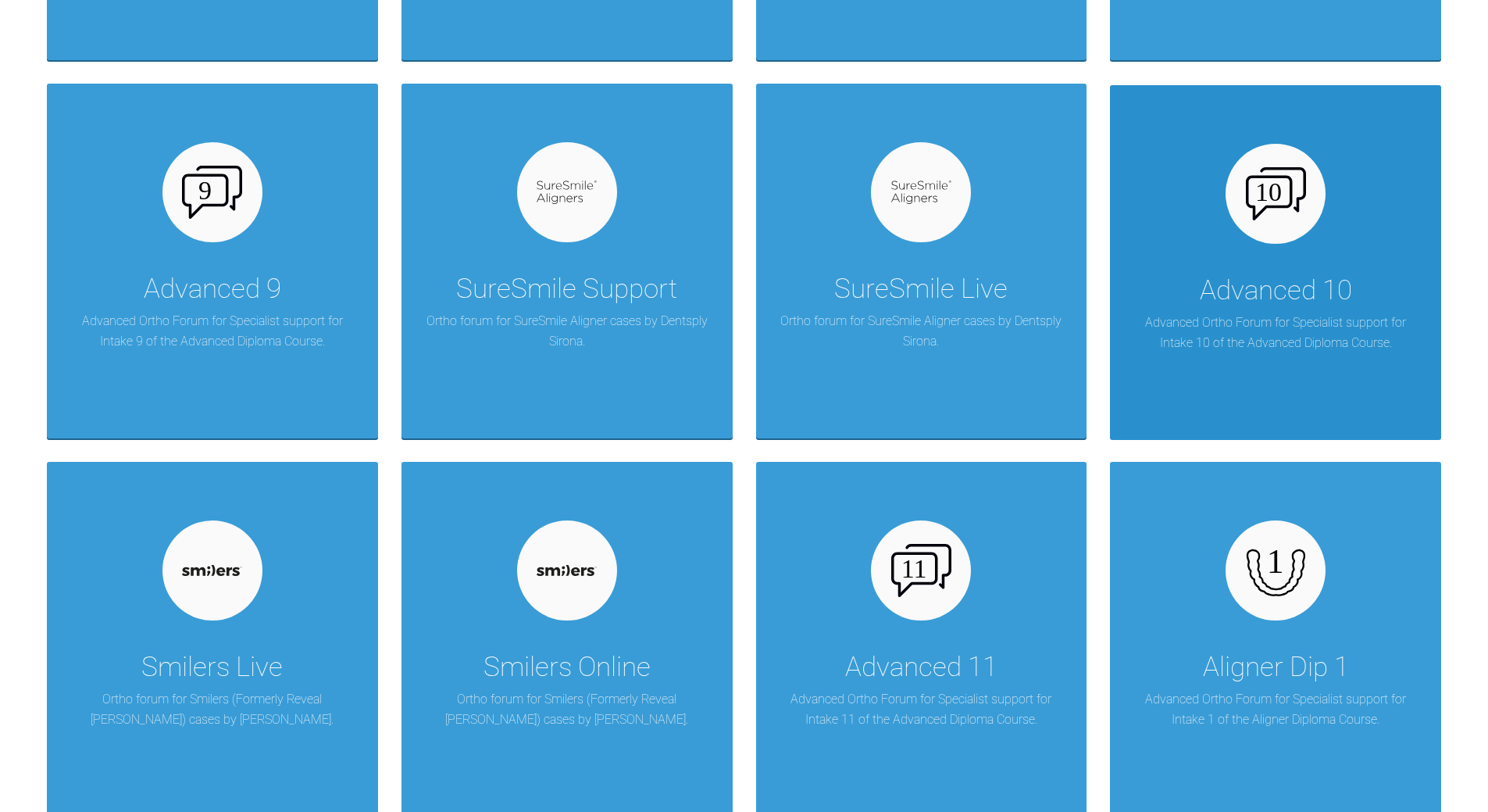
click at [1256, 311] on div "Advanced 10" at bounding box center [1275, 290] width 152 height 43
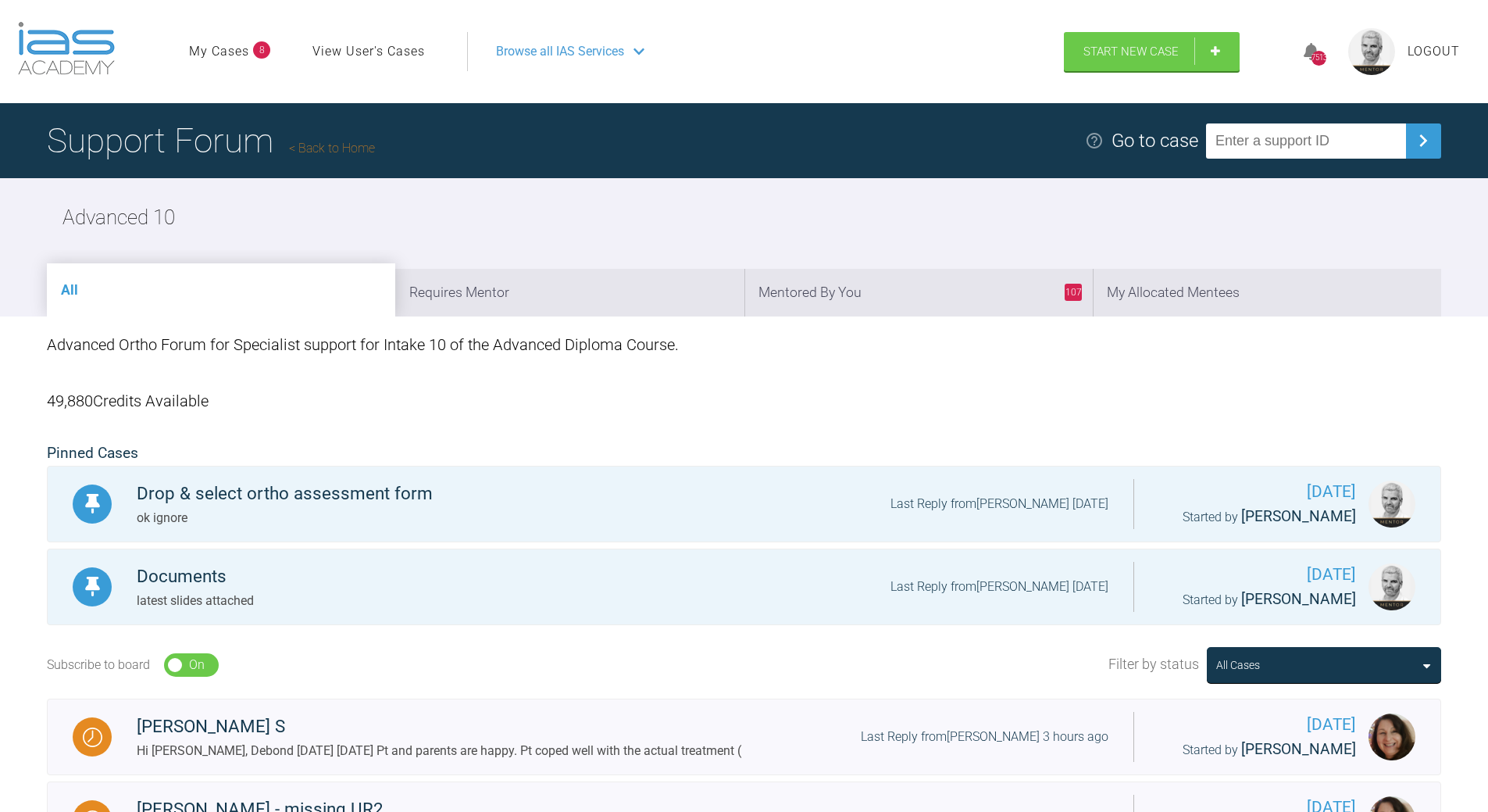
click at [350, 145] on link "Back to Home" at bounding box center [332, 147] width 86 height 14
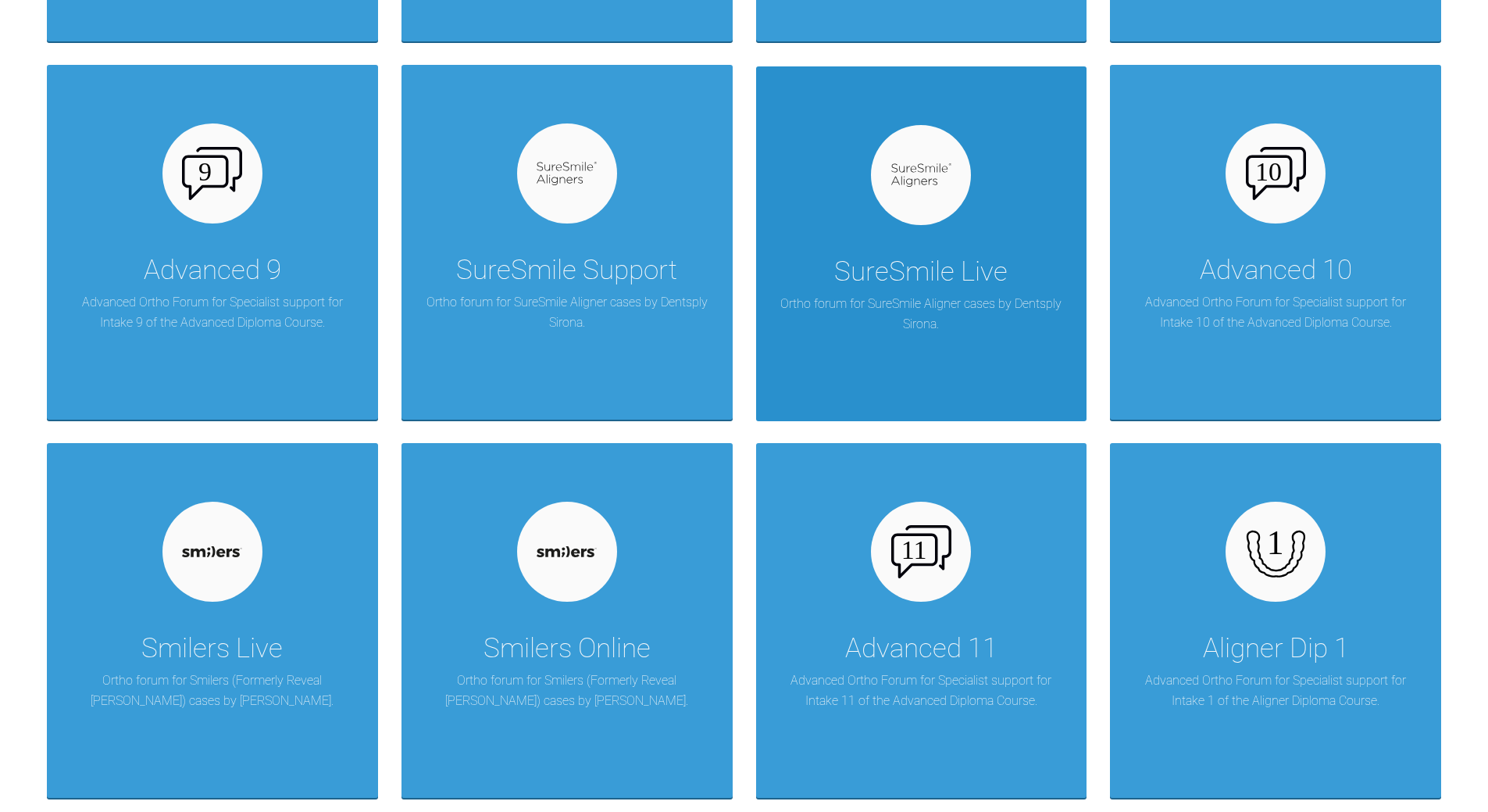
scroll to position [1562, 0]
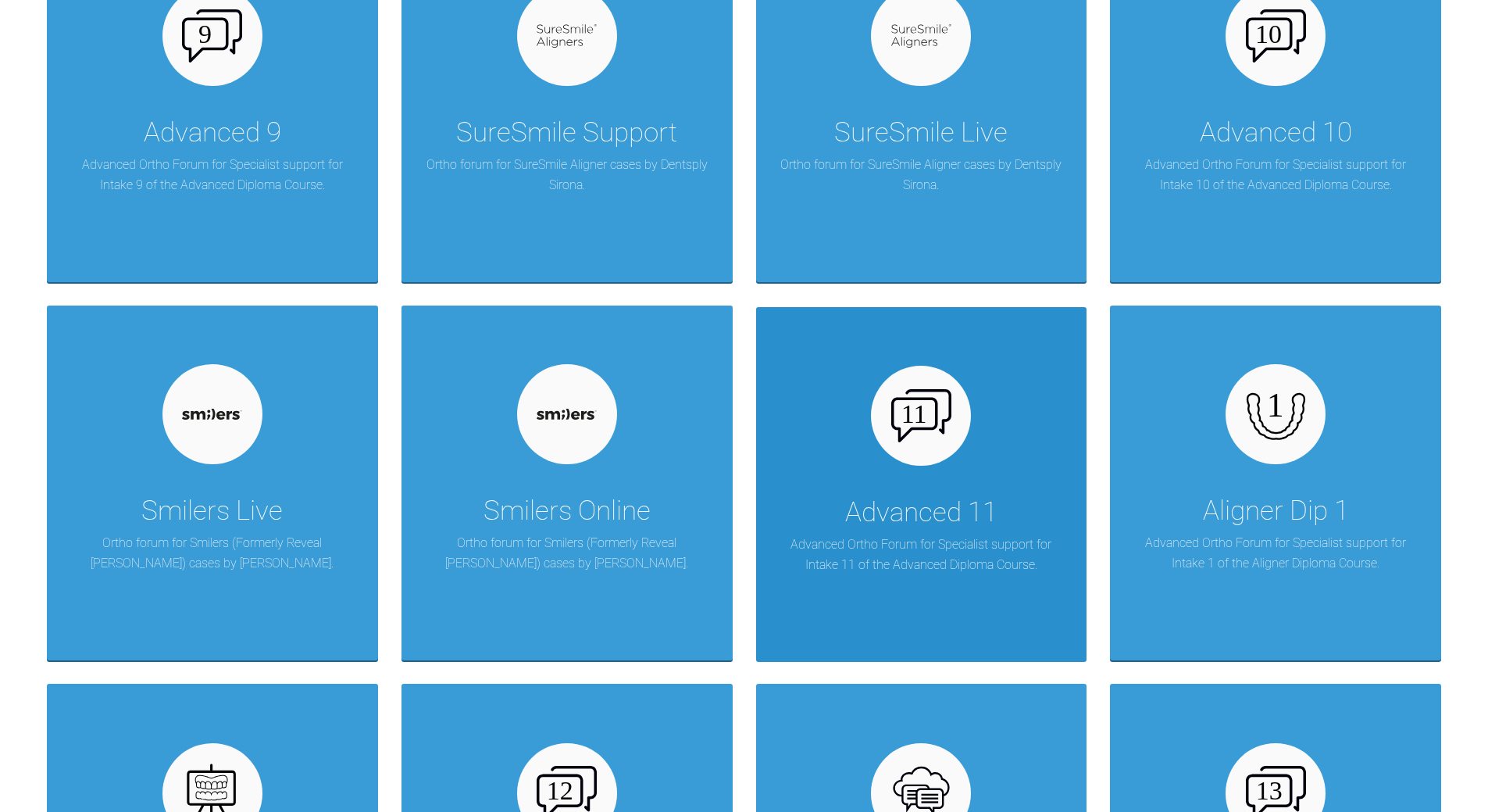
click at [937, 452] on div at bounding box center [921, 416] width 100 height 100
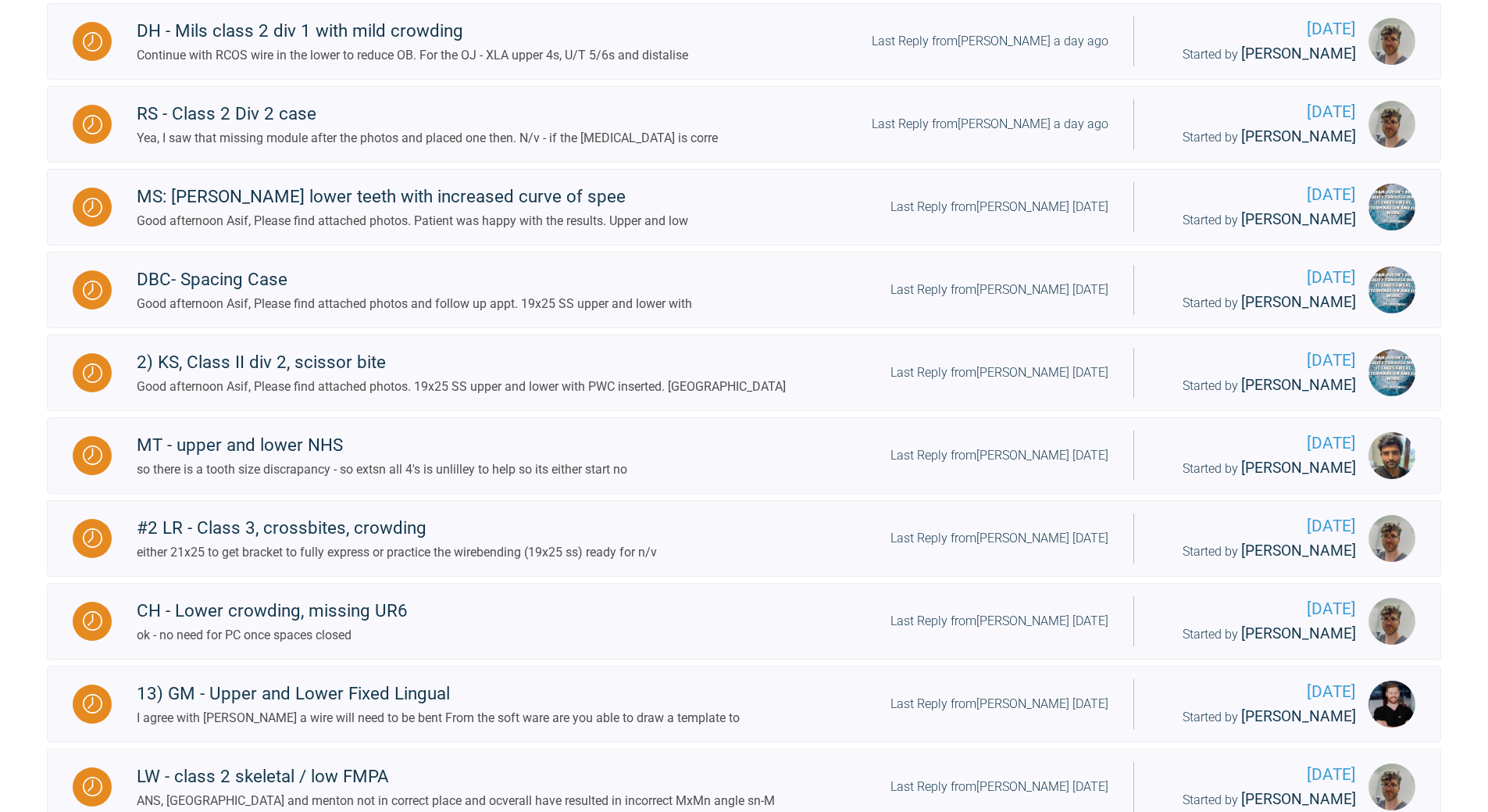
scroll to position [468, 0]
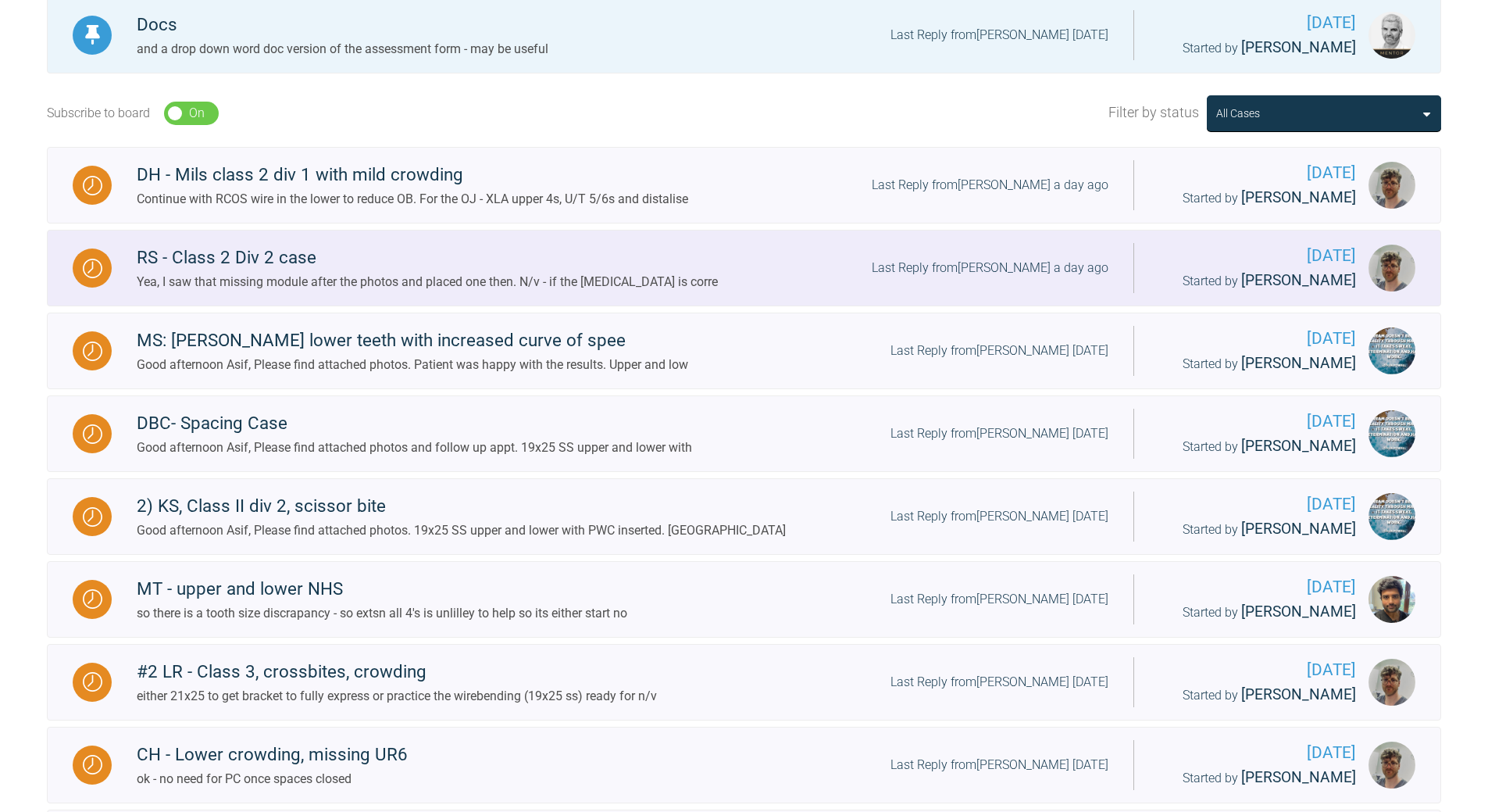
click at [1005, 259] on div "Last Reply from [PERSON_NAME] a day ago" at bounding box center [990, 268] width 236 height 20
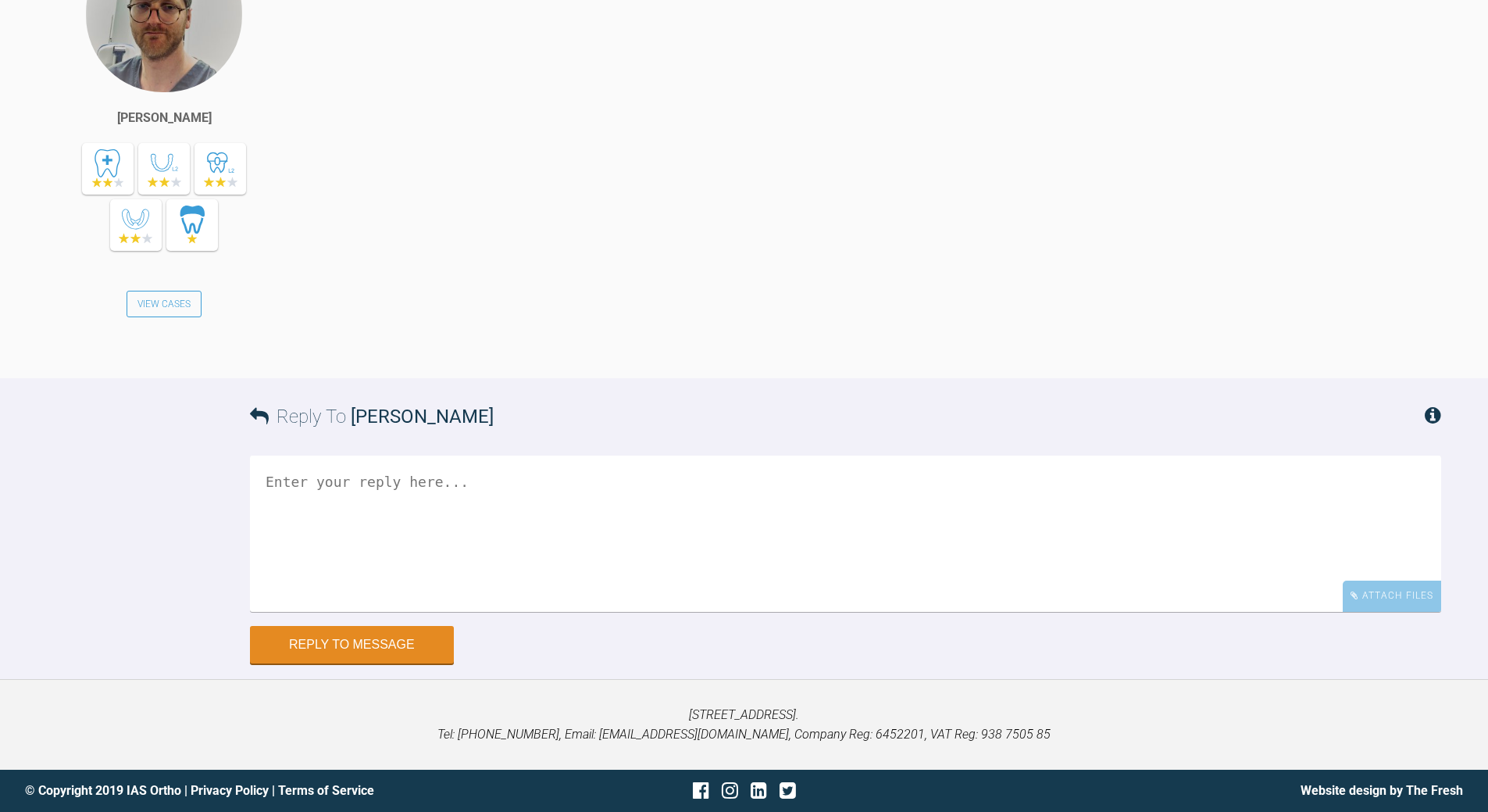
scroll to position [20218, 0]
click at [428, 487] on textarea at bounding box center [845, 534] width 1191 height 156
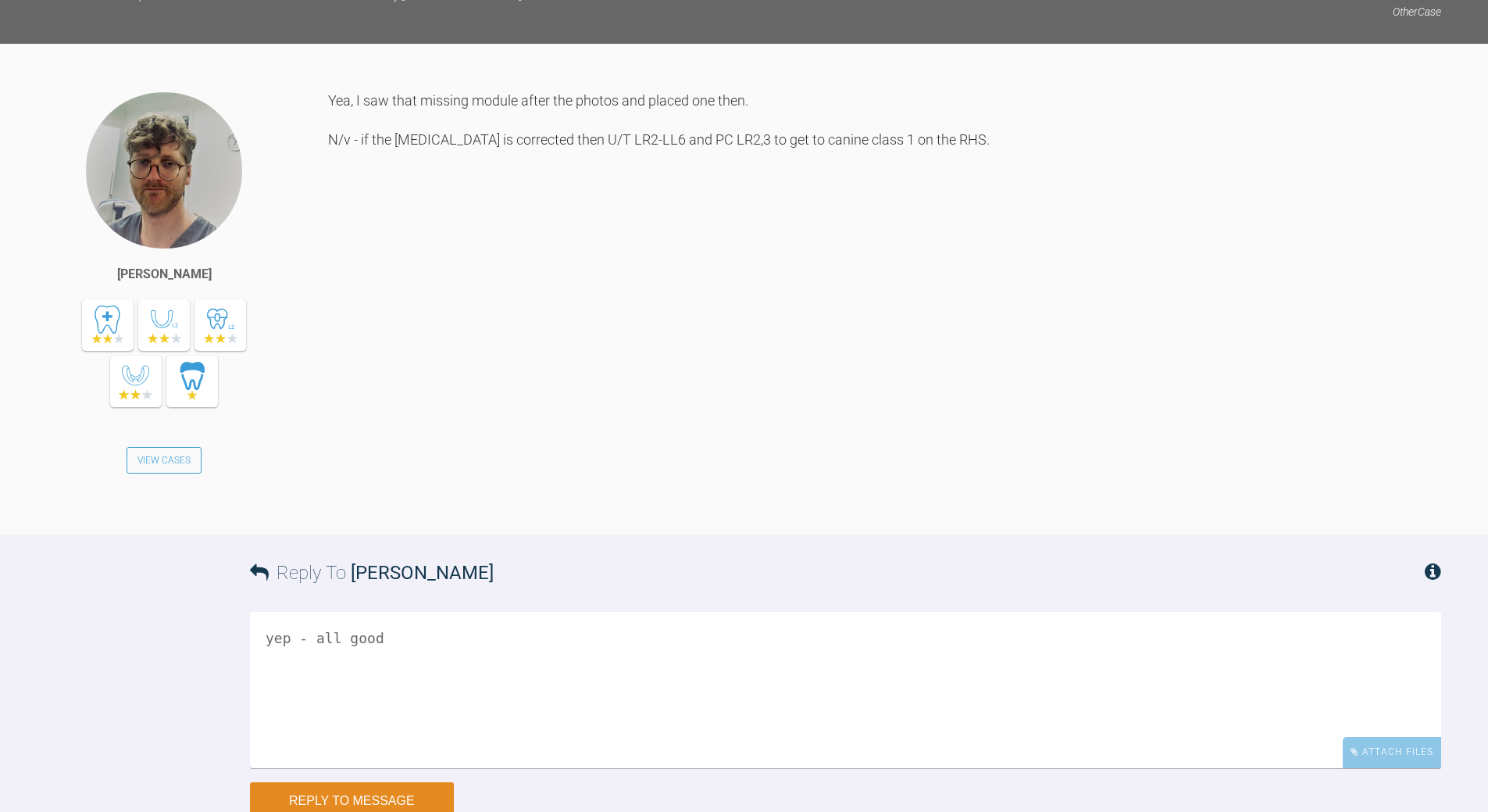
scroll to position [20062, 0]
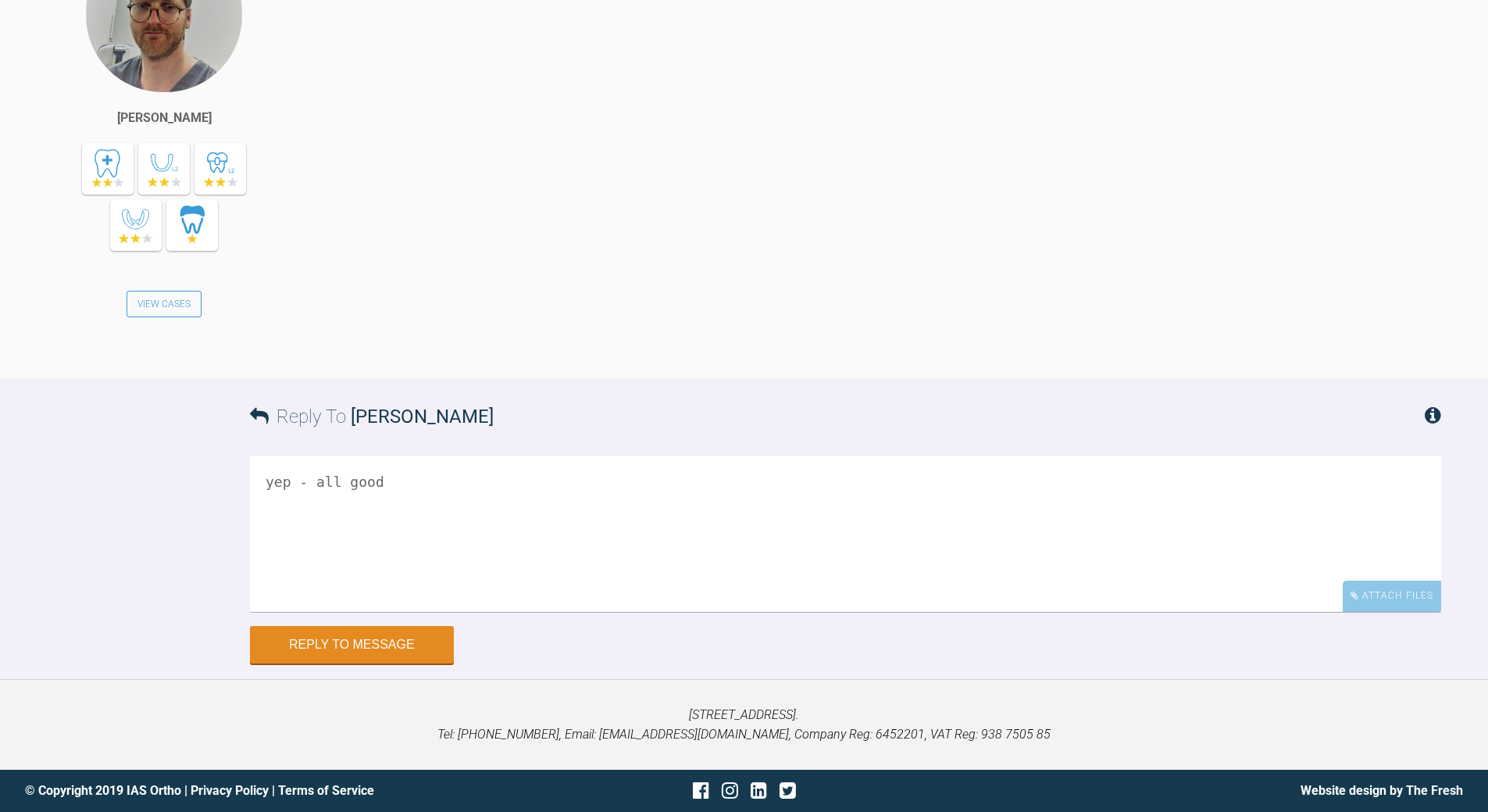
click at [265, 611] on textarea "yep - all good" at bounding box center [845, 534] width 1191 height 156
type textarea "thx yep - all good"
click at [366, 650] on button "Reply to Message" at bounding box center [352, 646] width 204 height 37
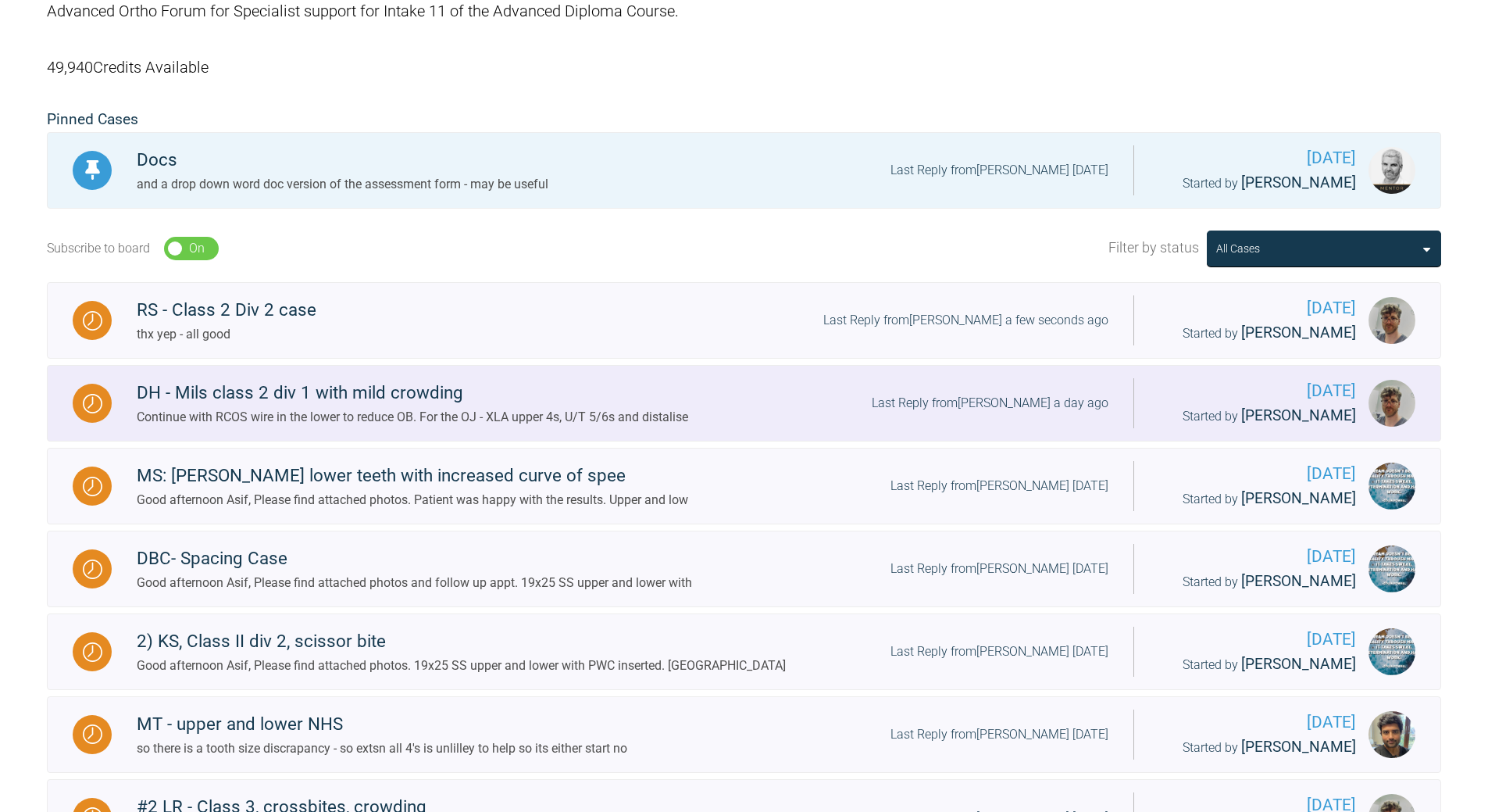
click at [1009, 406] on div "Last Reply from [PERSON_NAME] a day ago" at bounding box center [990, 403] width 236 height 20
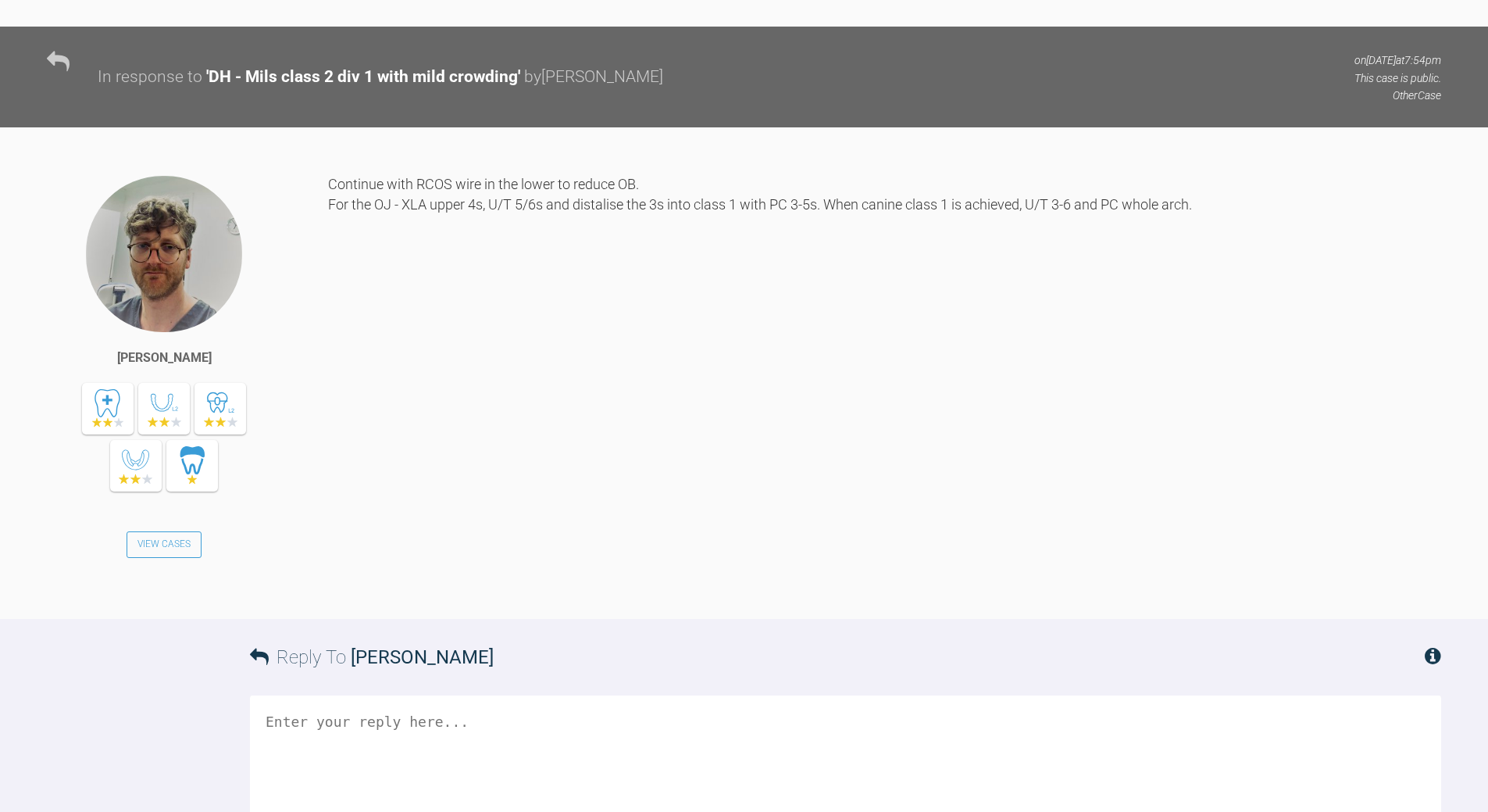
scroll to position [18463, 0]
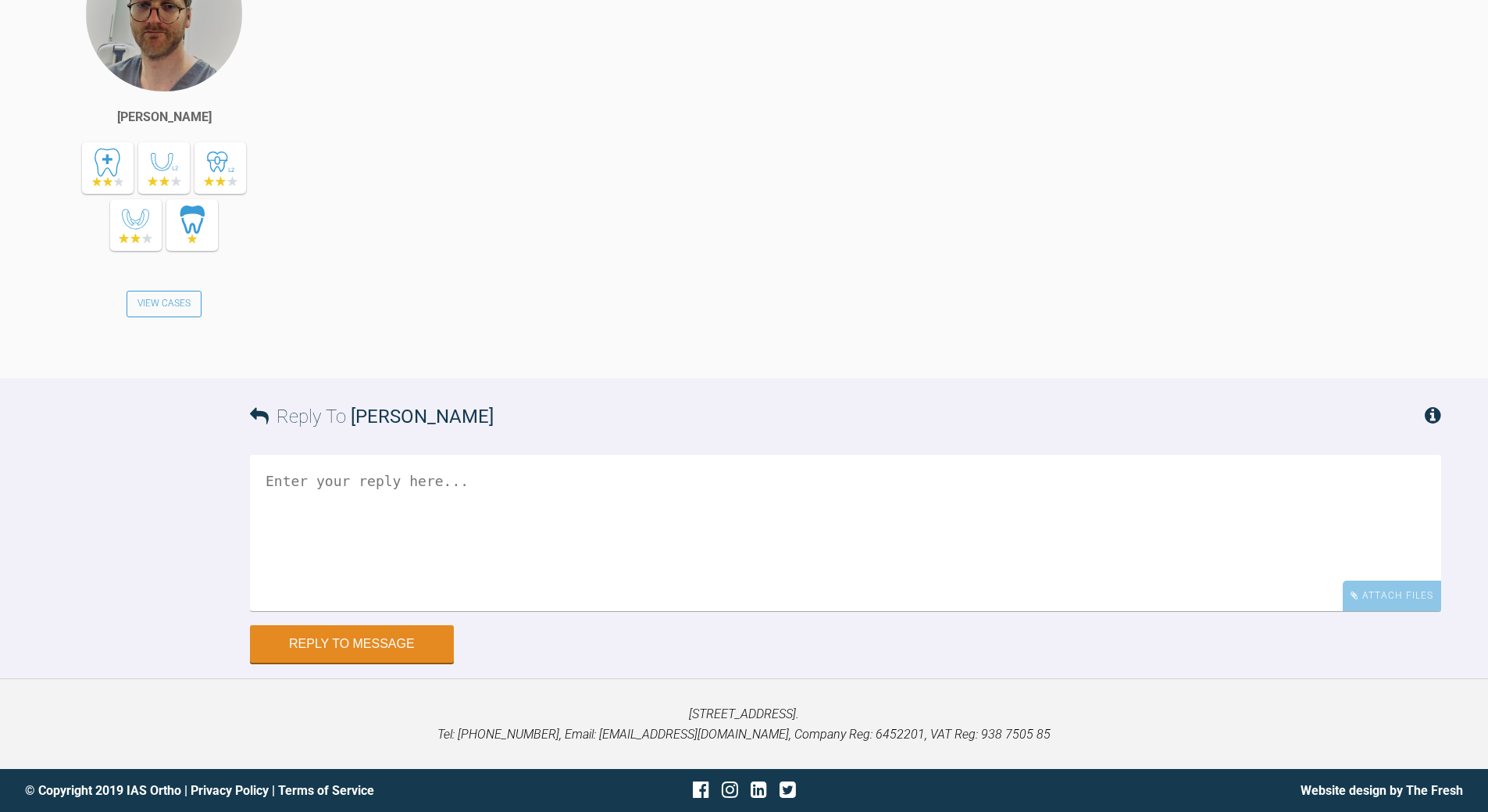
click at [560, 520] on textarea at bounding box center [845, 533] width 1191 height 156
click at [275, 485] on textarea "can use laceback and PC (over teh a/w) can add kyobiahis and [PERSON_NAME] as w…" at bounding box center [845, 533] width 1191 height 156
type textarea "use laceback and PC (over teh a/w) can add kyobiahis and [PERSON_NAME] as well …"
click at [334, 648] on button "Reply to Message" at bounding box center [352, 645] width 204 height 37
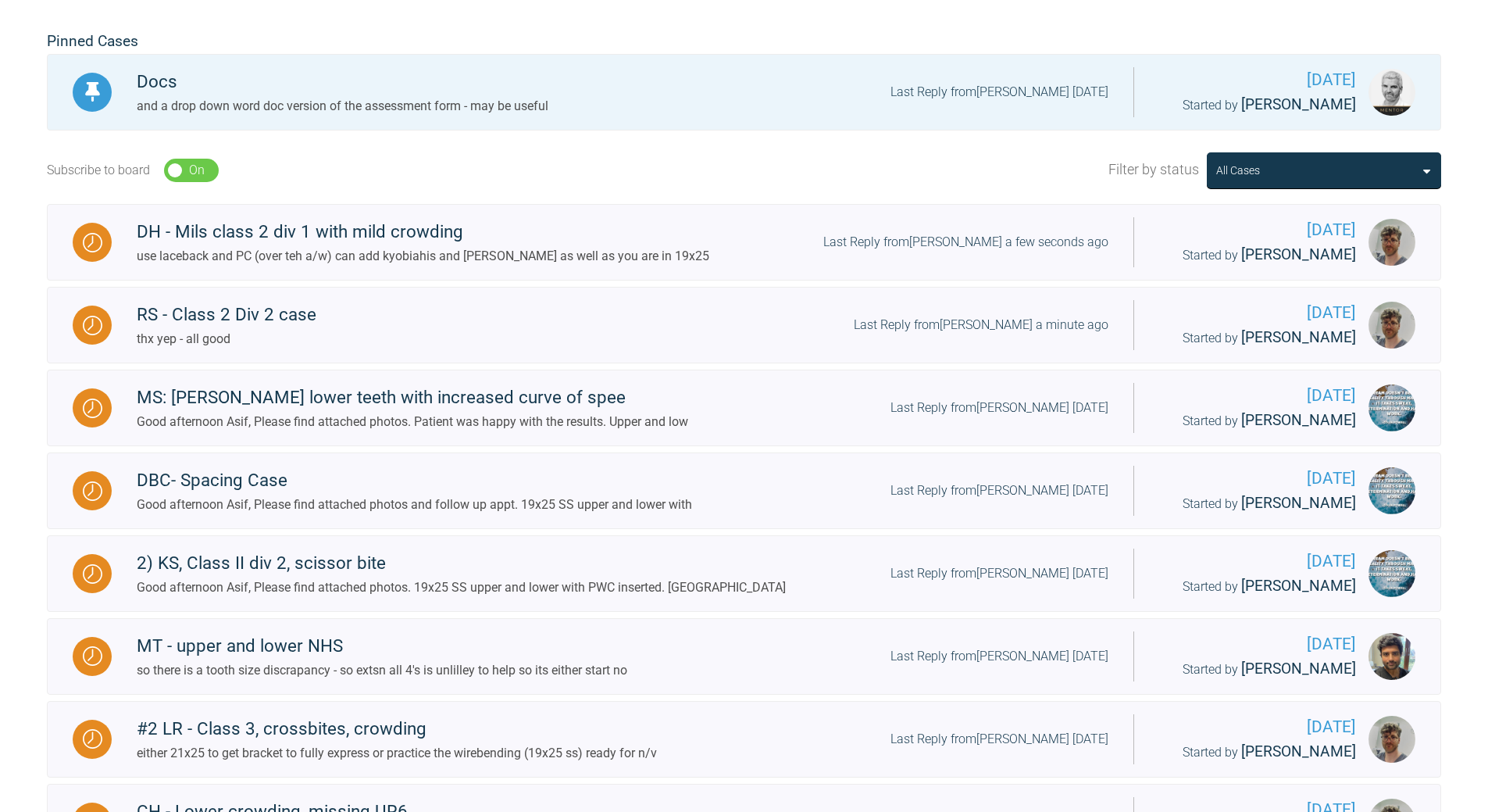
scroll to position [99, 0]
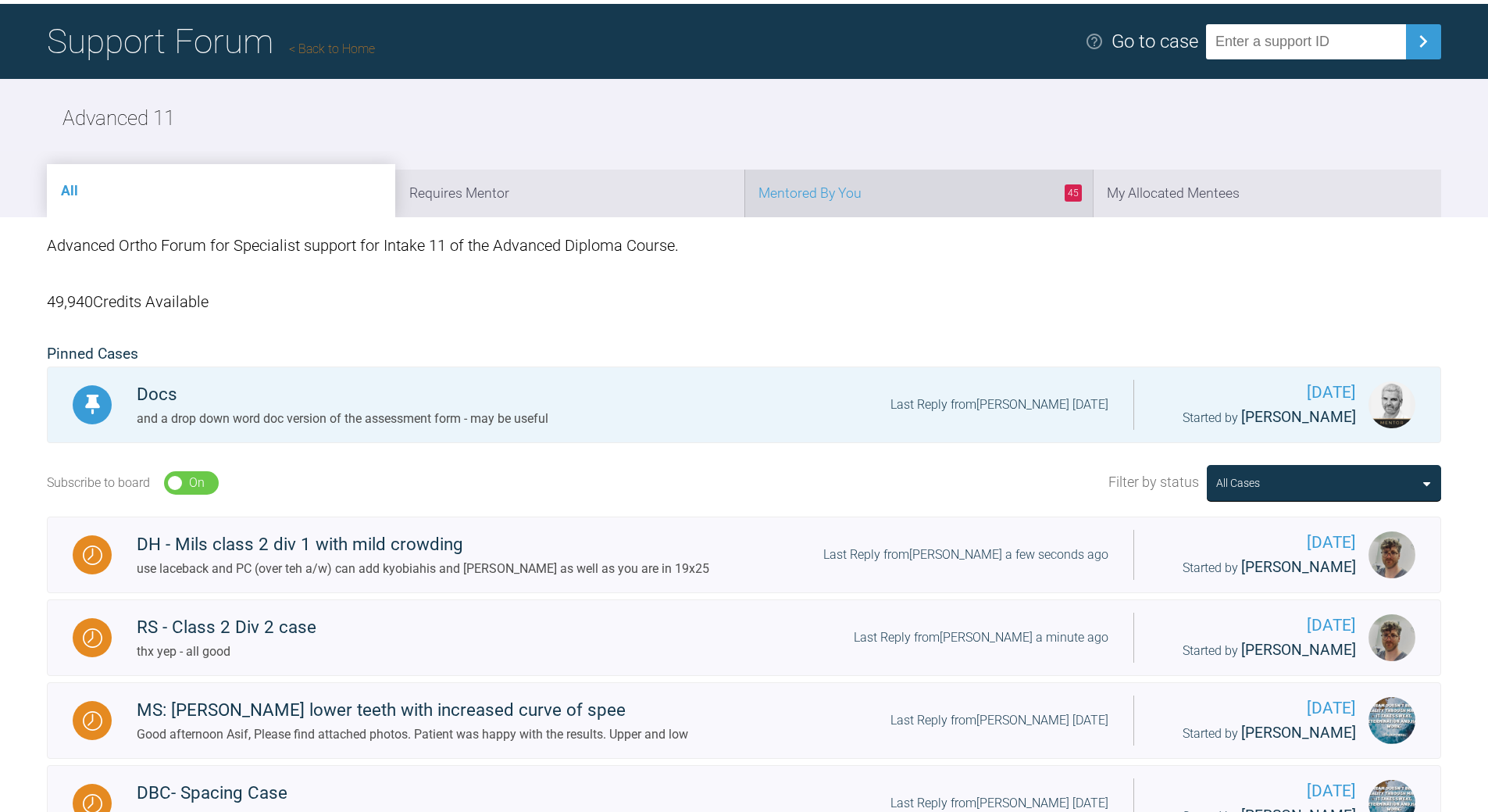
click at [965, 209] on li "45 Mentored By You" at bounding box center [919, 193] width 349 height 48
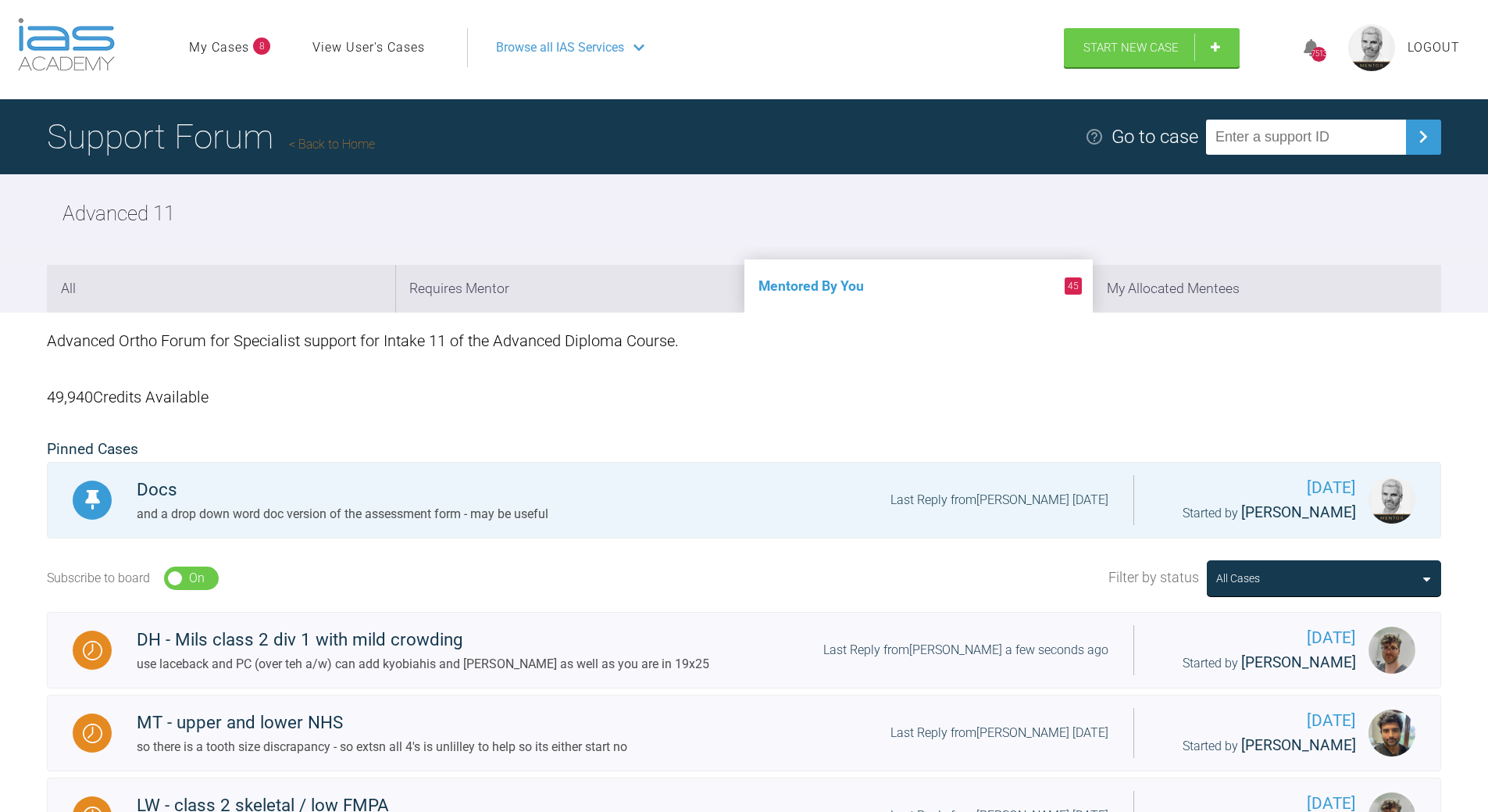
scroll to position [0, 0]
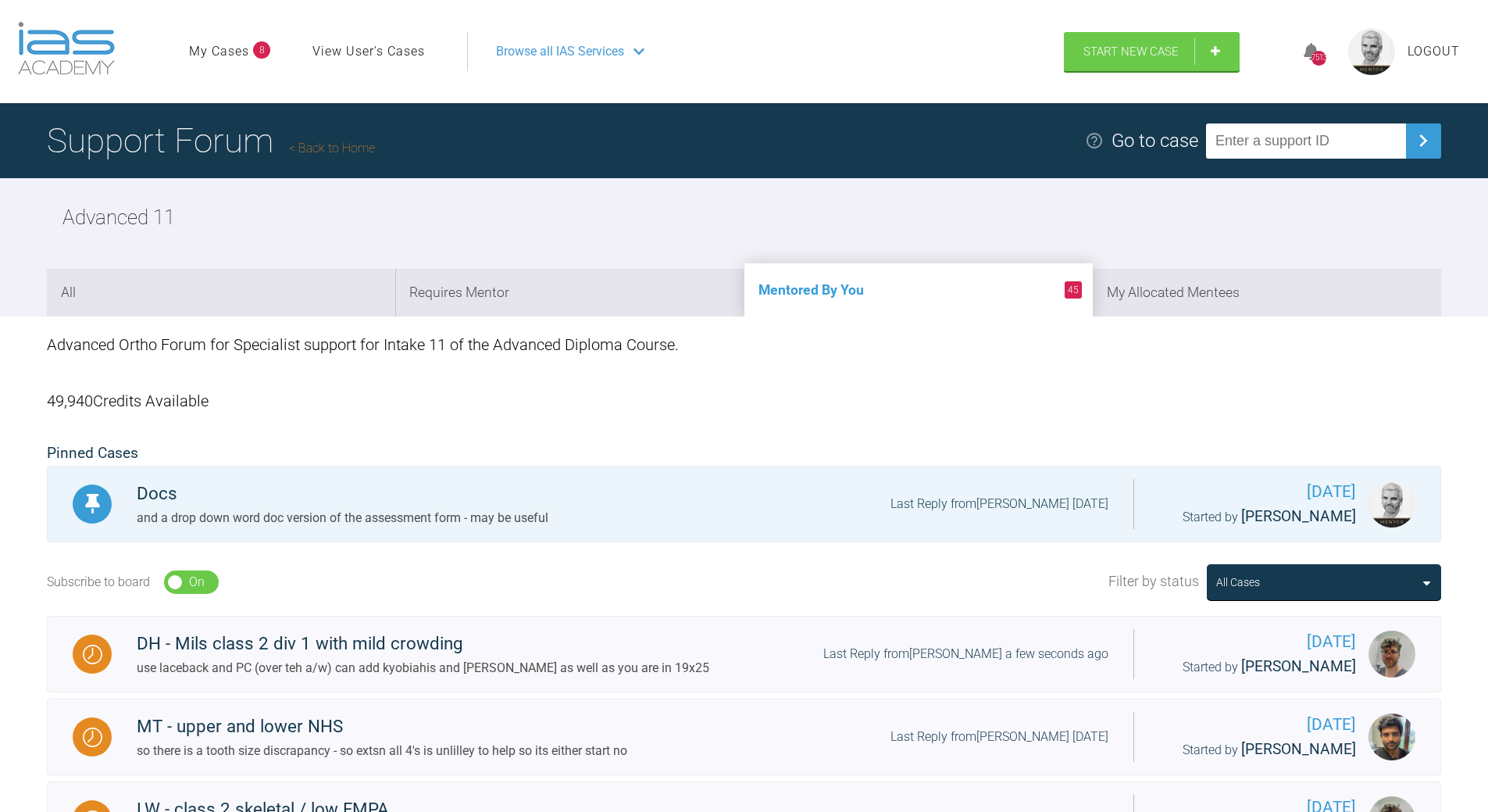
click at [358, 145] on link "Back to Home" at bounding box center [332, 147] width 86 height 14
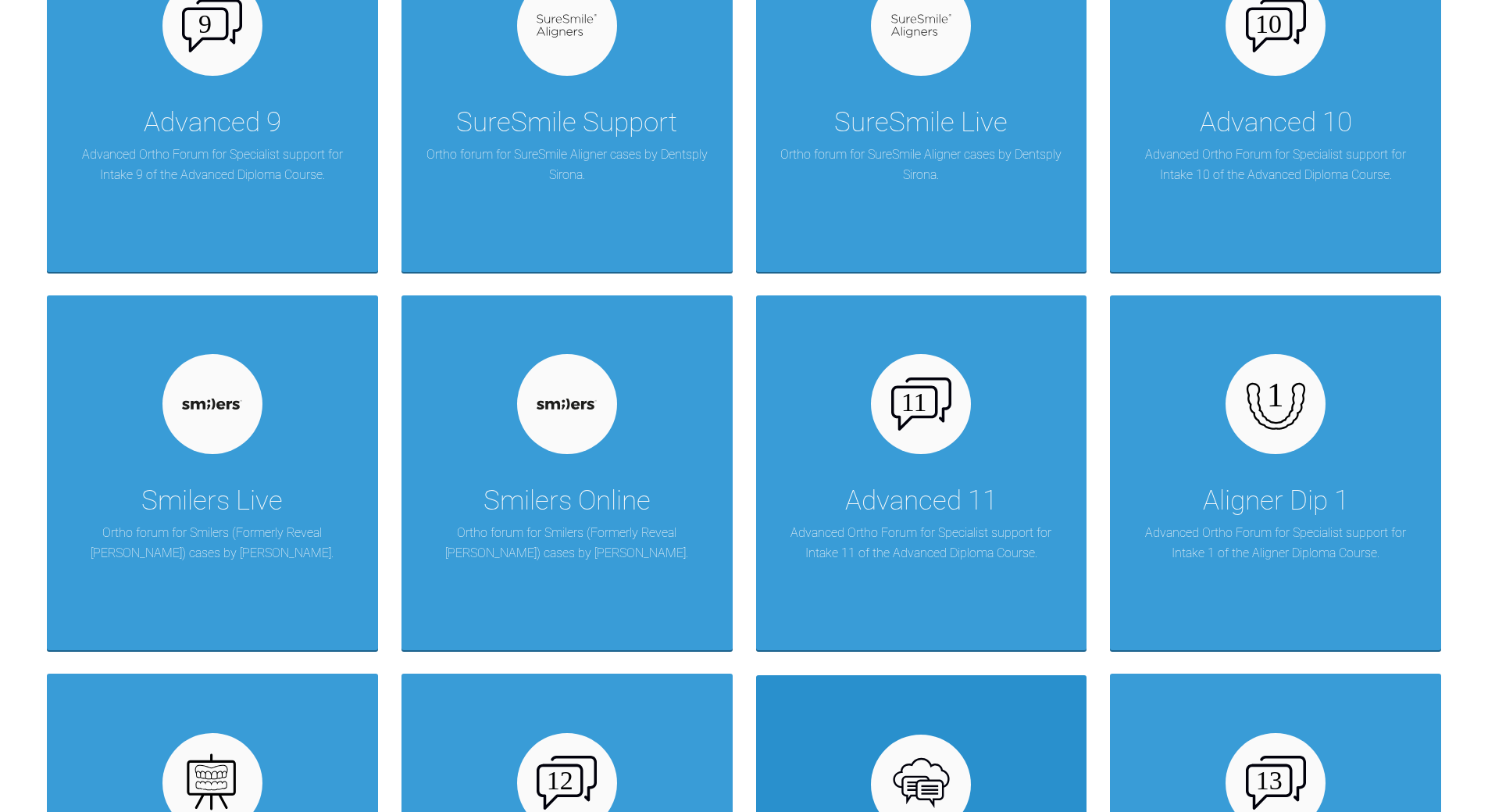
scroll to position [2031, 0]
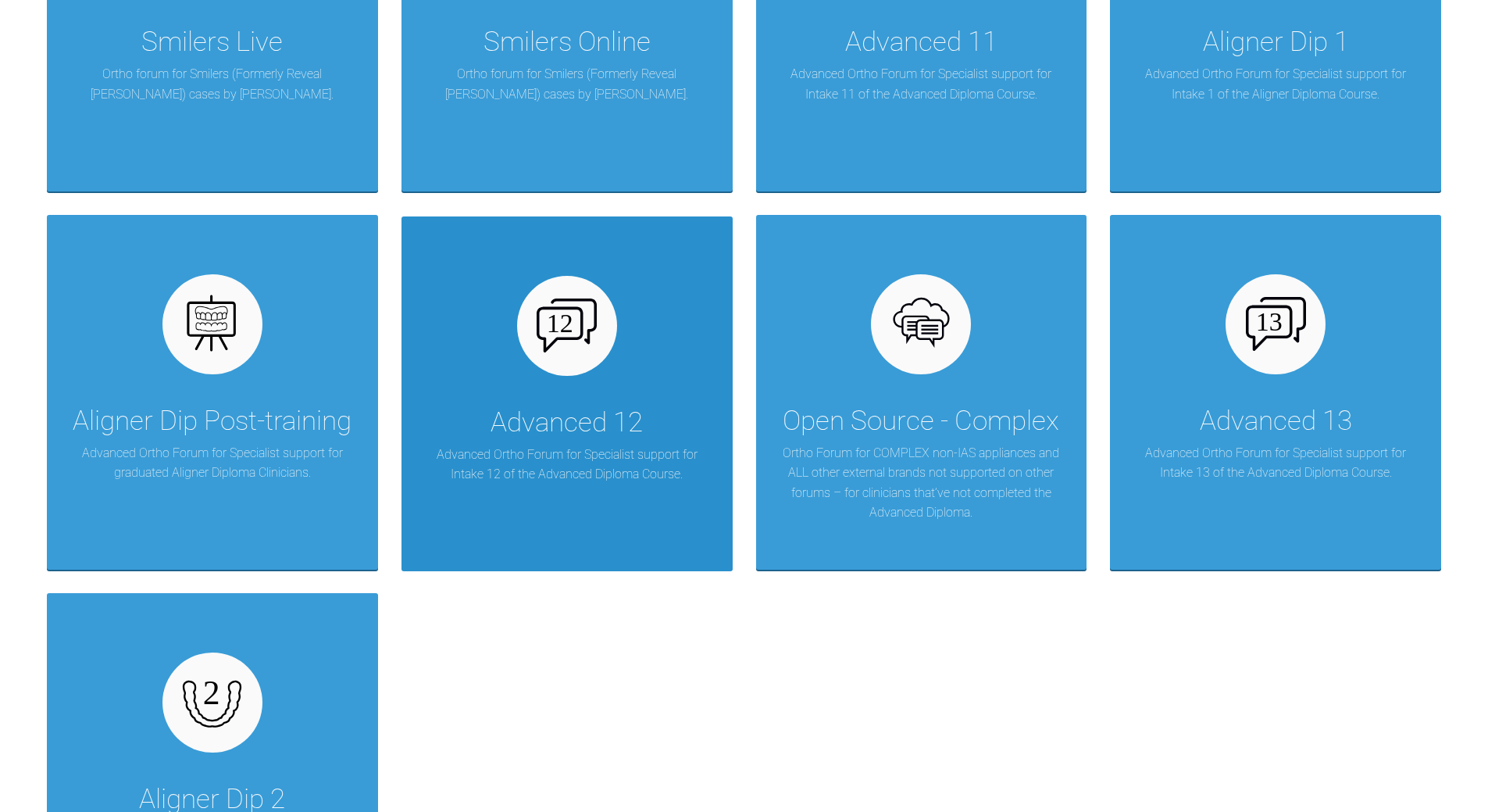
click at [588, 372] on div "Advanced 12 Advanced Ortho Forum for Specialist support for Intake 12 of the Ad…" at bounding box center [567, 393] width 332 height 355
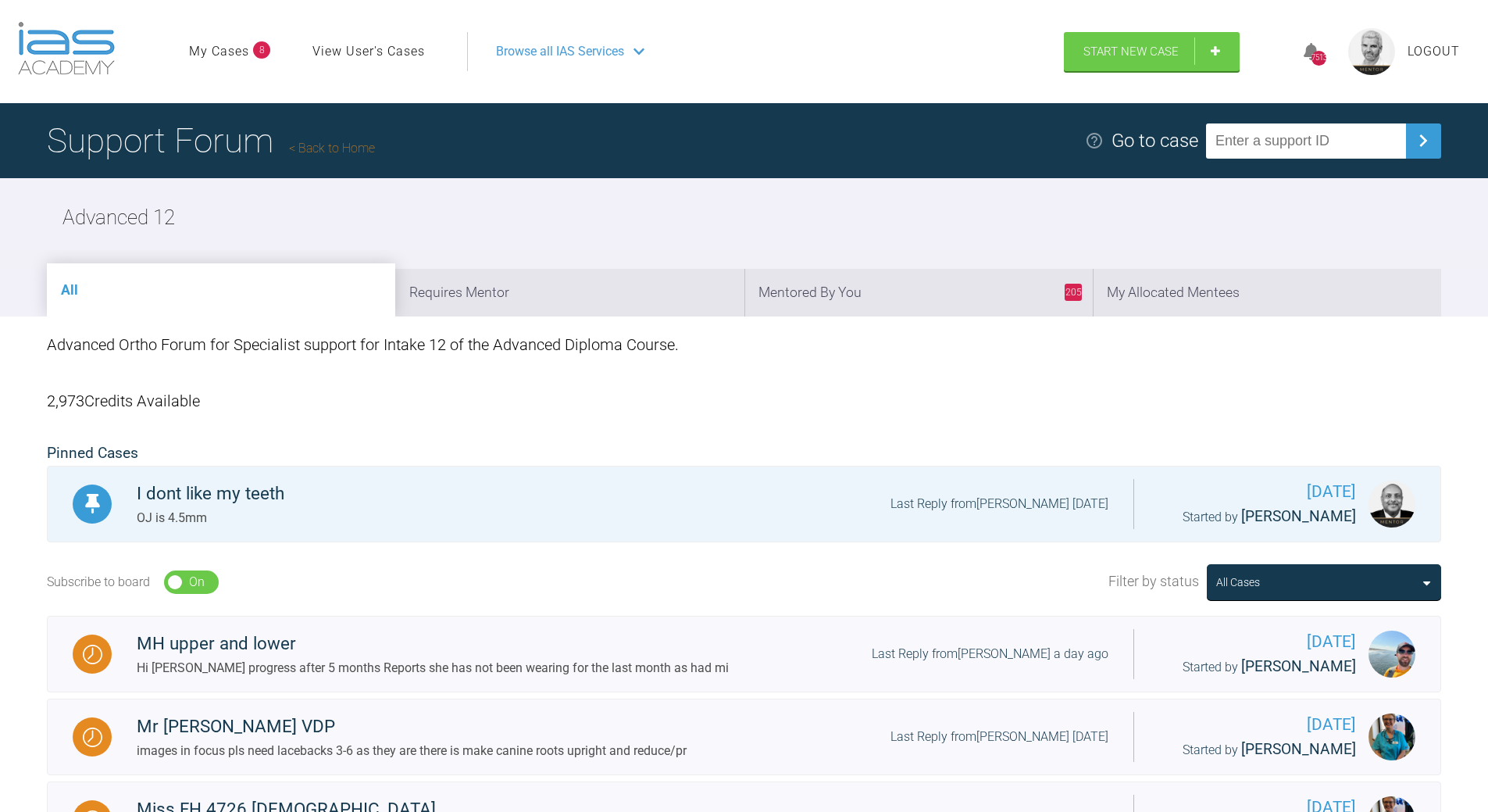
click at [344, 139] on h1 "Support Forum Back to Home" at bounding box center [211, 140] width 328 height 54
click at [343, 140] on link "Back to Home" at bounding box center [332, 147] width 86 height 14
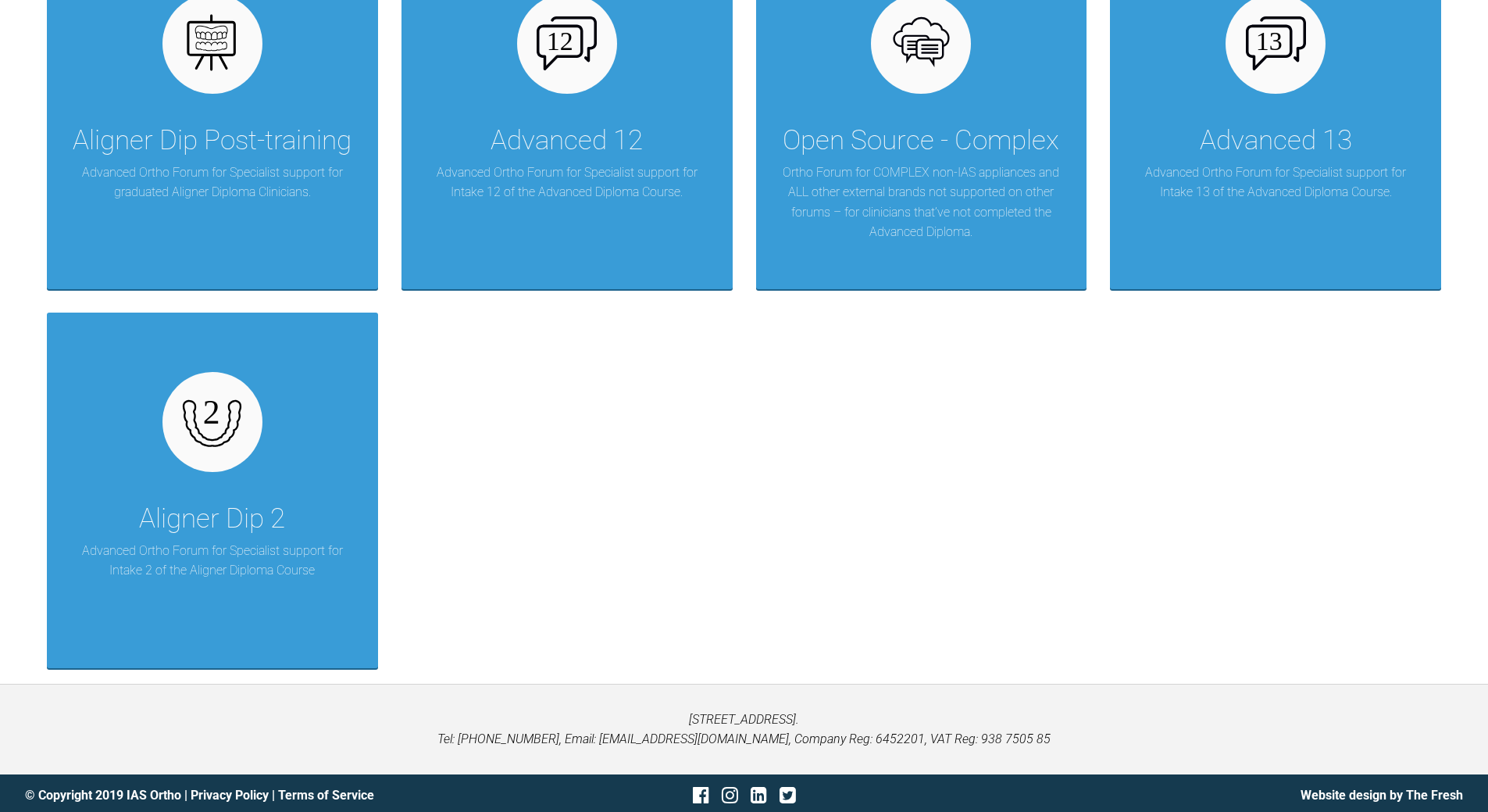
scroll to position [2316, 0]
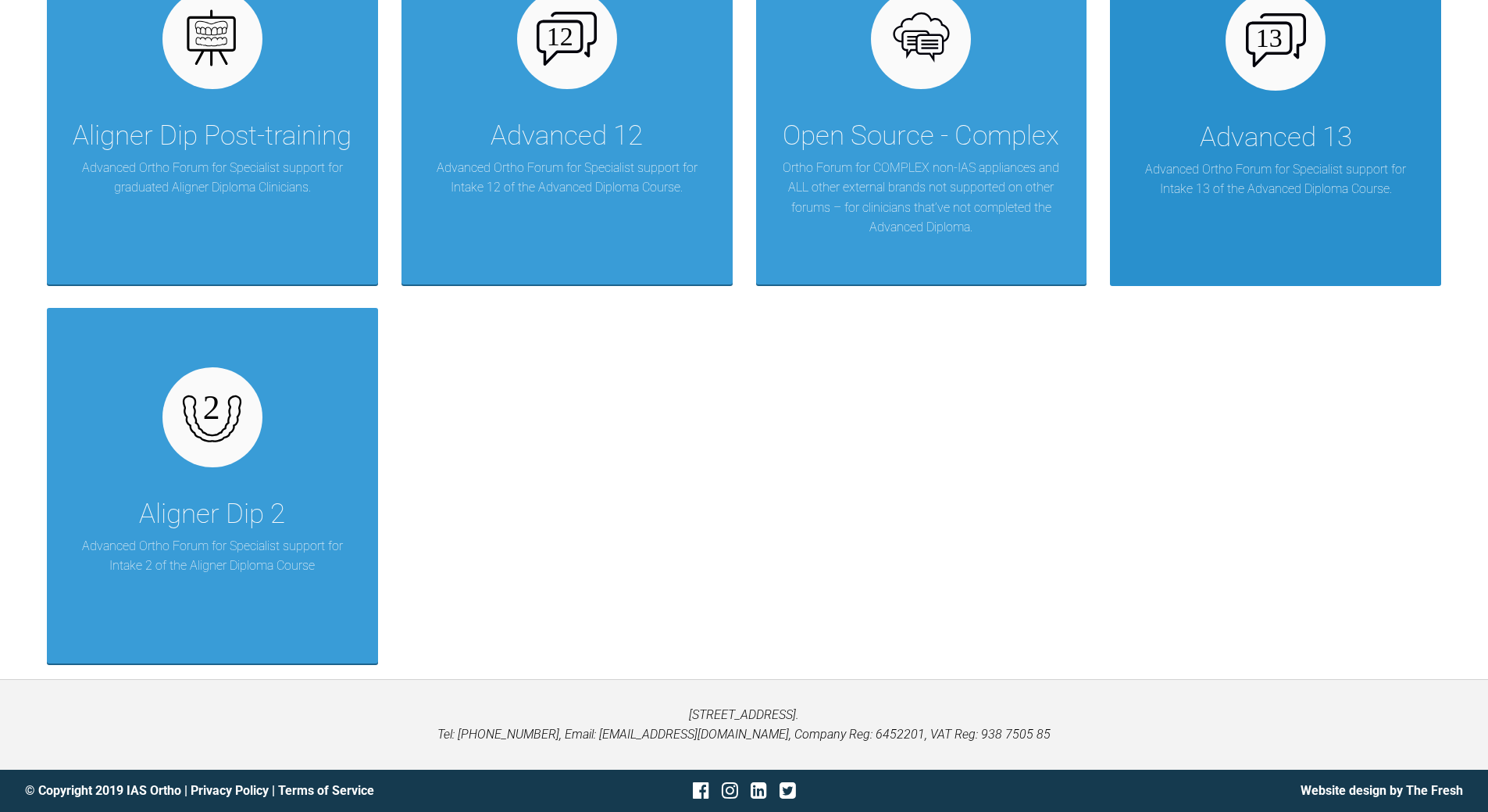
click at [1275, 128] on div "Advanced 13" at bounding box center [1275, 137] width 152 height 43
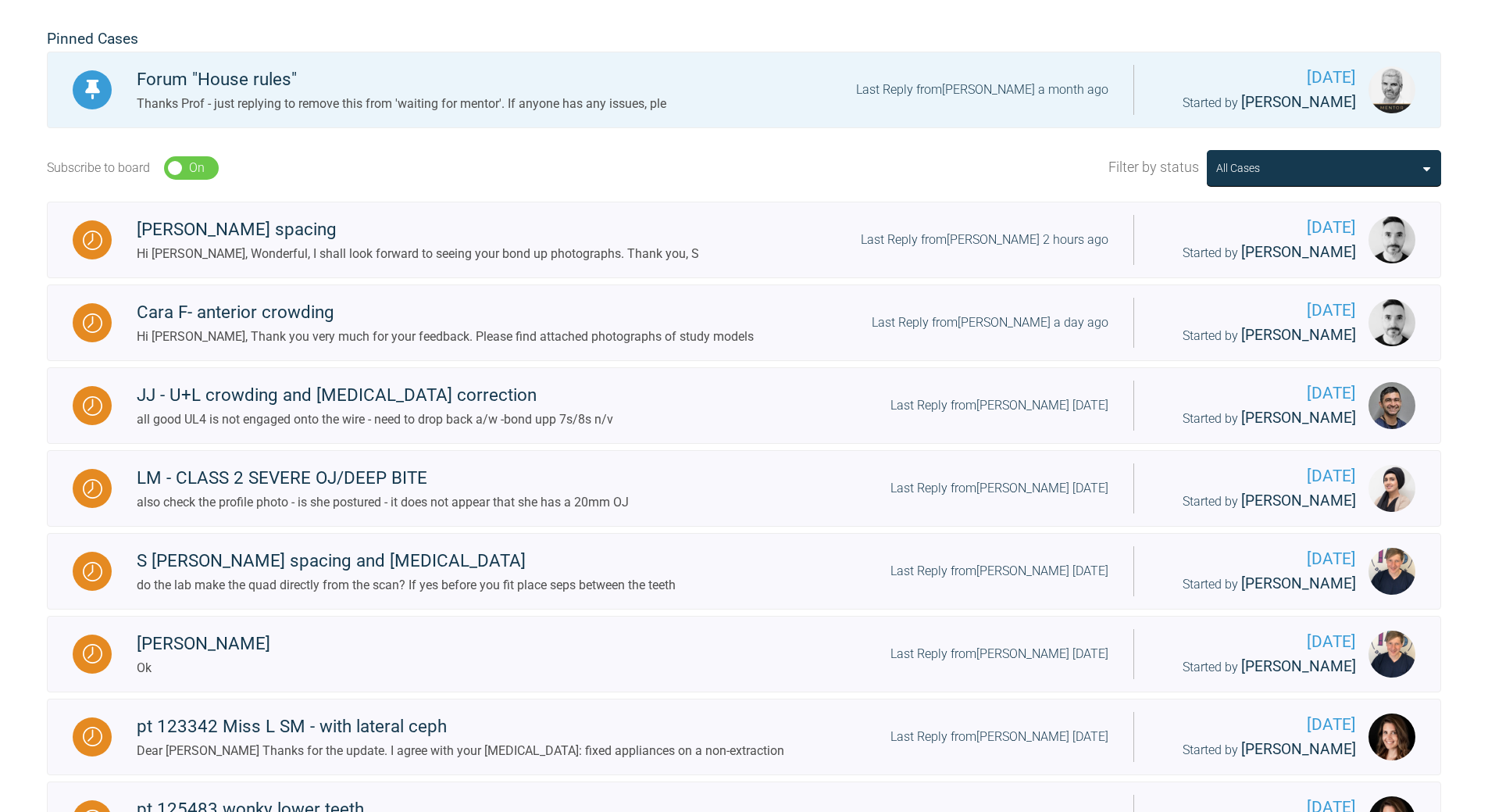
scroll to position [333, 0]
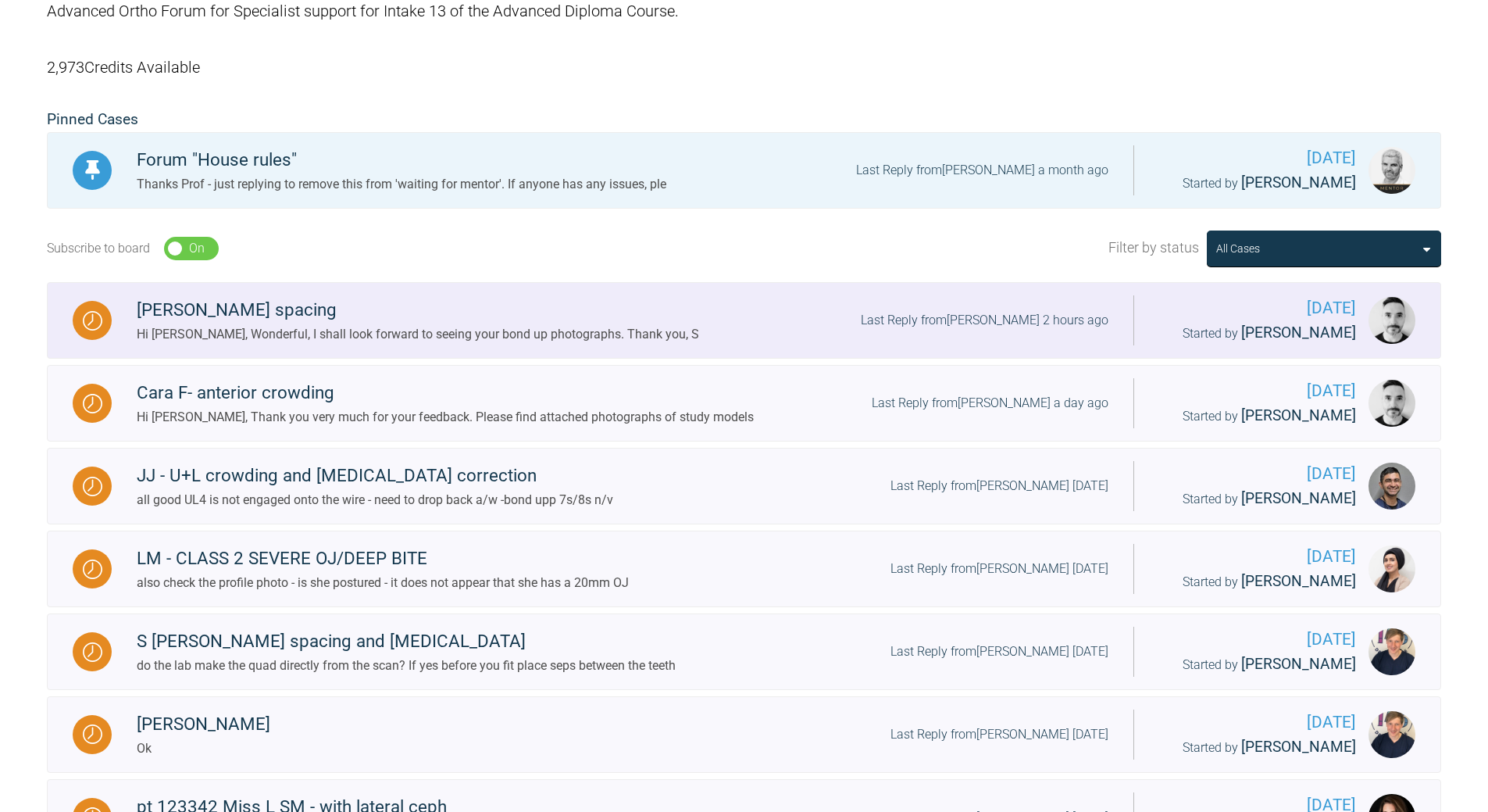
click at [523, 332] on div "Hi [PERSON_NAME], Wonderful, I shall look forward to seeing your bond up photog…" at bounding box center [417, 334] width 562 height 20
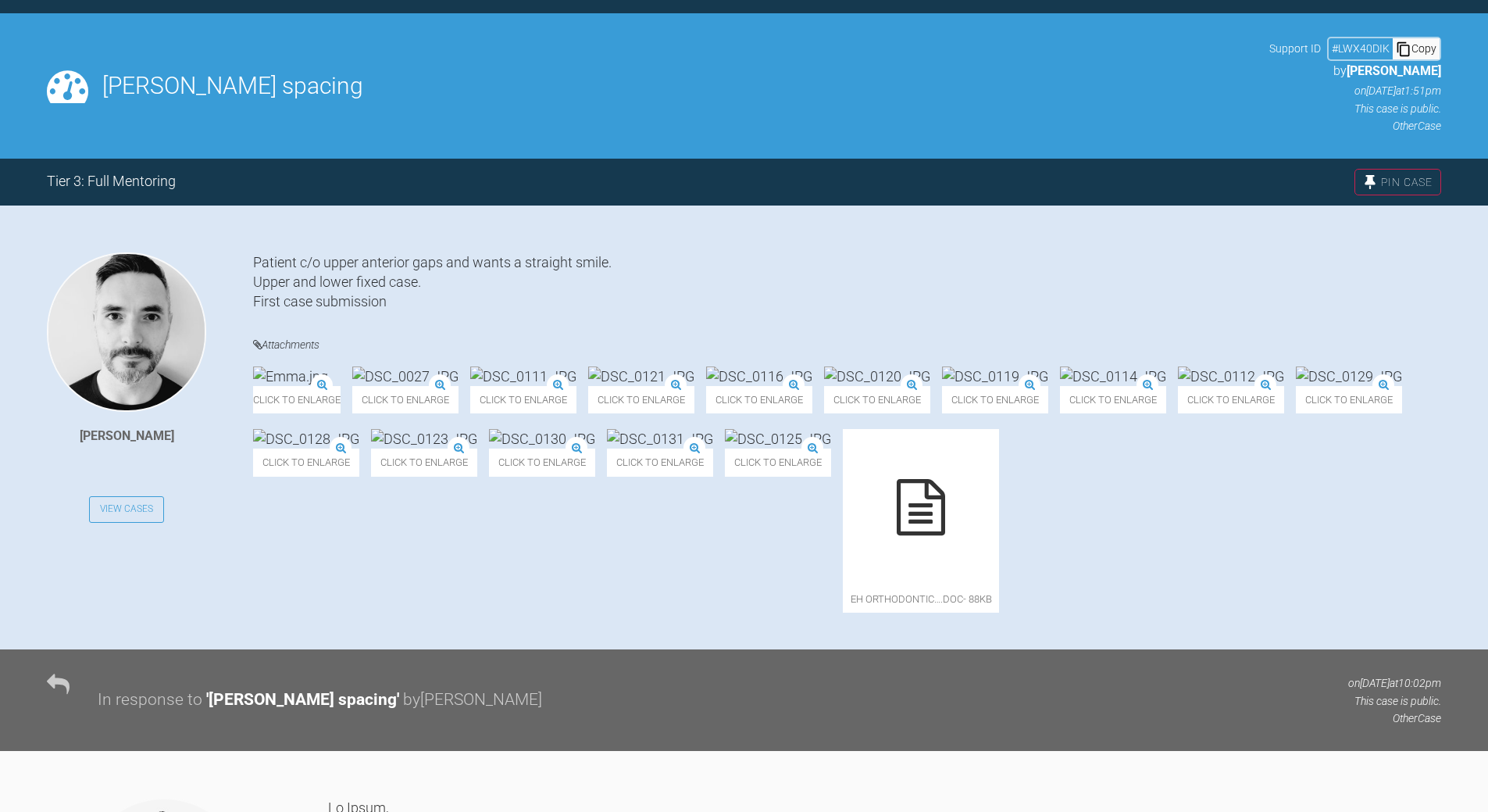
scroll to position [219, 0]
